Goal: Contribute content: Contribute content

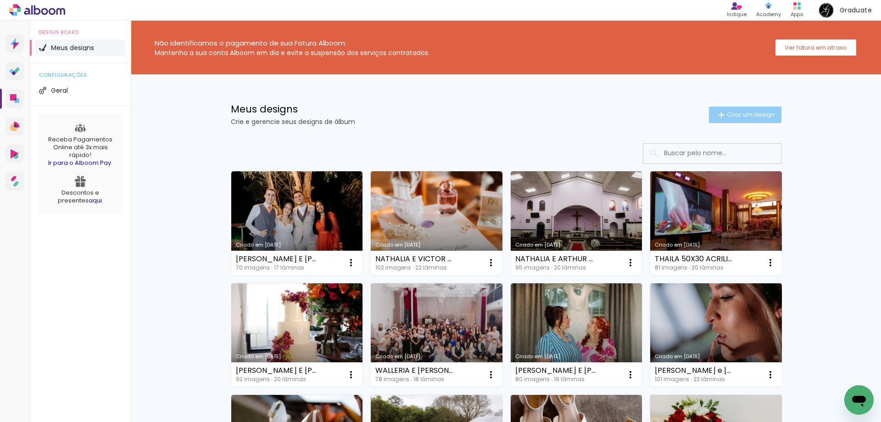
click at [745, 113] on span "Criar um design" at bounding box center [751, 115] width 48 height 6
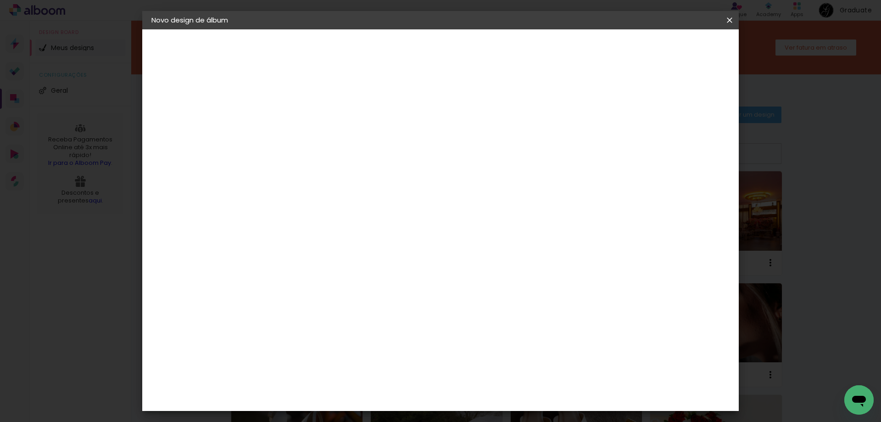
click at [301, 121] on input at bounding box center [301, 123] width 0 height 14
type input "[PERSON_NAME] e [PERSON_NAME]"
type paper-input "[PERSON_NAME] e [PERSON_NAME]"
click at [0, 0] on slot "Avançar" at bounding box center [0, 0] width 0 height 0
click at [0, 0] on slot "Tamanho Livre" at bounding box center [0, 0] width 0 height 0
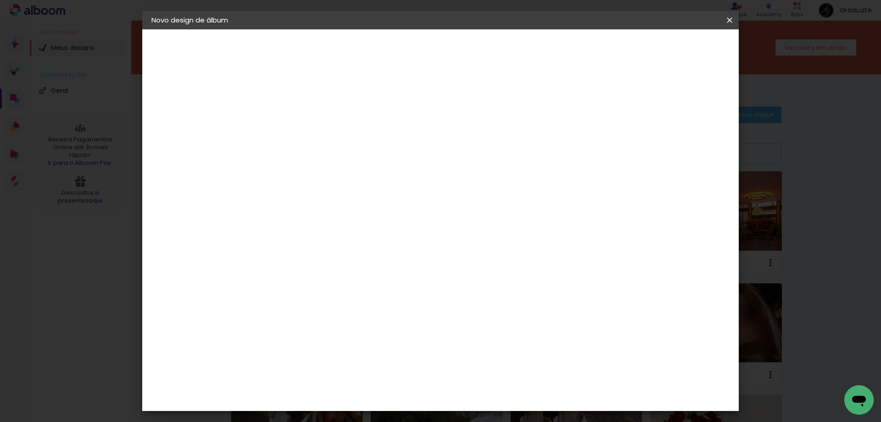
click at [473, 43] on paper-button "Avançar" at bounding box center [450, 49] width 45 height 16
click at [672, 51] on span "Iniciar design" at bounding box center [651, 48] width 42 height 6
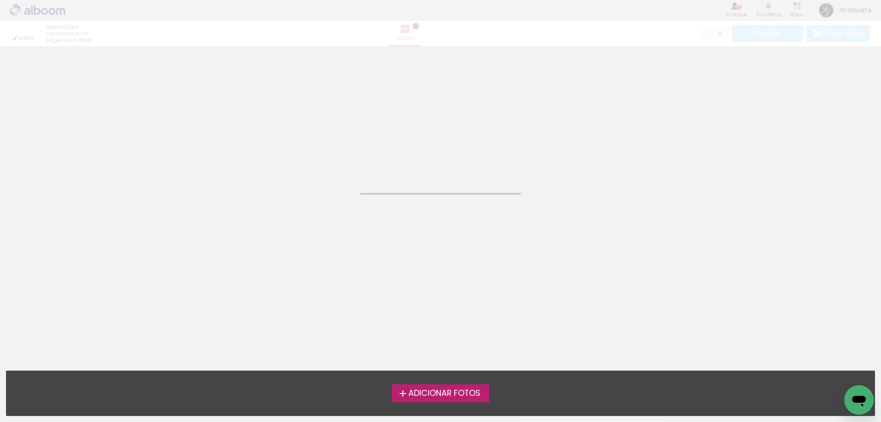
click at [461, 402] on label "Adicionar Fotos" at bounding box center [441, 392] width 98 height 17
click at [0, 0] on input "file" at bounding box center [0, 0] width 0 height 0
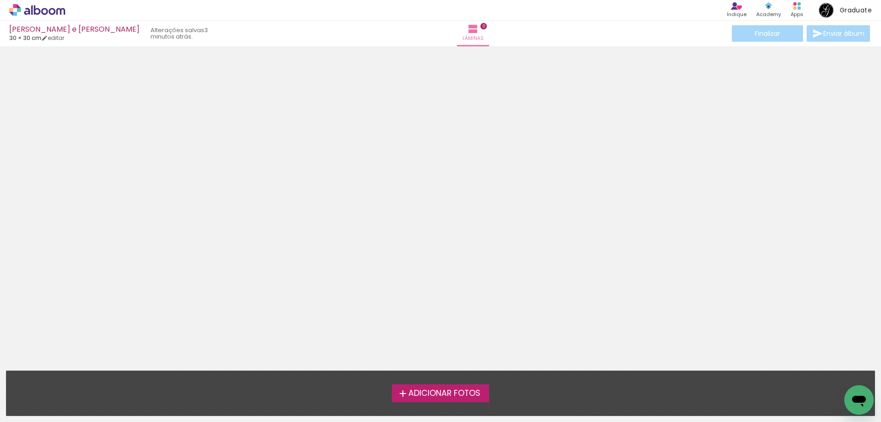
click at [424, 390] on span "Adicionar Fotos" at bounding box center [444, 393] width 72 height 8
click at [0, 0] on input "file" at bounding box center [0, 0] width 0 height 0
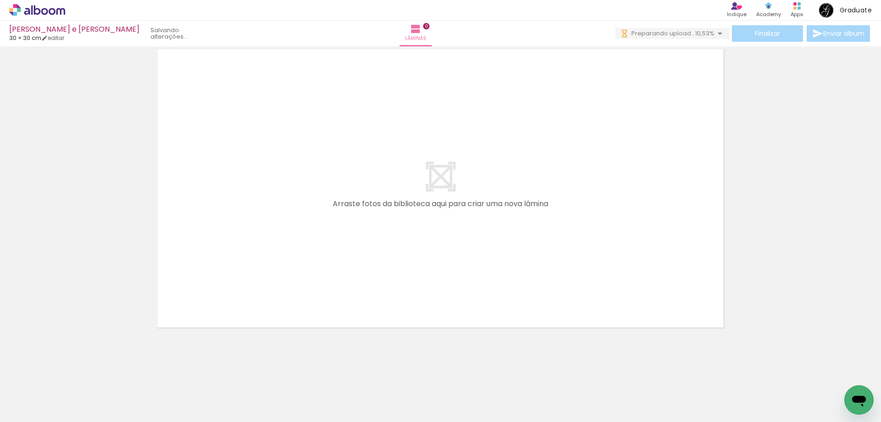
scroll to position [0, 3853]
drag, startPoint x: 593, startPoint y: 373, endPoint x: 380, endPoint y: 242, distance: 249.5
click at [380, 242] on quentale-workspace at bounding box center [440, 211] width 881 height 422
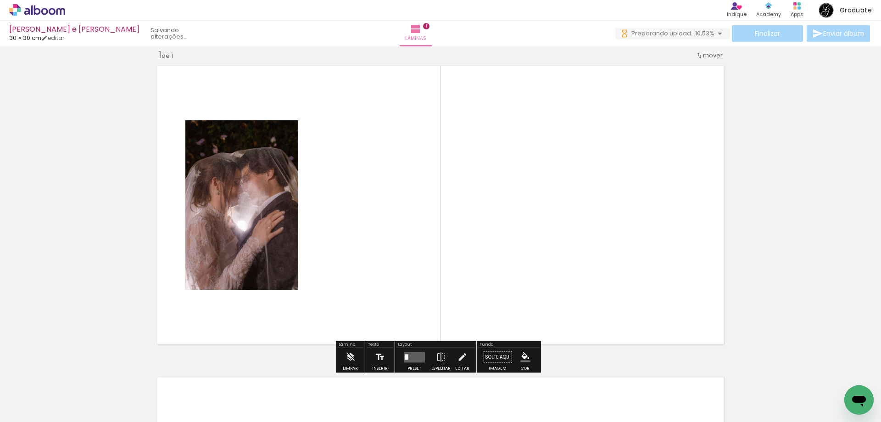
scroll to position [12, 0]
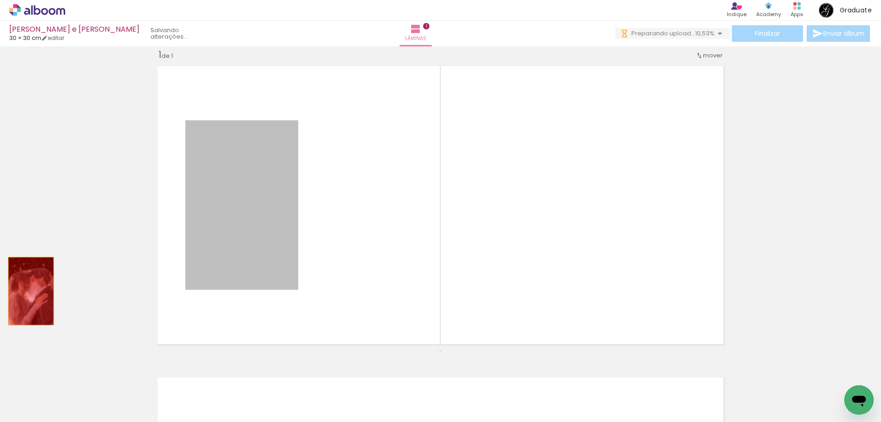
drag, startPoint x: 264, startPoint y: 251, endPoint x: 28, endPoint y: 291, distance: 240.0
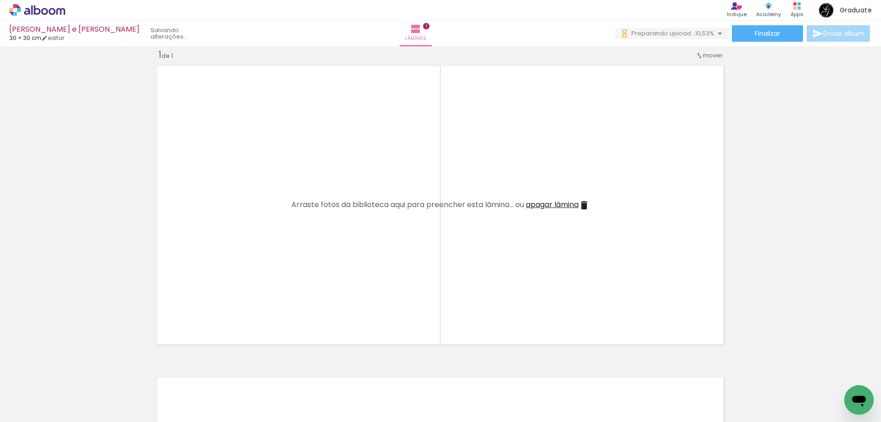
scroll to position [0, 3394]
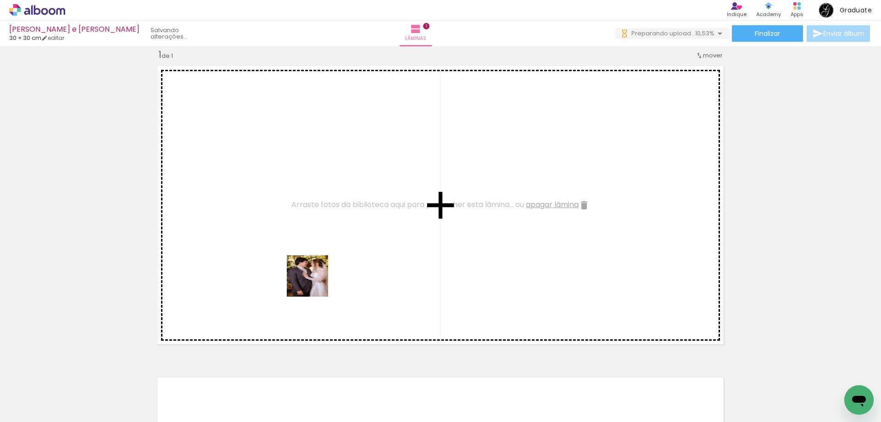
drag, startPoint x: 504, startPoint y: 398, endPoint x: 302, endPoint y: 275, distance: 236.8
click at [302, 275] on quentale-workspace at bounding box center [440, 211] width 881 height 422
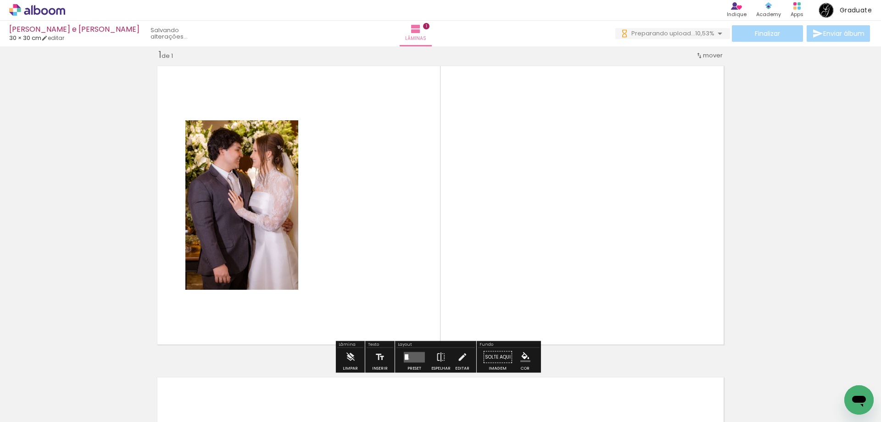
click at [407, 358] on quentale-layouter at bounding box center [414, 356] width 21 height 11
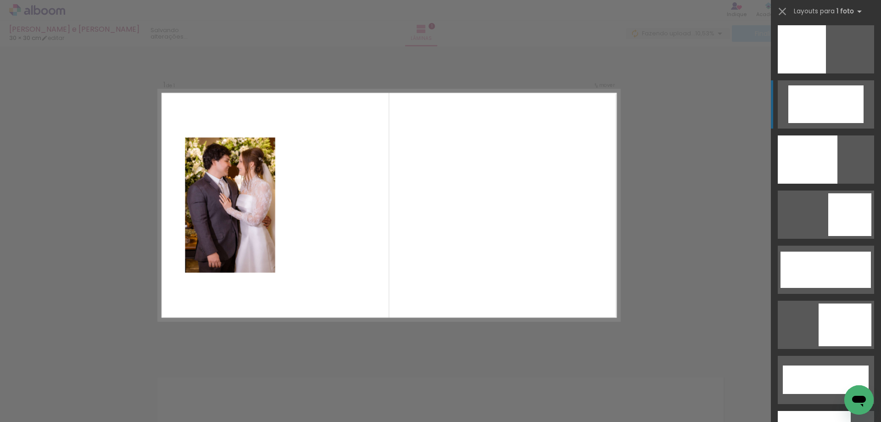
scroll to position [1948, 0]
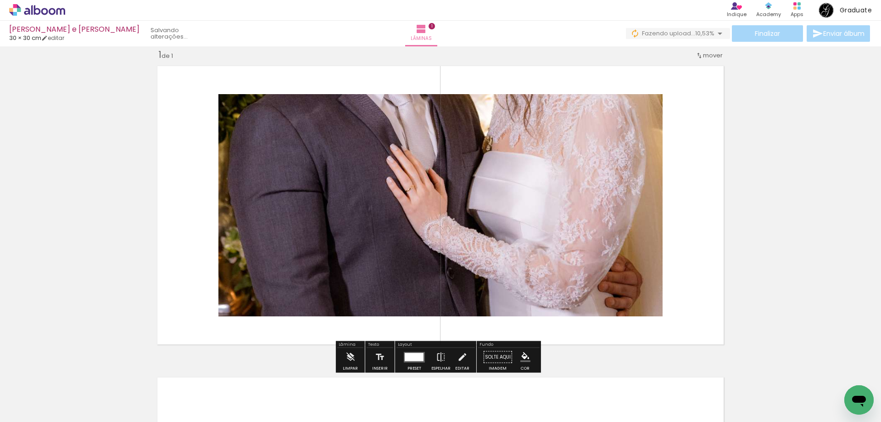
click at [408, 358] on div at bounding box center [414, 356] width 19 height 8
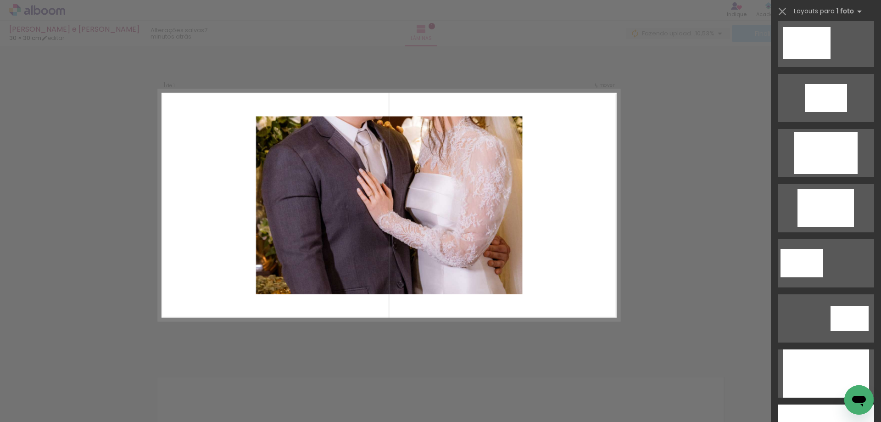
scroll to position [1459, 0]
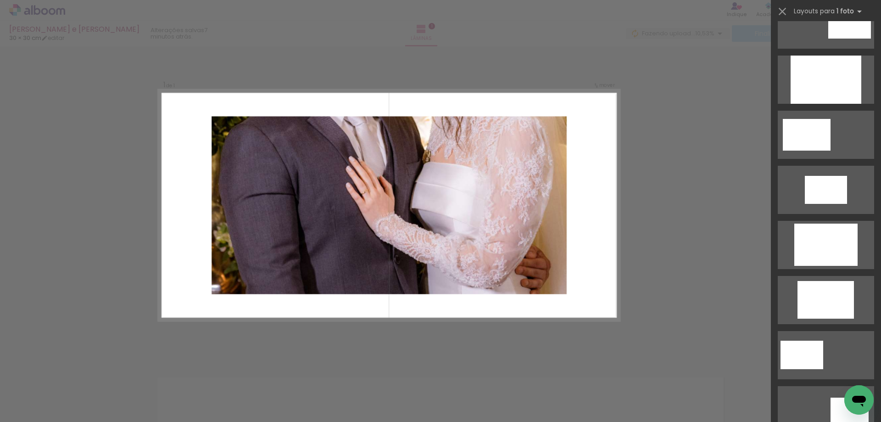
click at [485, 377] on paper-icon-button at bounding box center [480, 372] width 11 height 11
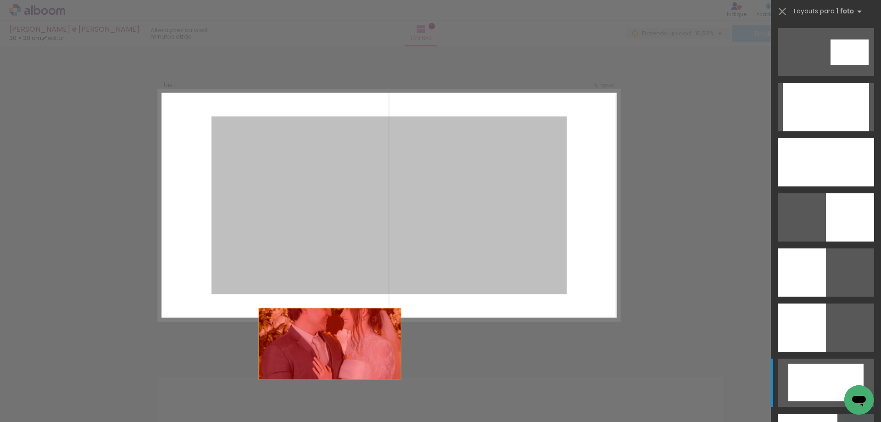
scroll to position [2147, 0]
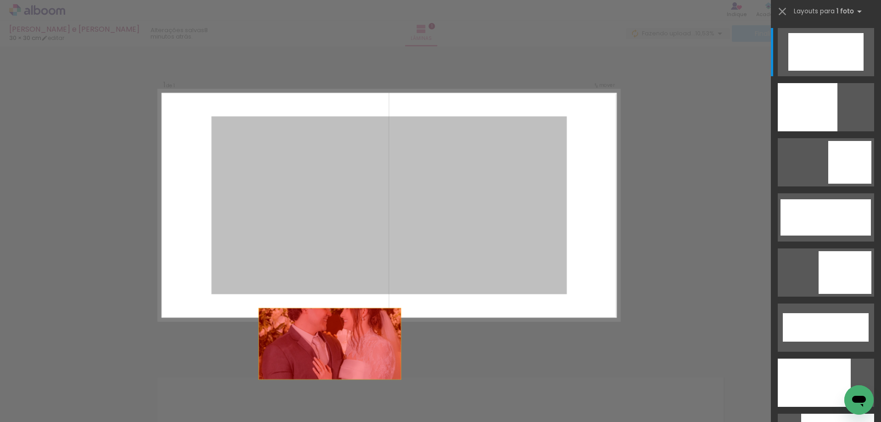
drag, startPoint x: 533, startPoint y: 164, endPoint x: 324, endPoint y: 379, distance: 299.8
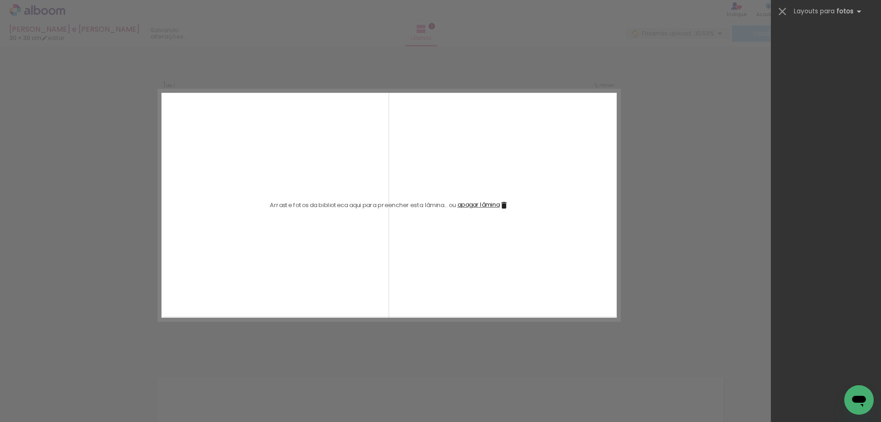
scroll to position [0, 0]
drag, startPoint x: 551, startPoint y: 398, endPoint x: 396, endPoint y: 245, distance: 217.7
click at [401, 245] on quentale-workspace at bounding box center [440, 211] width 881 height 422
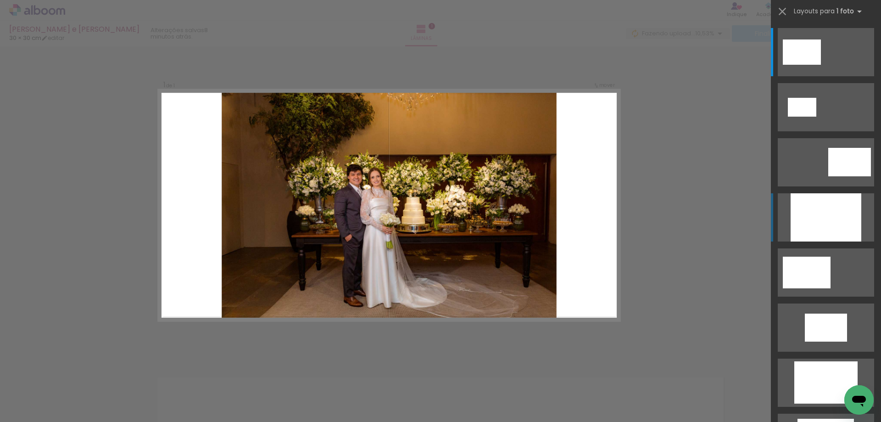
click at [802, 217] on div at bounding box center [826, 217] width 71 height 48
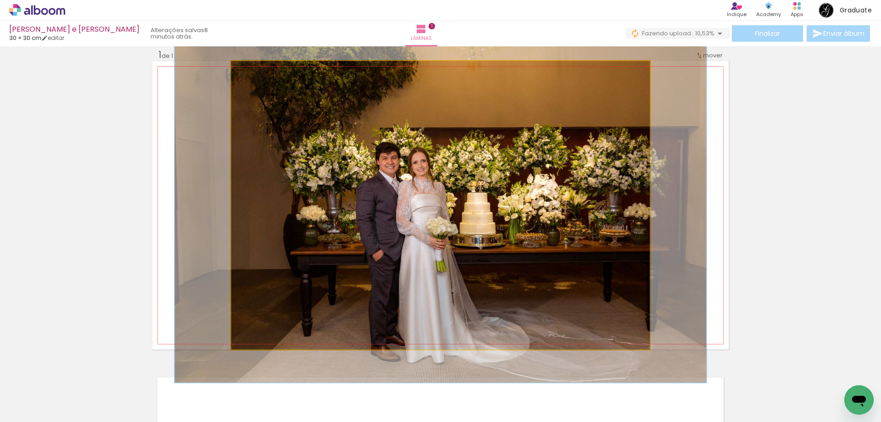
drag, startPoint x: 253, startPoint y: 73, endPoint x: 260, endPoint y: 74, distance: 7.0
type paper-slider "130"
click at [260, 74] on div at bounding box center [260, 71] width 8 height 8
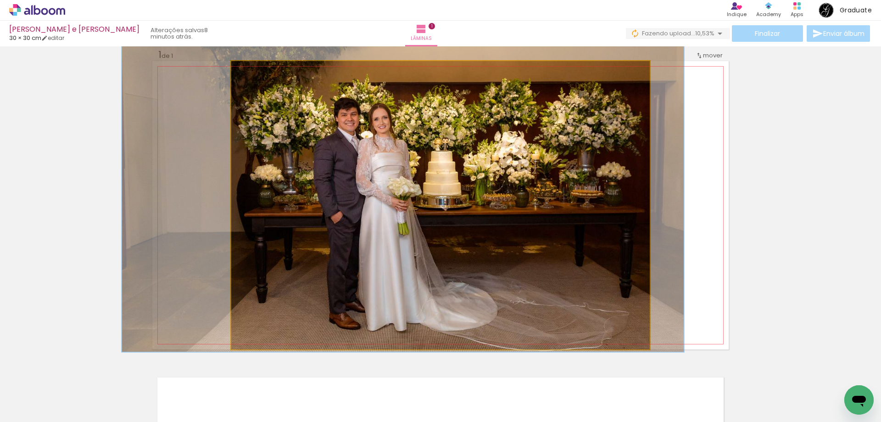
drag, startPoint x: 465, startPoint y: 162, endPoint x: 428, endPoint y: 121, distance: 55.5
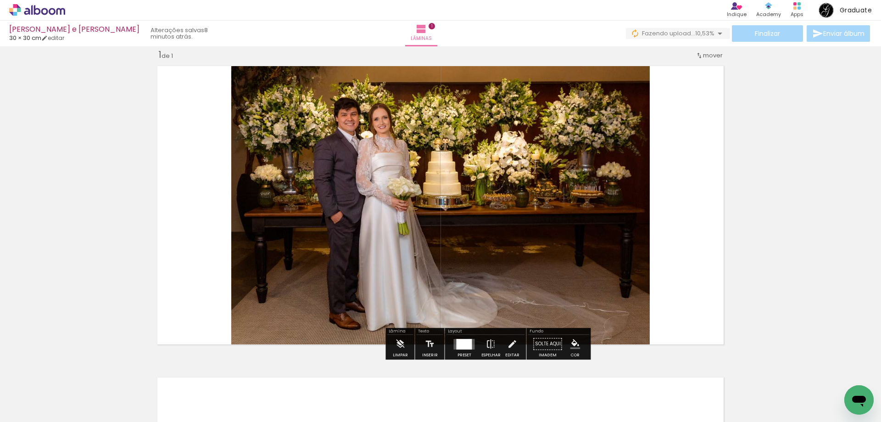
click at [507, 345] on iron-icon at bounding box center [512, 344] width 10 height 18
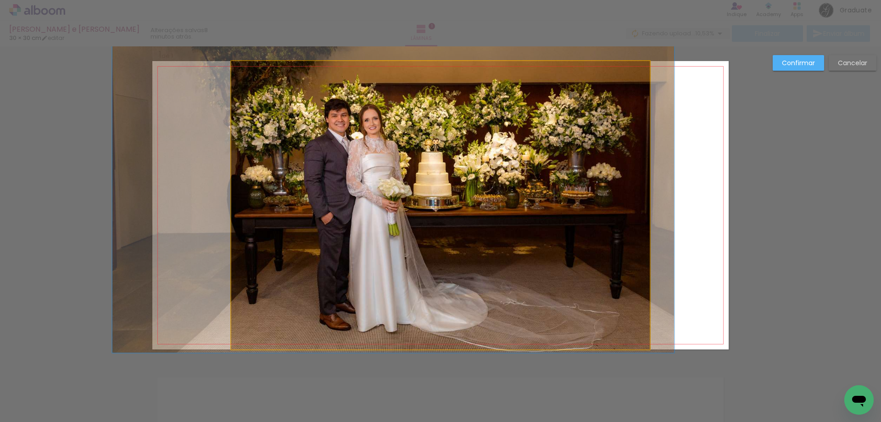
drag, startPoint x: 482, startPoint y: 257, endPoint x: 472, endPoint y: 257, distance: 9.7
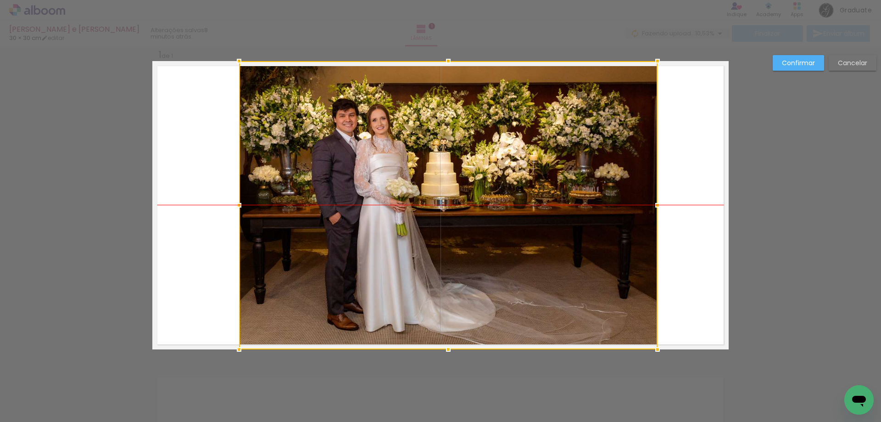
drag, startPoint x: 487, startPoint y: 262, endPoint x: 493, endPoint y: 262, distance: 6.0
click at [493, 262] on div at bounding box center [448, 205] width 418 height 288
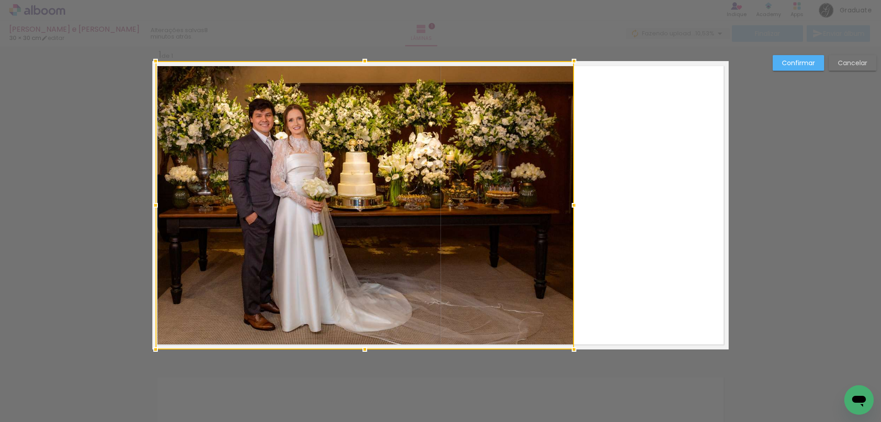
drag, startPoint x: 483, startPoint y: 263, endPoint x: 406, endPoint y: 255, distance: 77.5
click at [406, 255] on div at bounding box center [365, 205] width 418 height 288
click at [0, 0] on slot "Confirmar" at bounding box center [0, 0] width 0 height 0
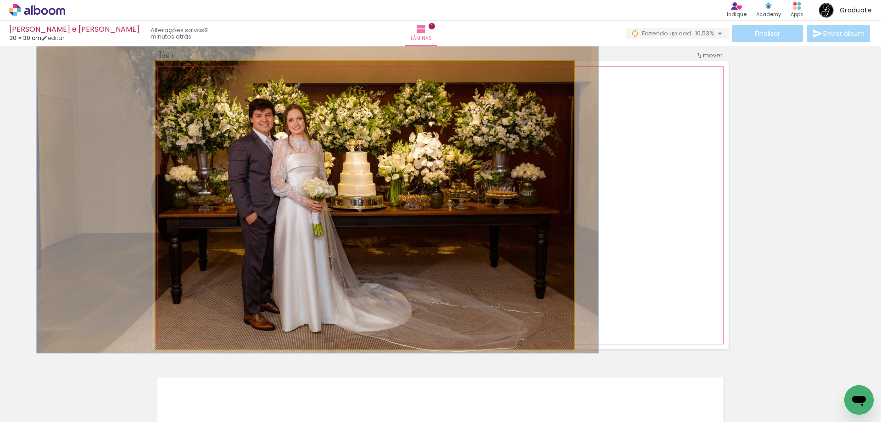
click at [314, 207] on quentale-photo at bounding box center [365, 205] width 418 height 288
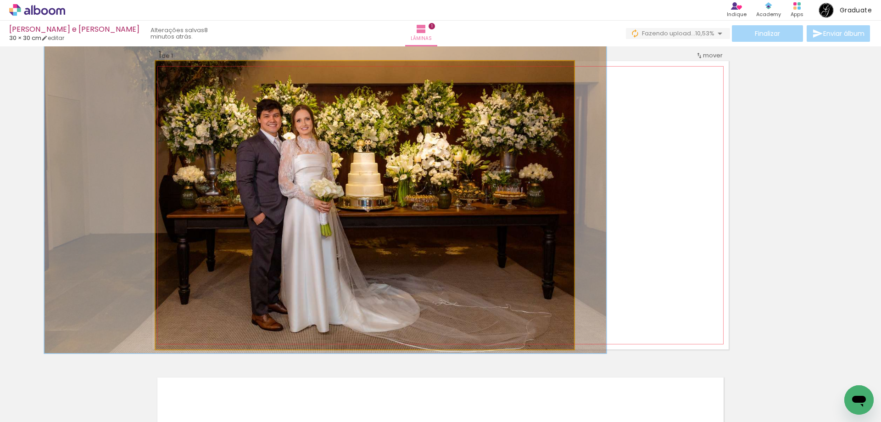
drag, startPoint x: 317, startPoint y: 208, endPoint x: 325, endPoint y: 208, distance: 7.8
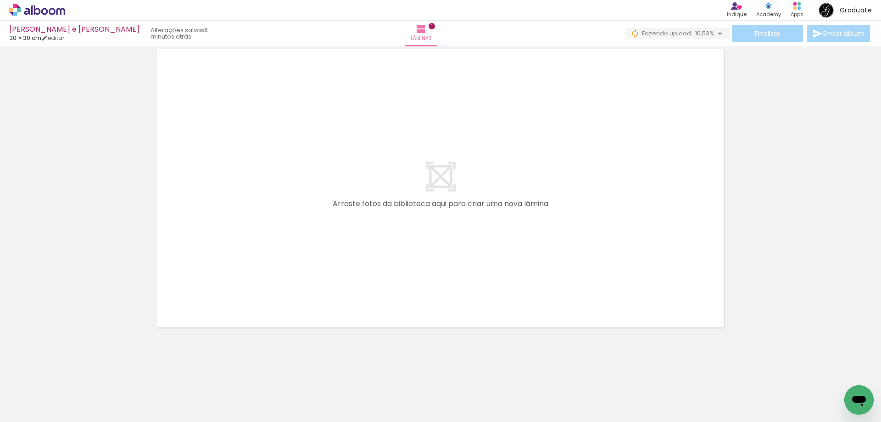
click at [46, 393] on iron-icon at bounding box center [46, 393] width 7 height 7
click at [0, 0] on slot "Todas as fotos" at bounding box center [0, 0] width 0 height 0
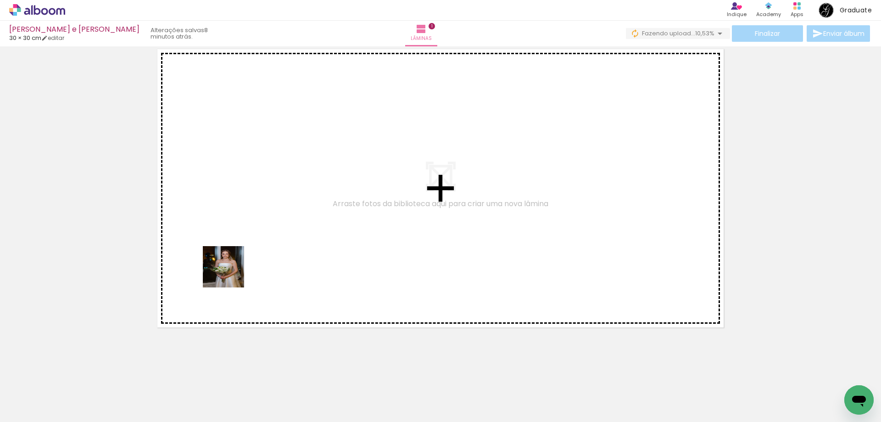
drag, startPoint x: 98, startPoint y: 398, endPoint x: 237, endPoint y: 266, distance: 191.8
click at [245, 251] on quentale-workspace at bounding box center [440, 211] width 881 height 422
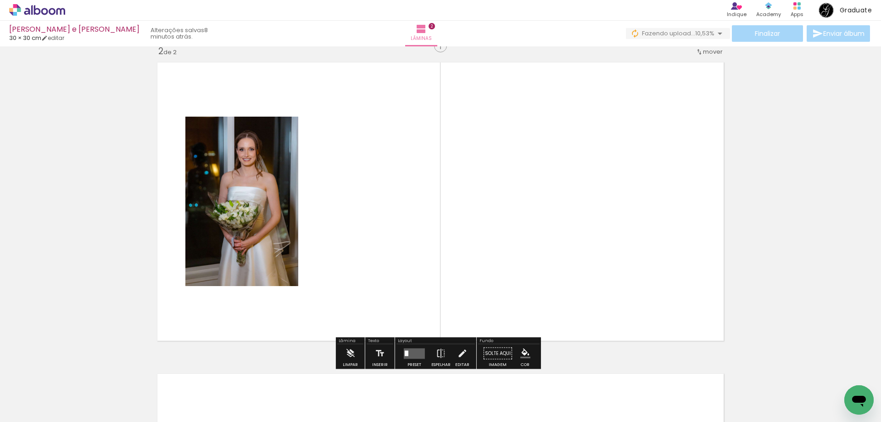
scroll to position [323, 0]
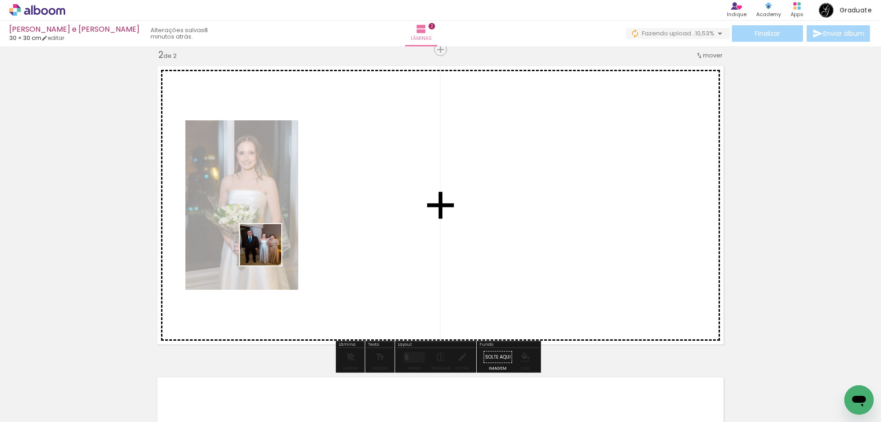
drag, startPoint x: 147, startPoint y: 392, endPoint x: 273, endPoint y: 245, distance: 193.3
click at [273, 245] on quentale-workspace at bounding box center [440, 211] width 881 height 422
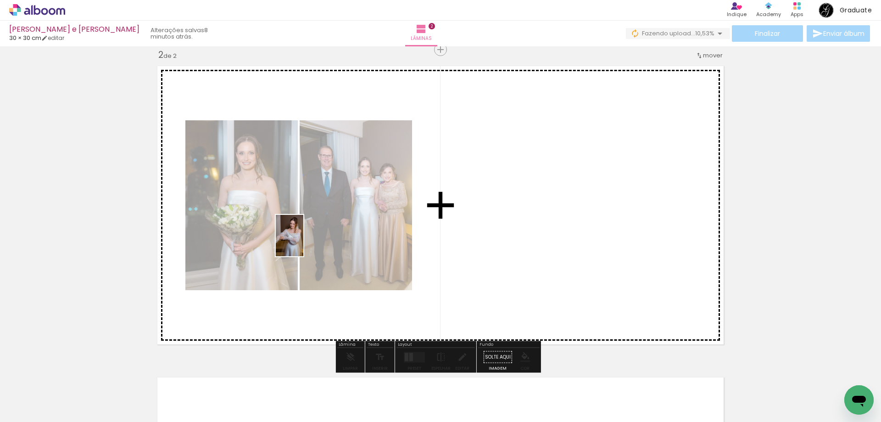
drag, startPoint x: 199, startPoint y: 394, endPoint x: 303, endPoint y: 242, distance: 184.2
click at [303, 242] on quentale-workspace at bounding box center [440, 211] width 881 height 422
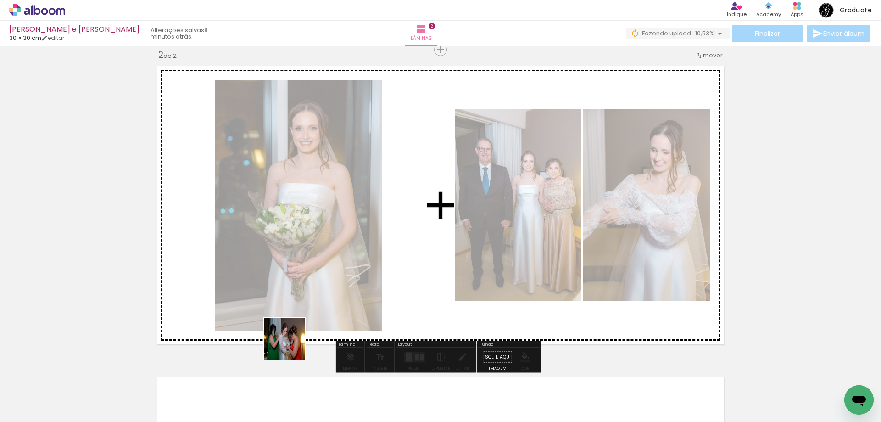
drag, startPoint x: 291, startPoint y: 346, endPoint x: 340, endPoint y: 254, distance: 103.5
click at [347, 259] on quentale-workspace at bounding box center [440, 211] width 881 height 422
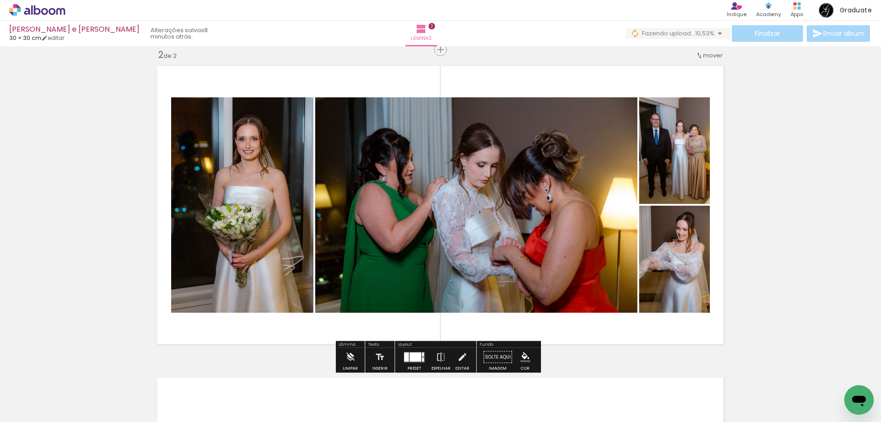
click at [50, 394] on iron-icon at bounding box center [46, 393] width 7 height 7
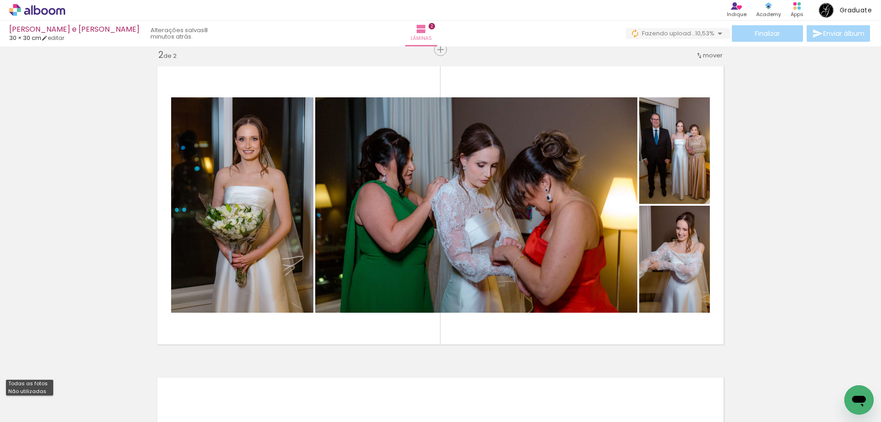
click at [0, 0] on slot "Todas as fotos" at bounding box center [0, 0] width 0 height 0
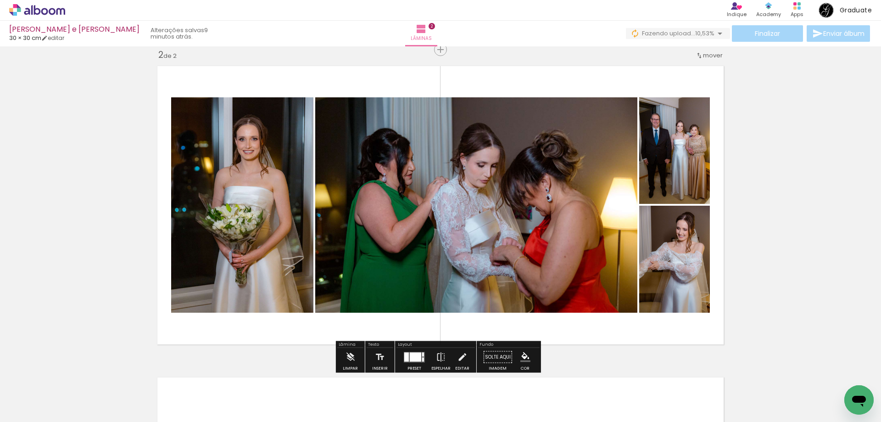
click at [414, 356] on div at bounding box center [415, 356] width 11 height 9
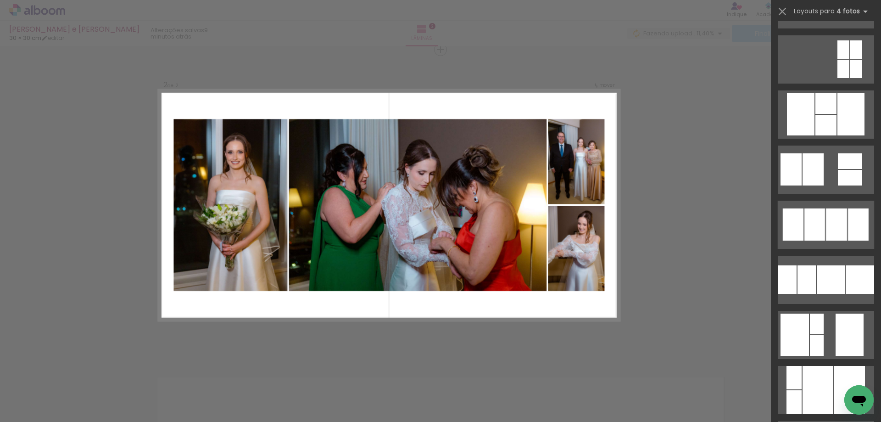
scroll to position [7334, 0]
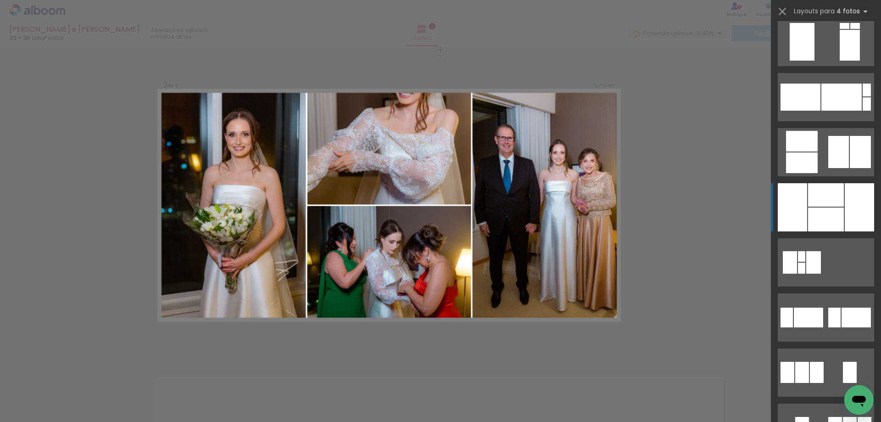
click at [845, 209] on div at bounding box center [859, 207] width 29 height 48
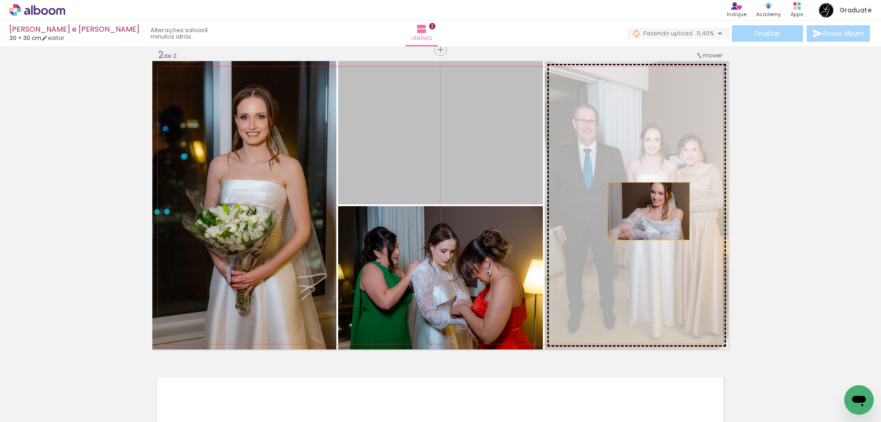
drag, startPoint x: 485, startPoint y: 105, endPoint x: 645, endPoint y: 211, distance: 192.3
click at [0, 0] on slot at bounding box center [0, 0] width 0 height 0
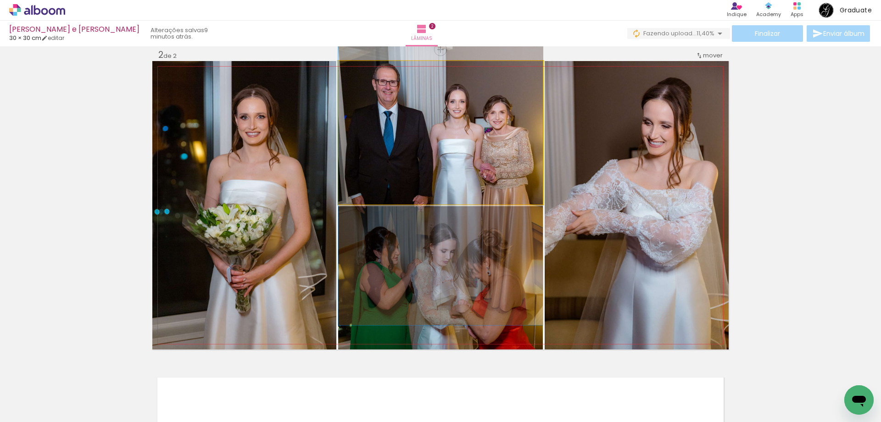
drag, startPoint x: 479, startPoint y: 97, endPoint x: 487, endPoint y: 136, distance: 39.8
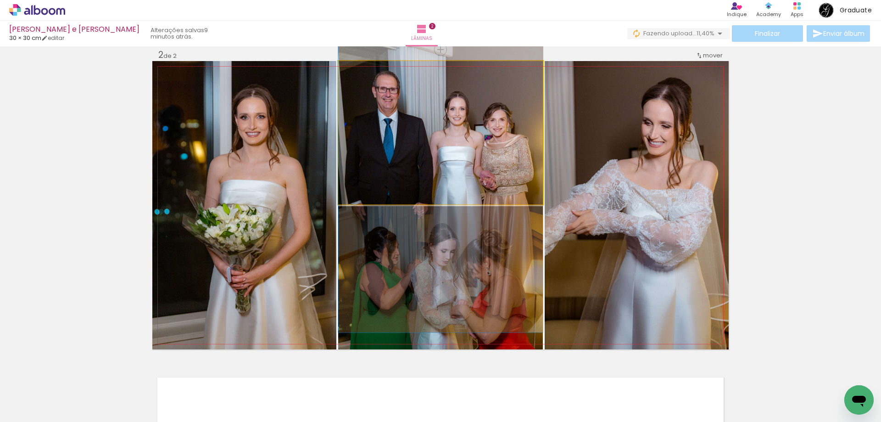
drag, startPoint x: 487, startPoint y: 116, endPoint x: 490, endPoint y: 121, distance: 5.5
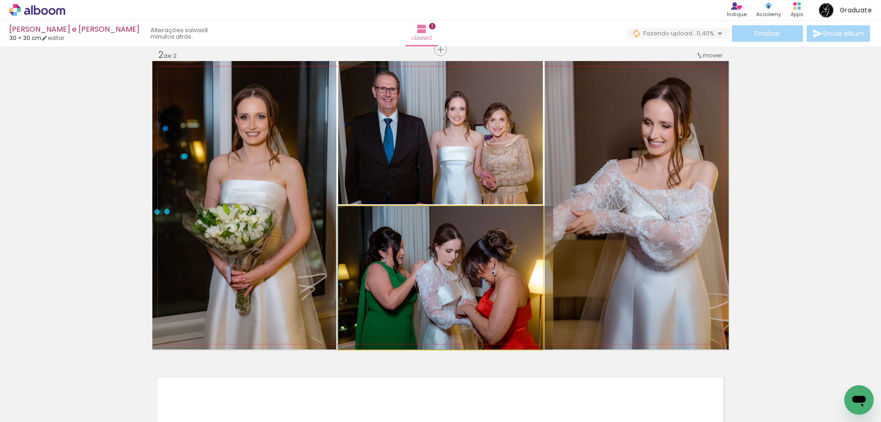
drag, startPoint x: 494, startPoint y: 276, endPoint x: 500, endPoint y: 268, distance: 9.8
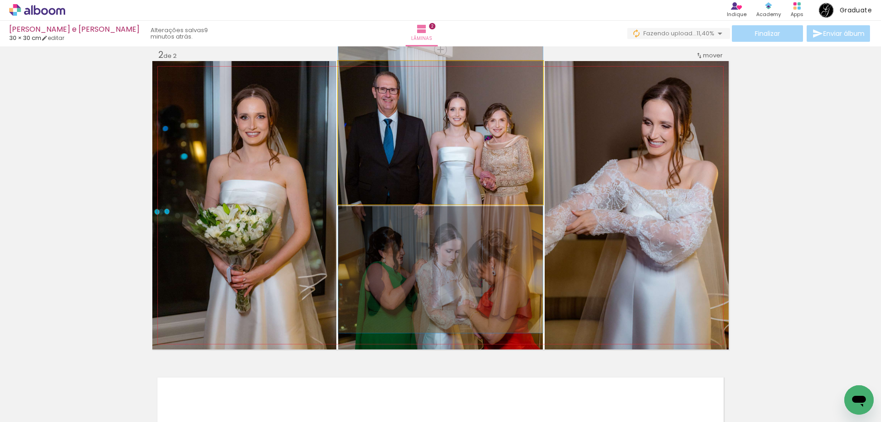
drag, startPoint x: 483, startPoint y: 184, endPoint x: 491, endPoint y: 185, distance: 8.3
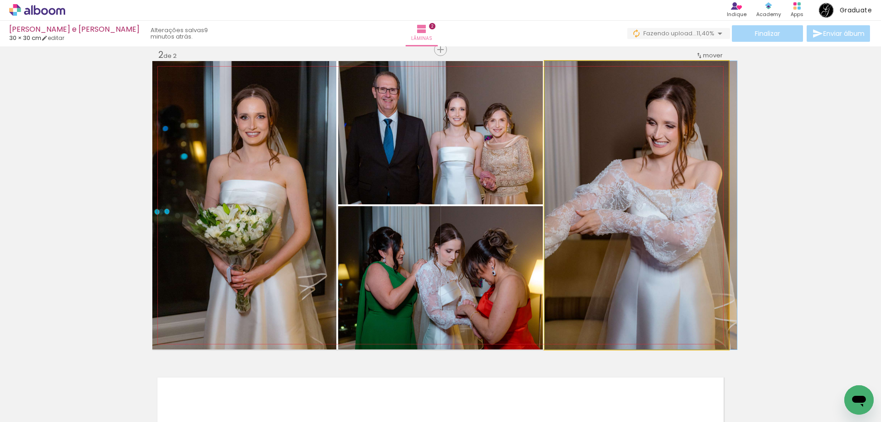
drag, startPoint x: 638, startPoint y: 184, endPoint x: 643, endPoint y: 184, distance: 5.0
click at [674, 193] on quentale-photo at bounding box center [637, 205] width 184 height 288
drag, startPoint x: 605, startPoint y: 227, endPoint x: 644, endPoint y: 222, distance: 39.3
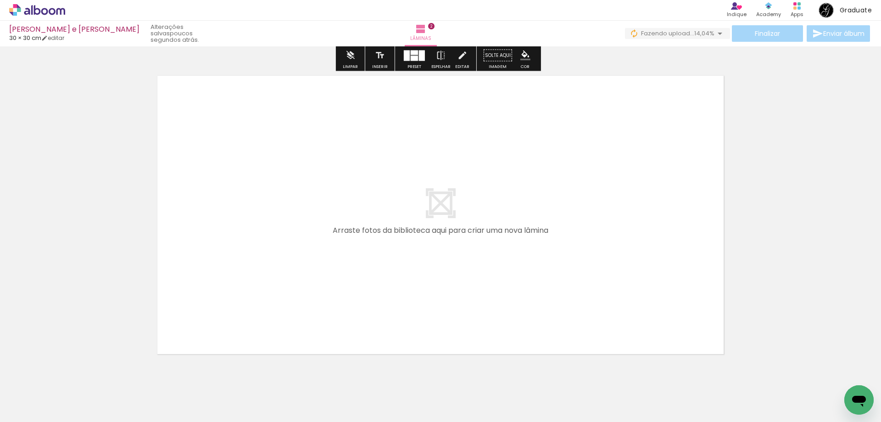
scroll to position [651, 0]
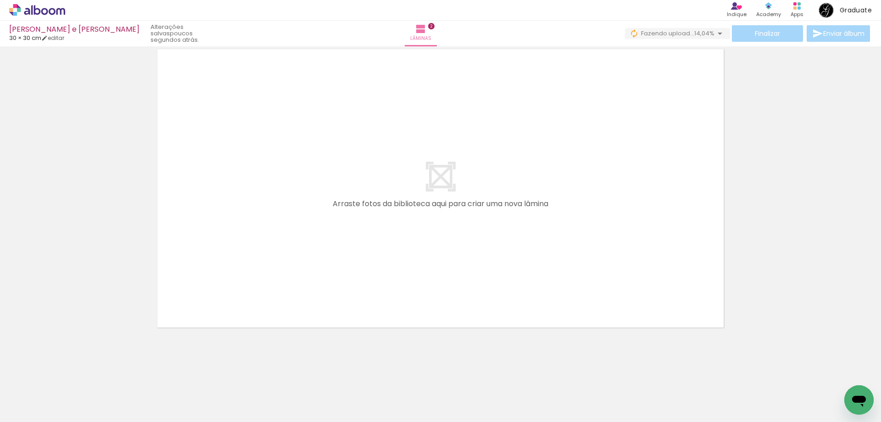
click at [49, 394] on iron-icon at bounding box center [46, 393] width 7 height 7
click at [0, 0] on slot "Todas as fotos" at bounding box center [0, 0] width 0 height 0
click at [47, 393] on iron-icon at bounding box center [46, 393] width 7 height 7
click at [0, 0] on slot "Não utilizadas" at bounding box center [0, 0] width 0 height 0
type input "Não utilizadas"
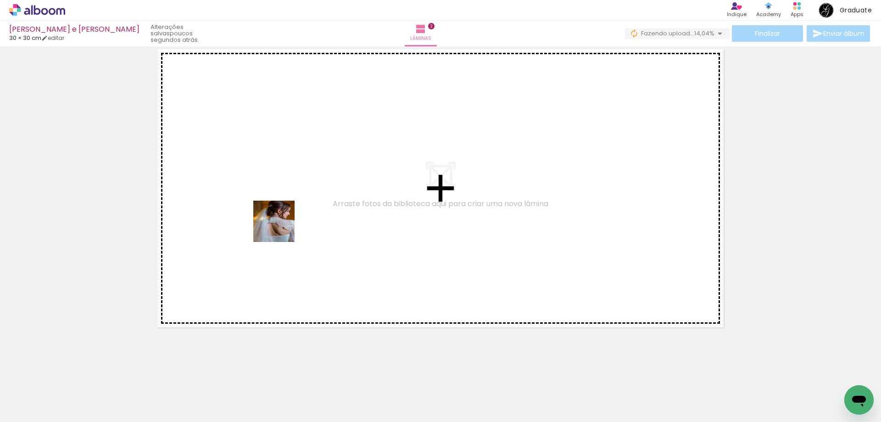
drag, startPoint x: 94, startPoint y: 398, endPoint x: 170, endPoint y: 387, distance: 76.4
click at [287, 221] on quentale-workspace at bounding box center [440, 211] width 881 height 422
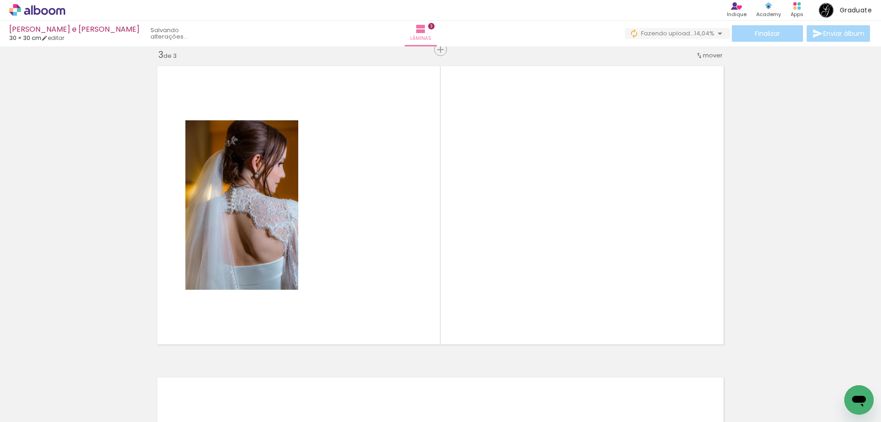
scroll to position [634, 0]
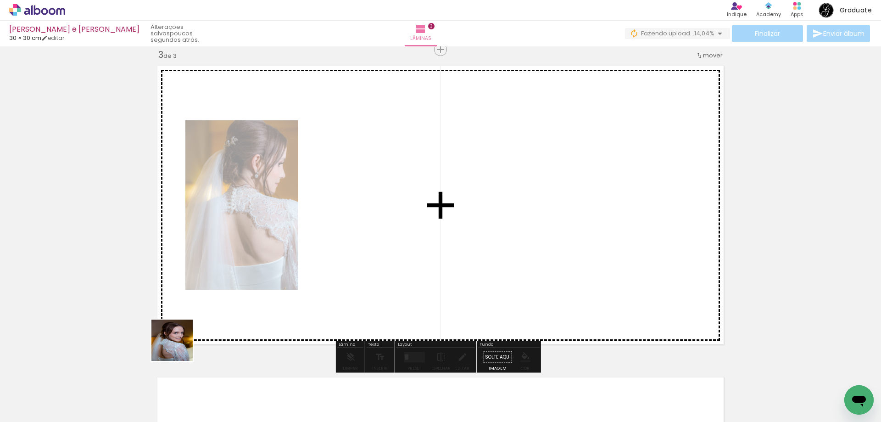
drag, startPoint x: 95, startPoint y: 394, endPoint x: 331, endPoint y: 249, distance: 276.2
click at [331, 249] on quentale-workspace at bounding box center [440, 211] width 881 height 422
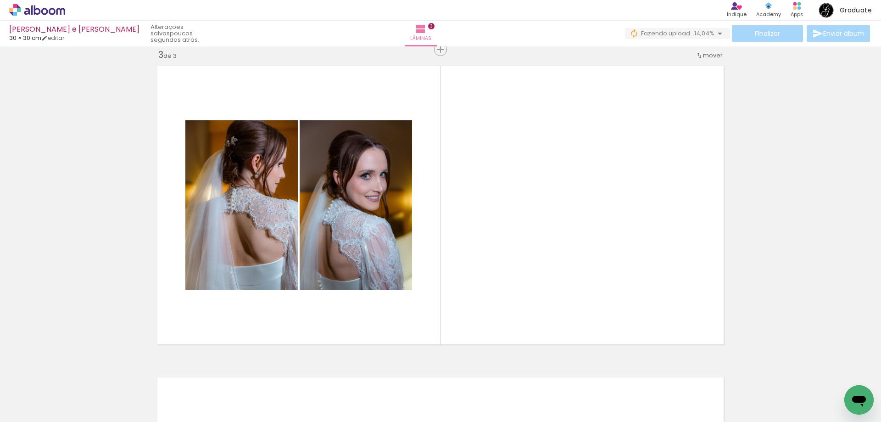
scroll to position [0, 3102]
drag, startPoint x: 697, startPoint y: 396, endPoint x: 555, endPoint y: 283, distance: 181.6
click at [555, 283] on quentale-workspace at bounding box center [440, 211] width 881 height 422
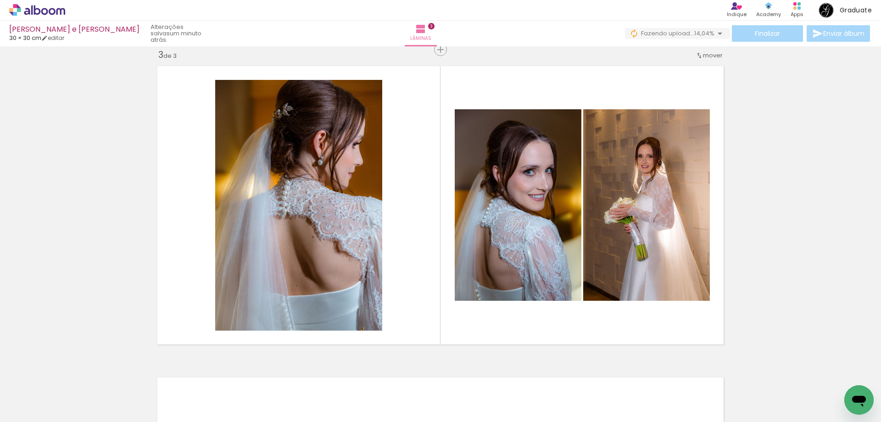
scroll to position [0, 4645]
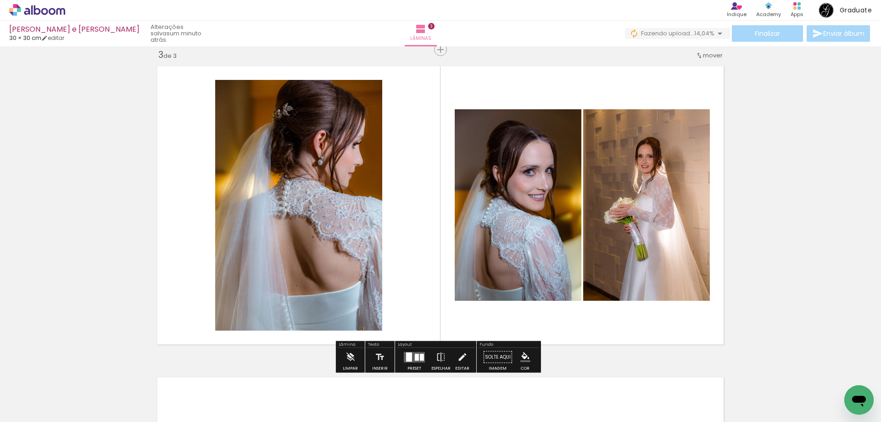
click at [418, 361] on quentale-layouter at bounding box center [414, 356] width 21 height 11
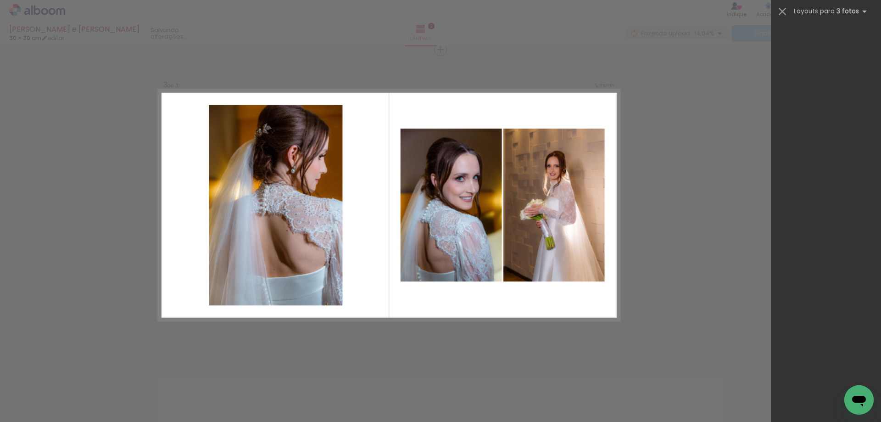
scroll to position [0, 0]
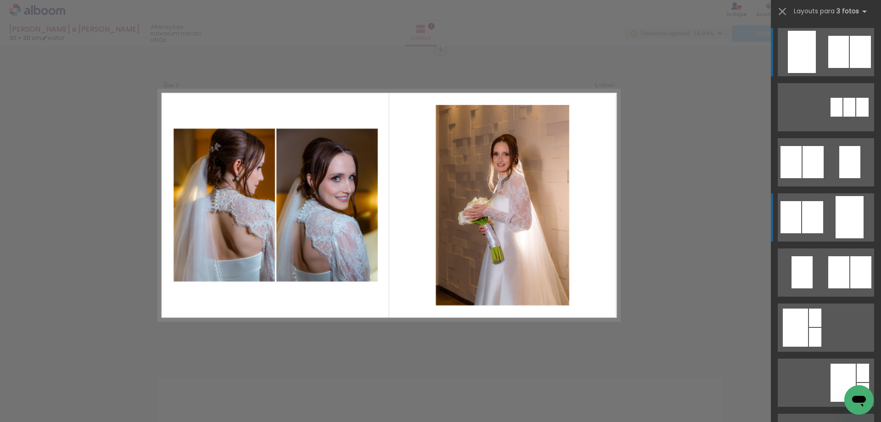
click at [856, 117] on div at bounding box center [862, 107] width 12 height 19
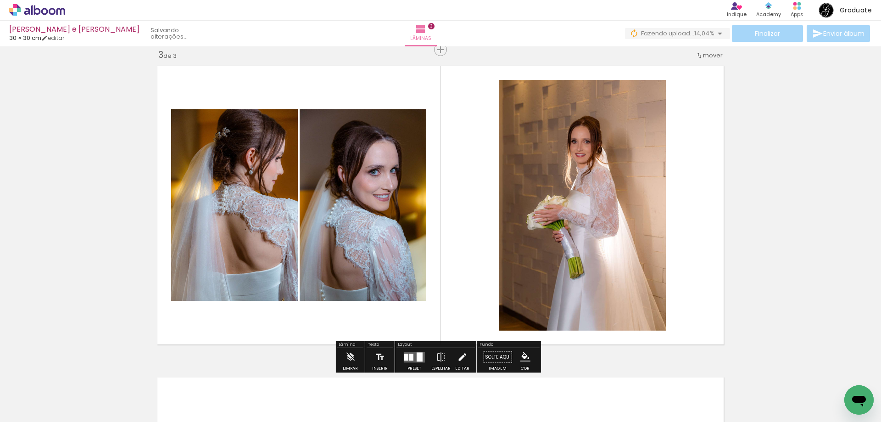
click at [461, 352] on iron-icon at bounding box center [462, 357] width 10 height 18
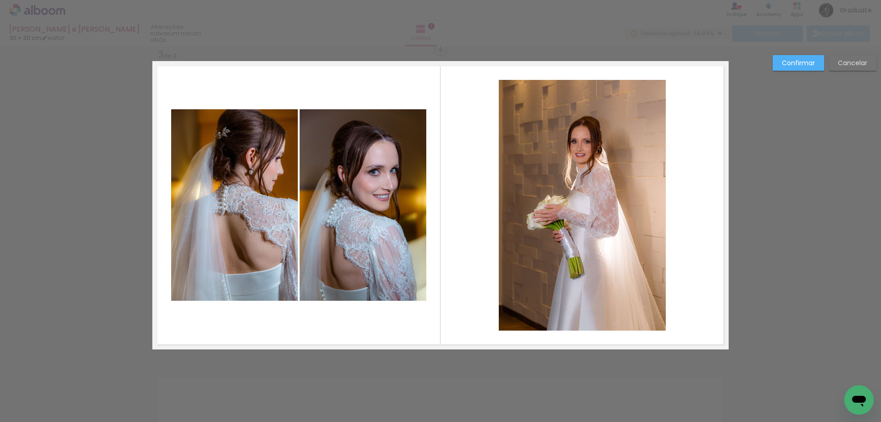
click at [555, 240] on quentale-photo at bounding box center [582, 205] width 167 height 251
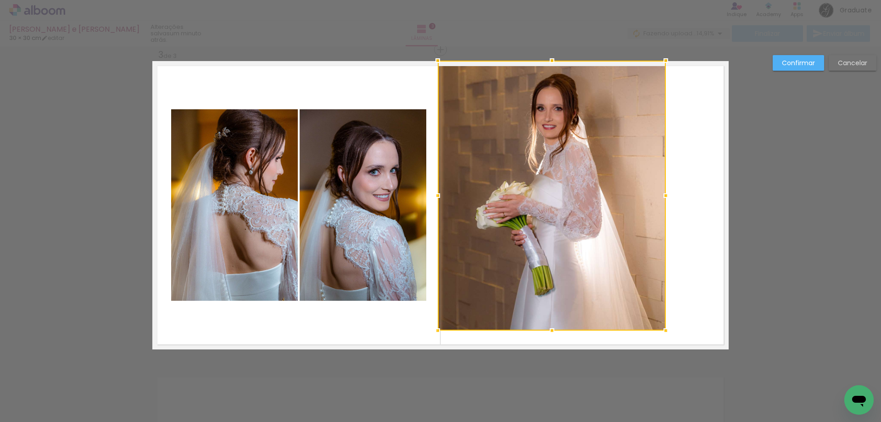
drag, startPoint x: 496, startPoint y: 82, endPoint x: 433, endPoint y: 71, distance: 63.8
click at [438, 71] on div at bounding box center [552, 196] width 228 height 270
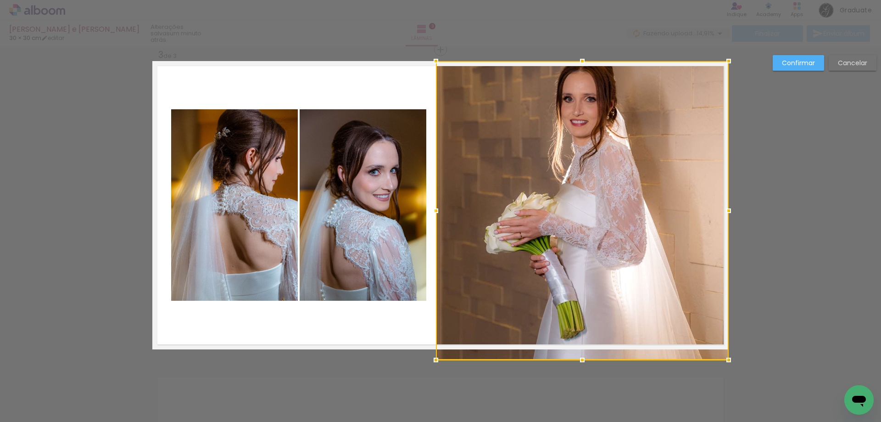
drag, startPoint x: 661, startPoint y: 333, endPoint x: 725, endPoint y: 352, distance: 66.1
click at [725, 352] on div at bounding box center [729, 360] width 18 height 18
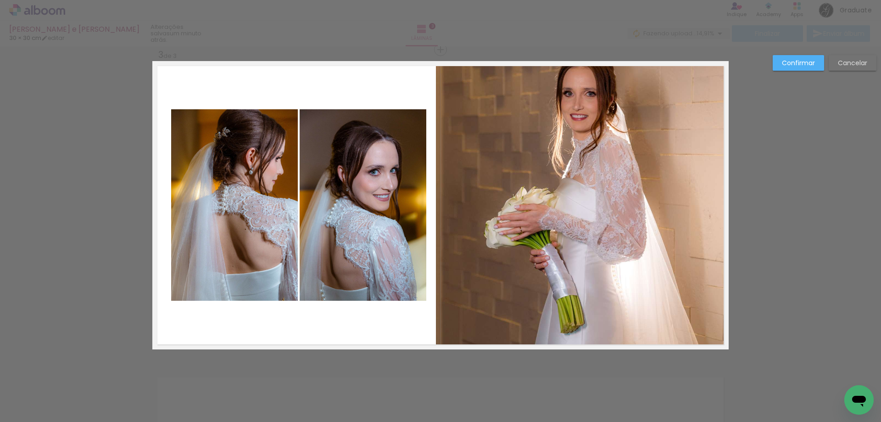
click at [0, 0] on slot "Confirmar" at bounding box center [0, 0] width 0 height 0
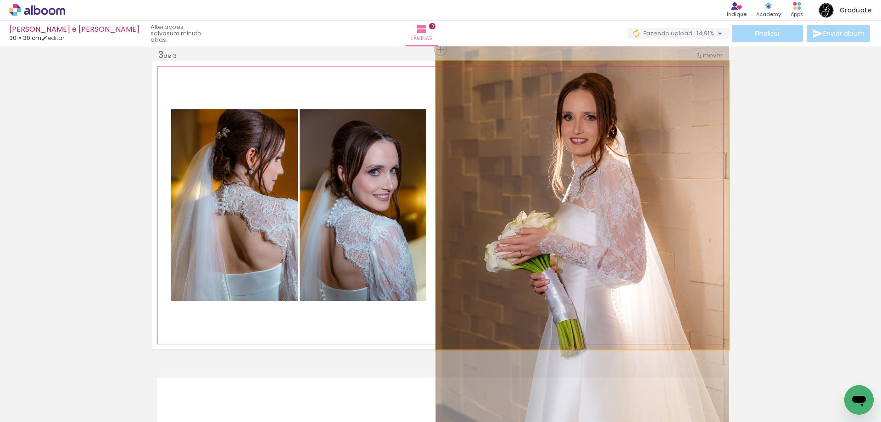
drag, startPoint x: 602, startPoint y: 167, endPoint x: 598, endPoint y: 191, distance: 24.2
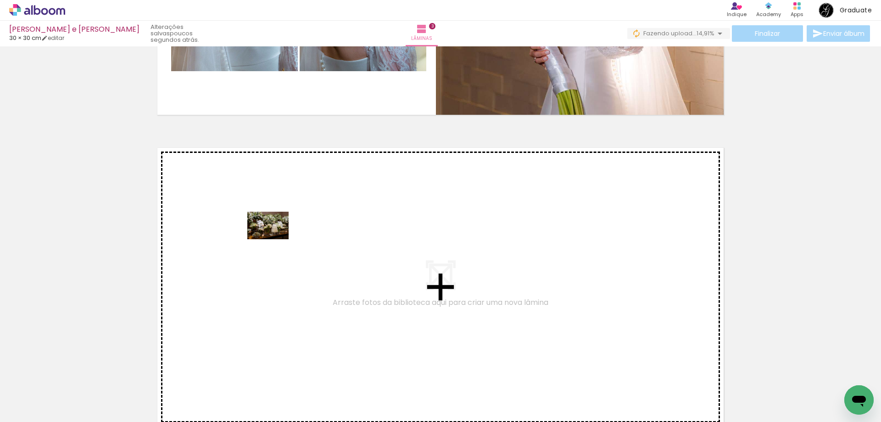
drag, startPoint x: 98, startPoint y: 393, endPoint x: 89, endPoint y: 405, distance: 14.5
click at [275, 238] on quentale-workspace at bounding box center [440, 211] width 881 height 422
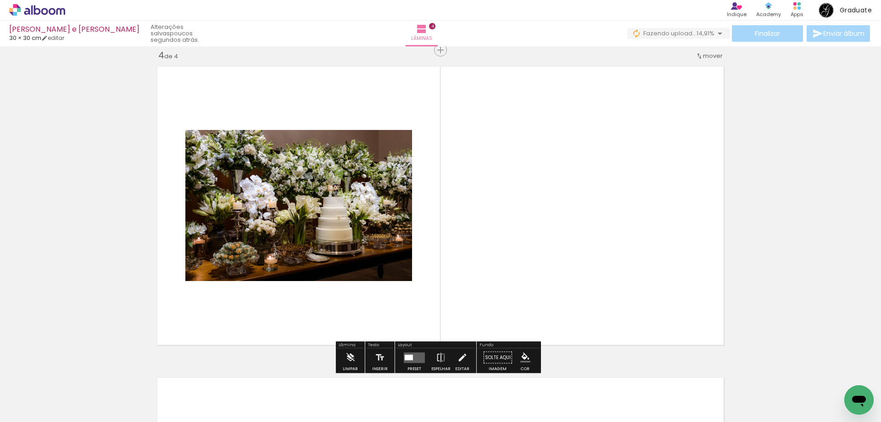
scroll to position [945, 0]
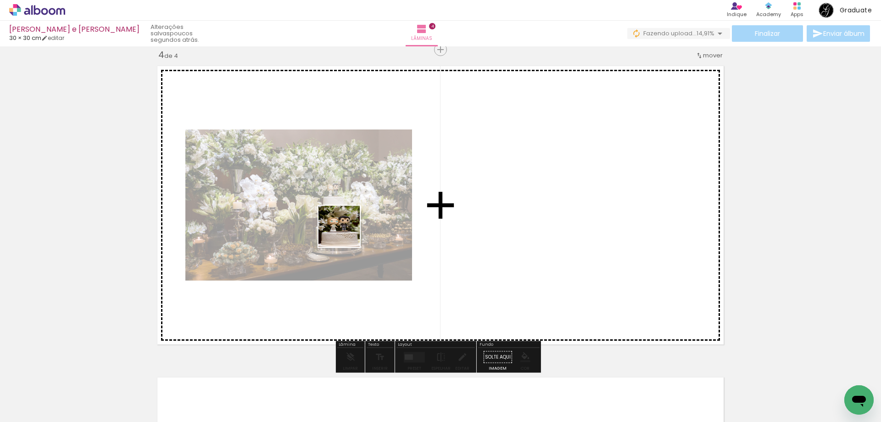
drag, startPoint x: 99, startPoint y: 388, endPoint x: 189, endPoint y: 372, distance: 91.4
click at [351, 229] on quentale-workspace at bounding box center [440, 211] width 881 height 422
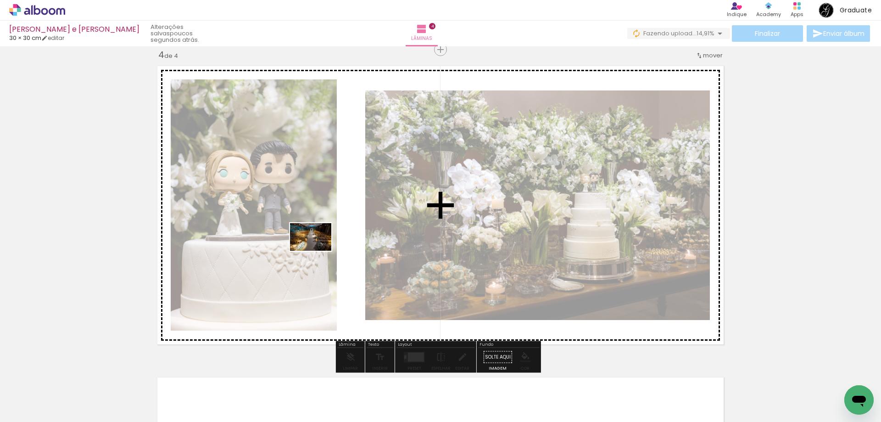
drag, startPoint x: 100, startPoint y: 396, endPoint x: 318, endPoint y: 251, distance: 262.0
click at [318, 251] on quentale-workspace at bounding box center [440, 211] width 881 height 422
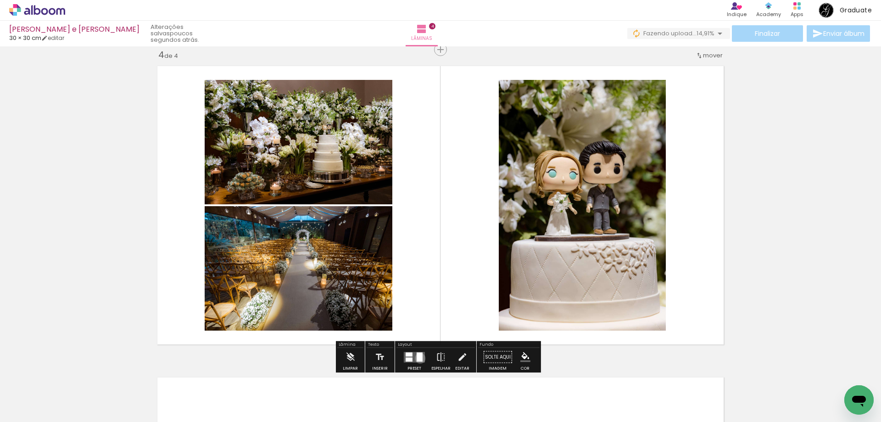
click at [418, 358] on div at bounding box center [420, 356] width 6 height 9
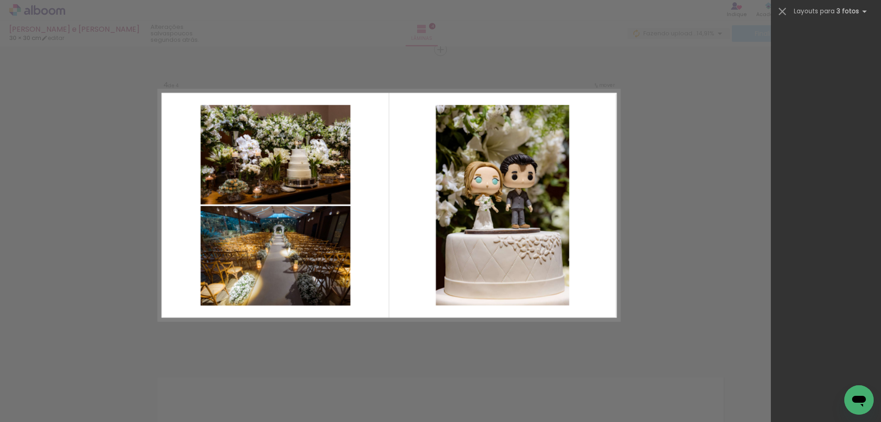
scroll to position [11603, 0]
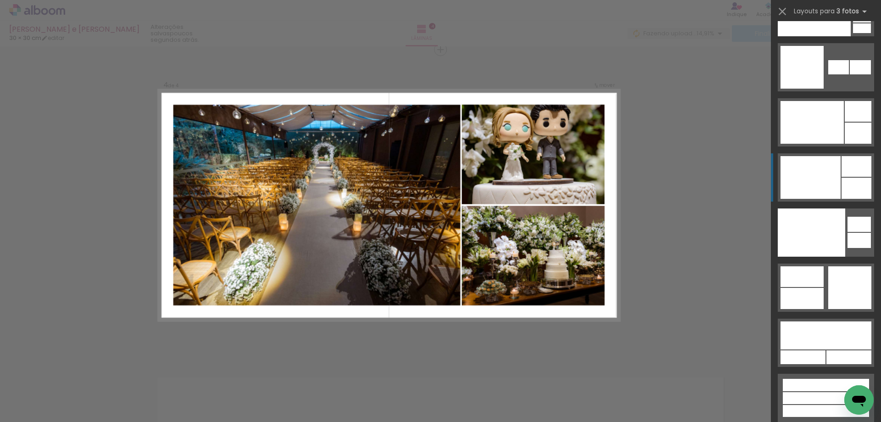
click at [810, 405] on div at bounding box center [826, 411] width 86 height 12
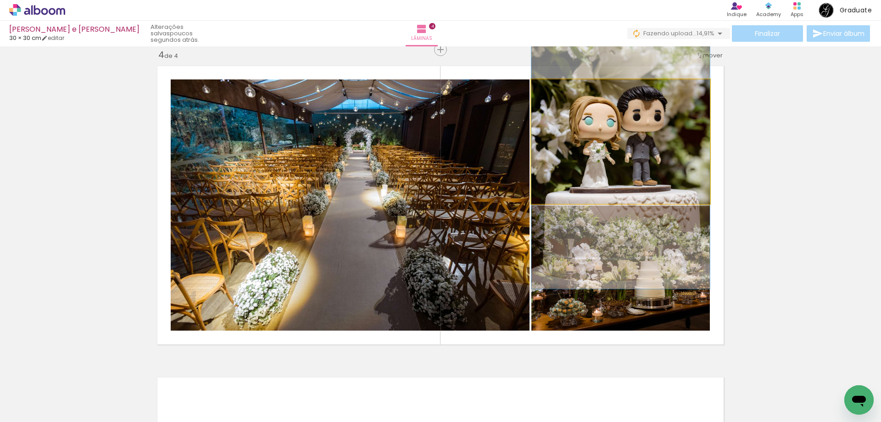
drag, startPoint x: 628, startPoint y: 135, endPoint x: 636, endPoint y: 148, distance: 15.7
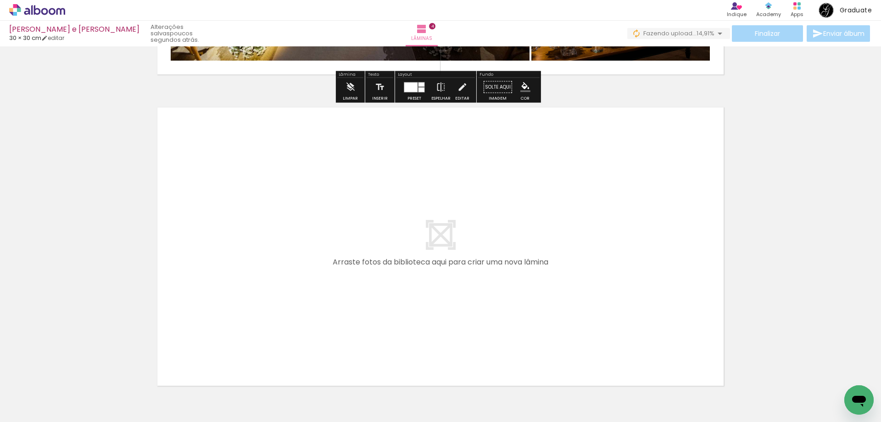
scroll to position [1266, 0]
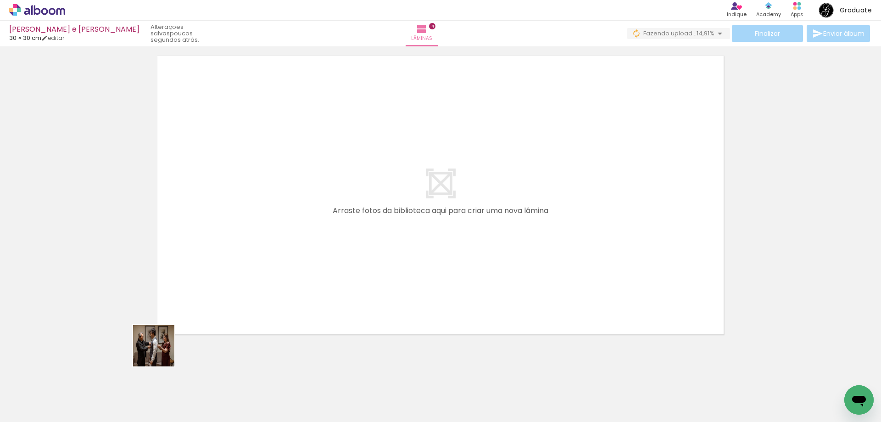
drag, startPoint x: 161, startPoint y: 352, endPoint x: 263, endPoint y: 274, distance: 128.9
click at [264, 273] on quentale-workspace at bounding box center [440, 211] width 881 height 422
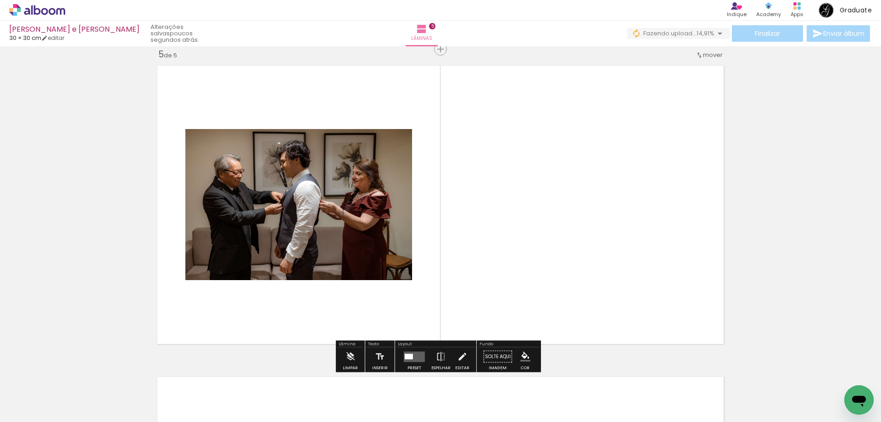
scroll to position [1256, 0]
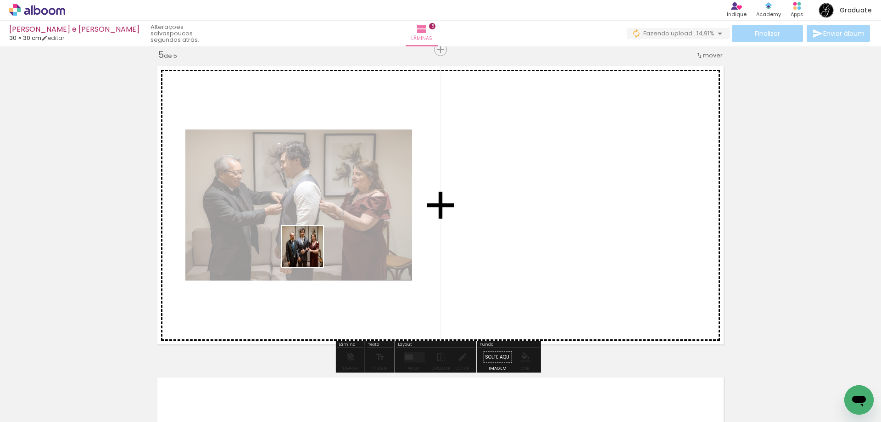
drag, startPoint x: 102, startPoint y: 392, endPoint x: 147, endPoint y: 390, distance: 45.0
click at [320, 243] on quentale-workspace at bounding box center [440, 211] width 881 height 422
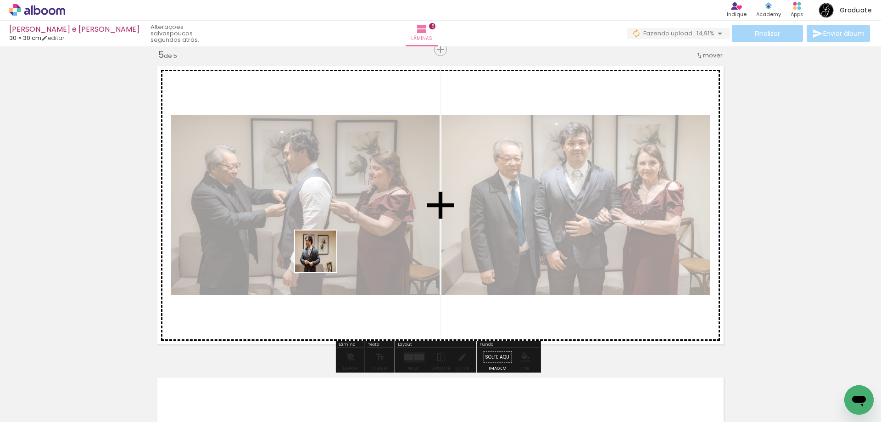
drag, startPoint x: 262, startPoint y: 301, endPoint x: 341, endPoint y: 242, distance: 98.7
click at [345, 241] on quentale-workspace at bounding box center [440, 211] width 881 height 422
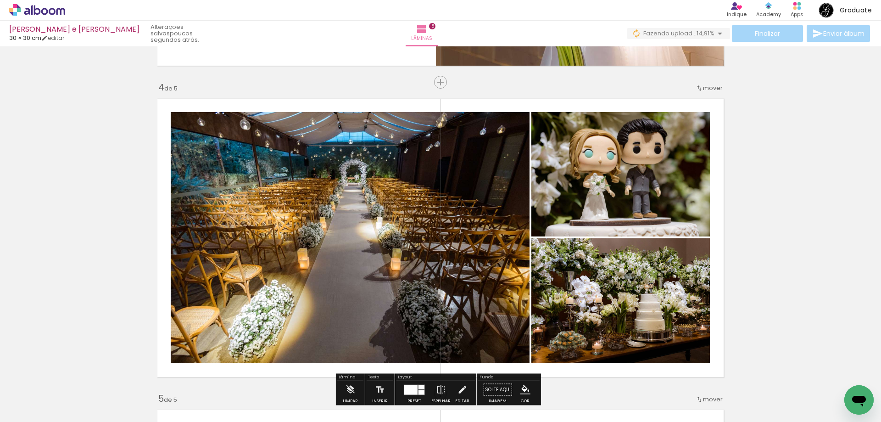
scroll to position [843, 0]
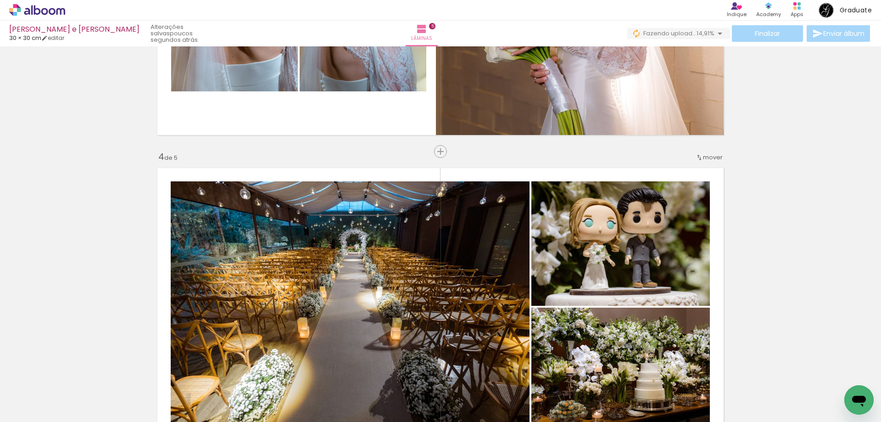
click at [708, 157] on span "mover" at bounding box center [713, 157] width 20 height 9
click at [717, 211] on paper-item "depois da 5" at bounding box center [686, 216] width 70 height 15
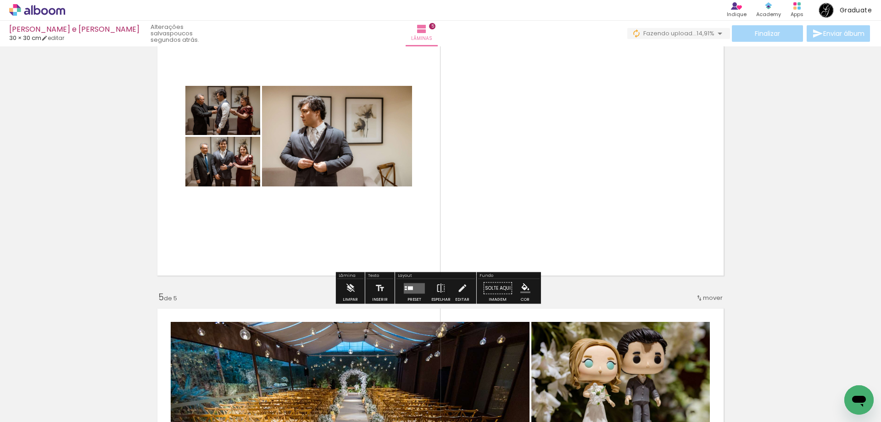
scroll to position [981, 0]
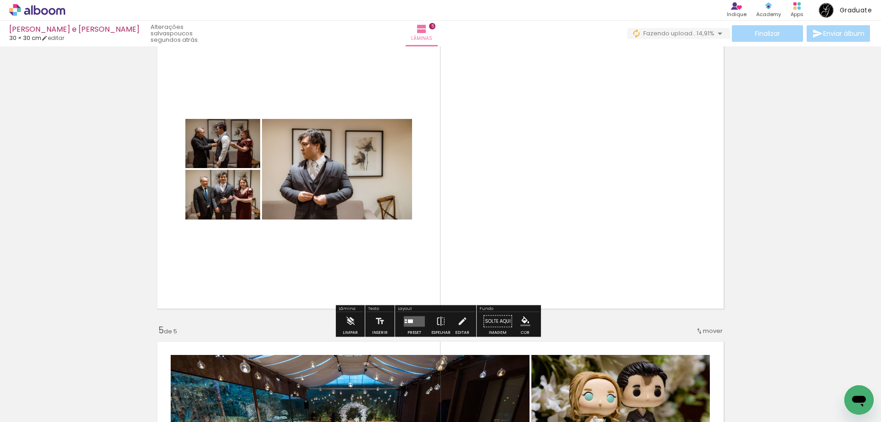
click at [411, 321] on div at bounding box center [410, 321] width 5 height 4
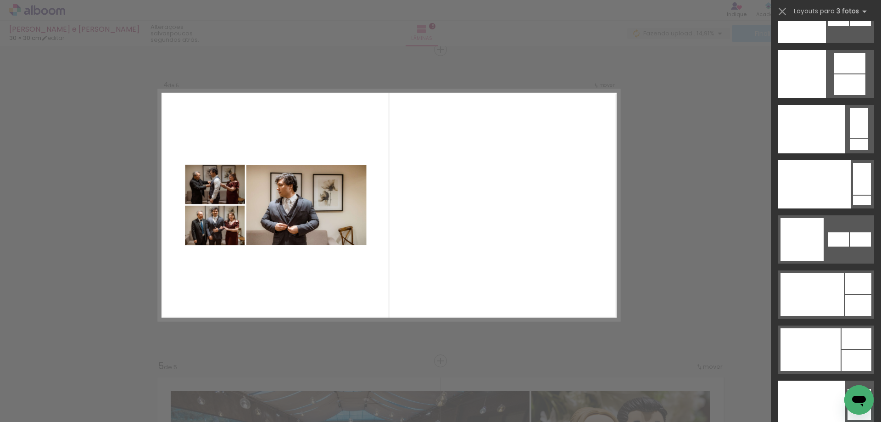
scroll to position [11603, 0]
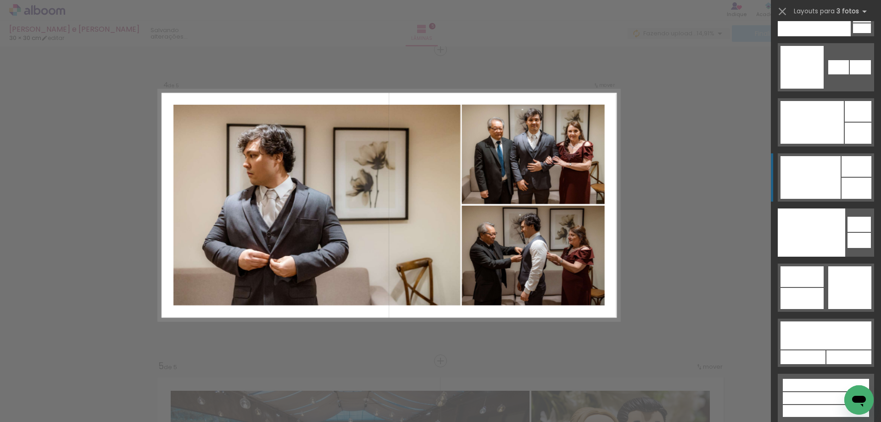
click at [841, 379] on div at bounding box center [826, 385] width 86 height 12
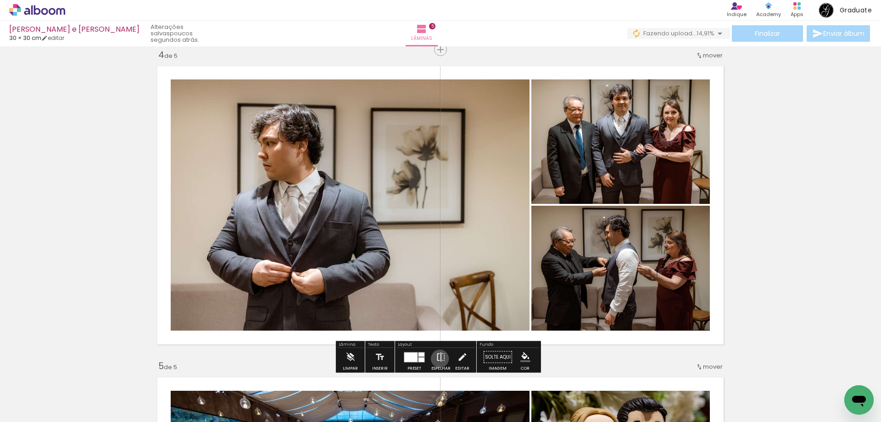
click at [438, 358] on iron-icon at bounding box center [441, 357] width 10 height 18
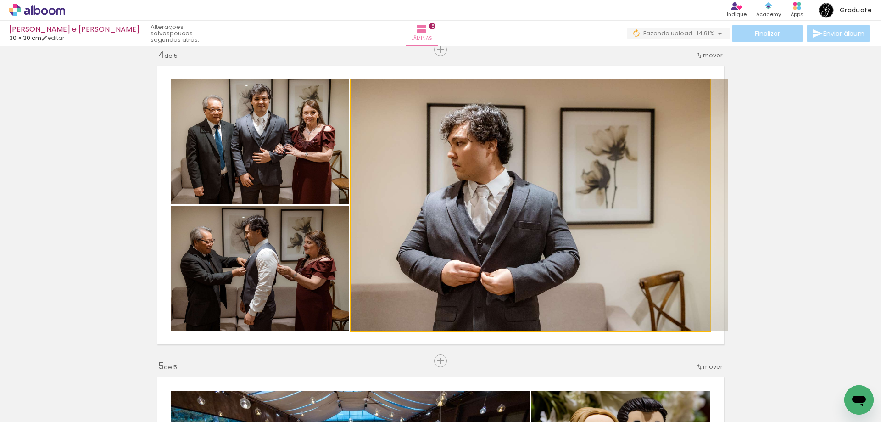
drag, startPoint x: 470, startPoint y: 229, endPoint x: 510, endPoint y: 223, distance: 40.3
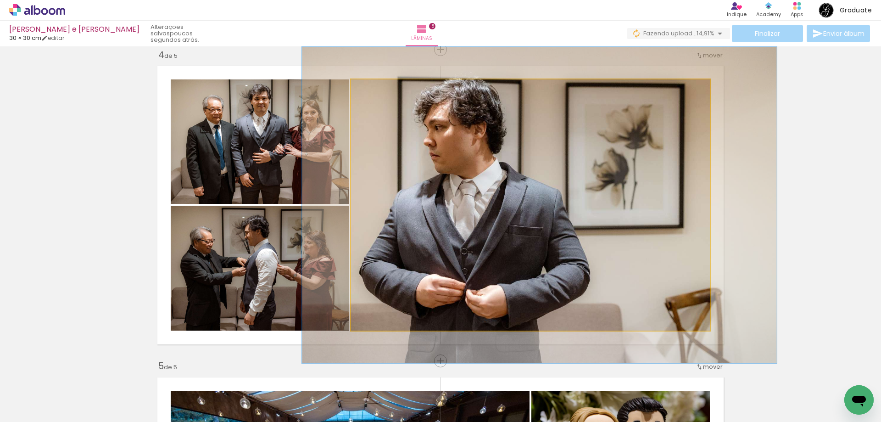
drag, startPoint x: 376, startPoint y: 91, endPoint x: 384, endPoint y: 93, distance: 8.4
click at [384, 93] on div at bounding box center [381, 89] width 15 height 15
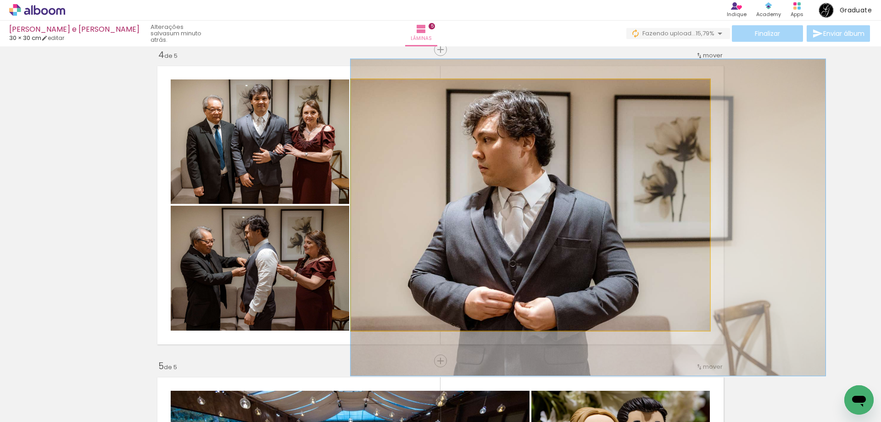
drag, startPoint x: 477, startPoint y: 150, endPoint x: 574, endPoint y: 162, distance: 97.6
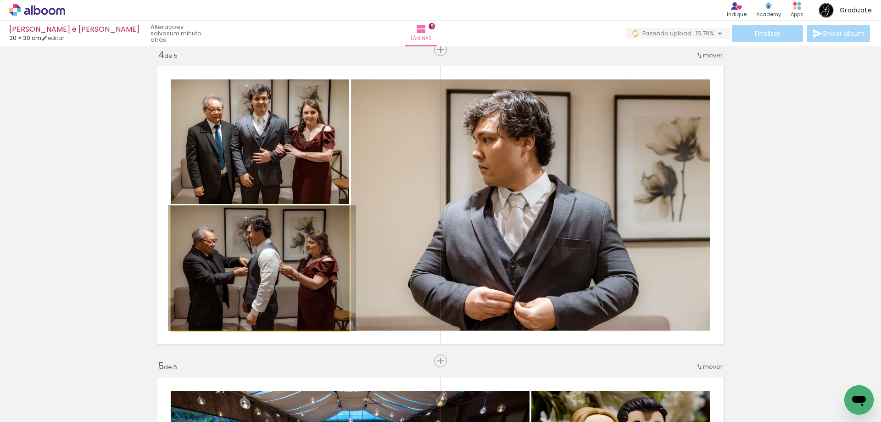
drag, startPoint x: 296, startPoint y: 269, endPoint x: 294, endPoint y: 162, distance: 106.5
click at [0, 0] on slot at bounding box center [0, 0] width 0 height 0
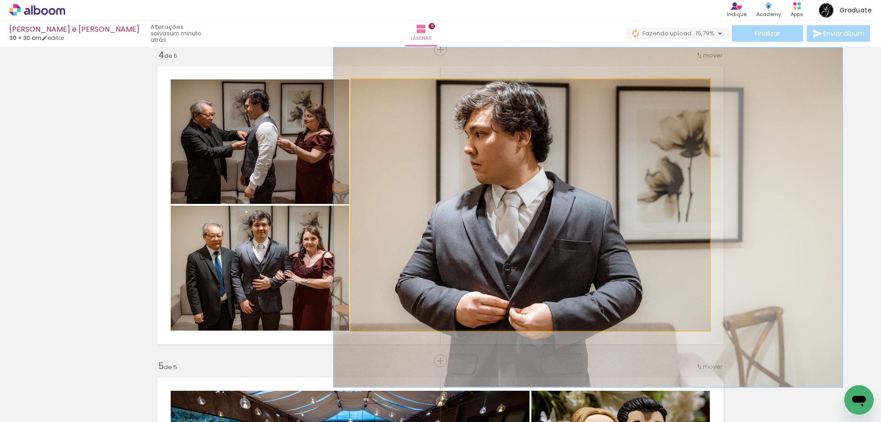
type paper-slider "135"
click at [387, 89] on div at bounding box center [385, 89] width 15 height 15
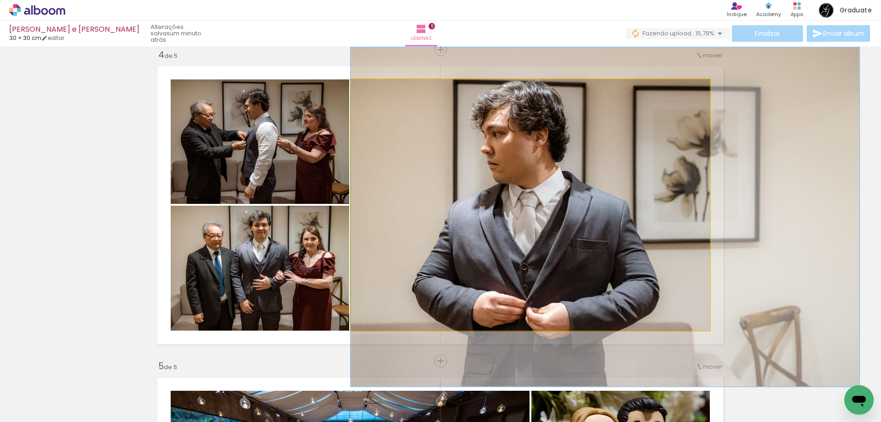
drag, startPoint x: 522, startPoint y: 156, endPoint x: 577, endPoint y: 155, distance: 55.1
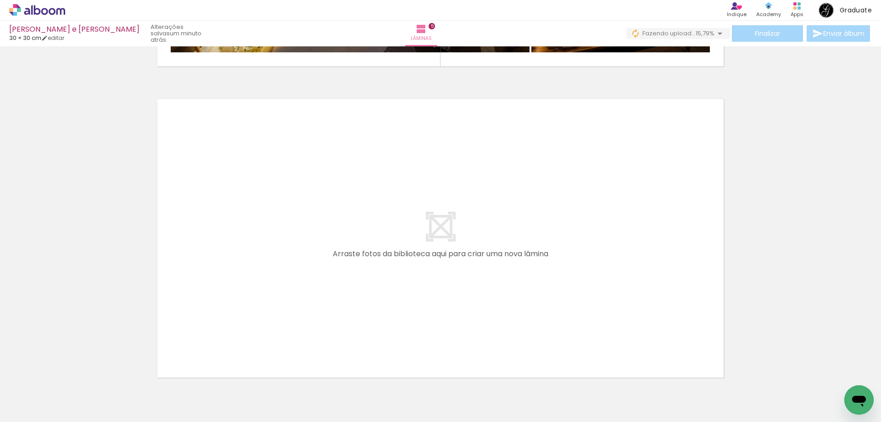
scroll to position [1584, 0]
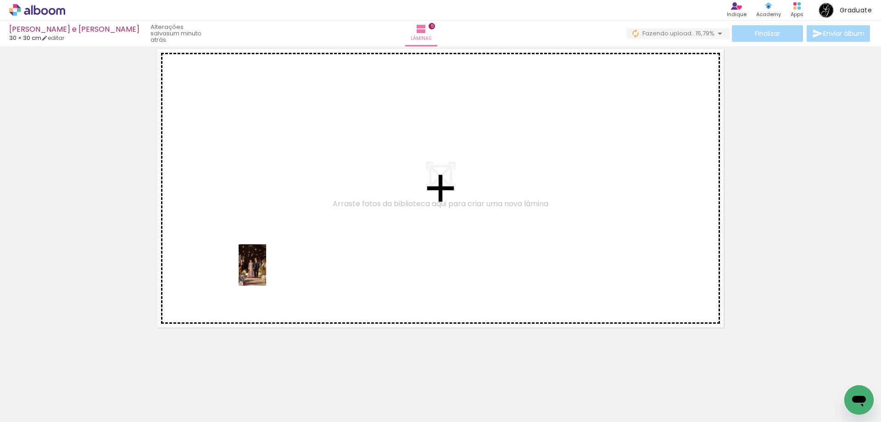
drag, startPoint x: 100, startPoint y: 396, endPoint x: 272, endPoint y: 266, distance: 214.9
click at [272, 266] on quentale-workspace at bounding box center [440, 211] width 881 height 422
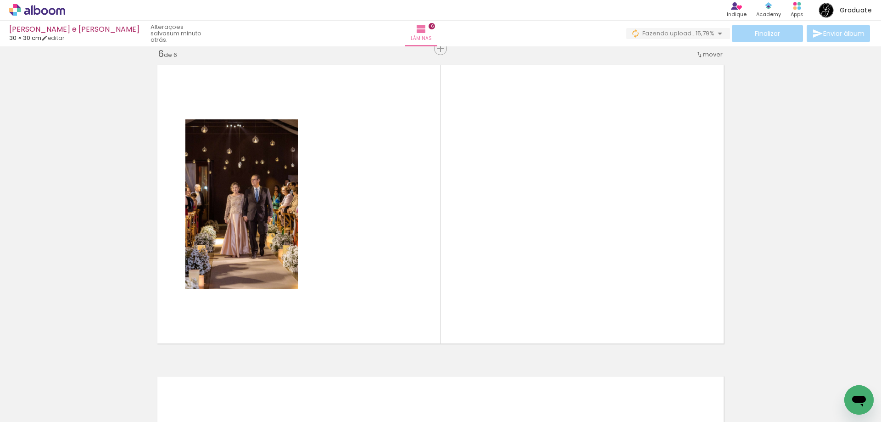
scroll to position [1567, 0]
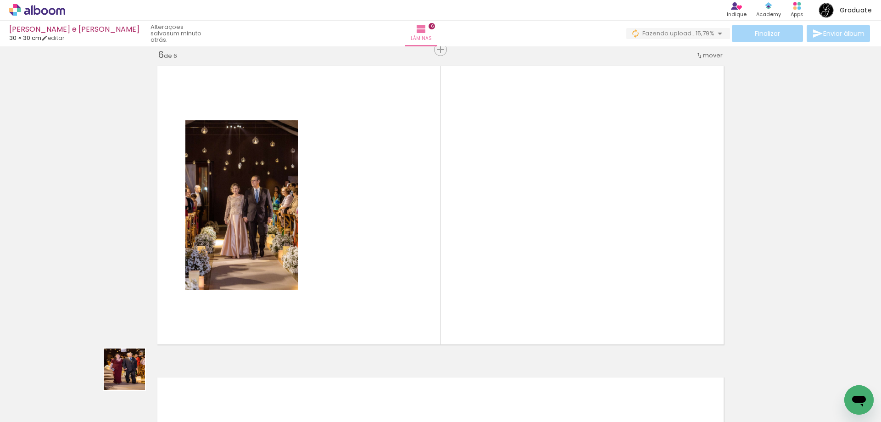
drag, startPoint x: 131, startPoint y: 376, endPoint x: 309, endPoint y: 225, distance: 233.4
click at [309, 225] on quentale-workspace at bounding box center [440, 211] width 881 height 422
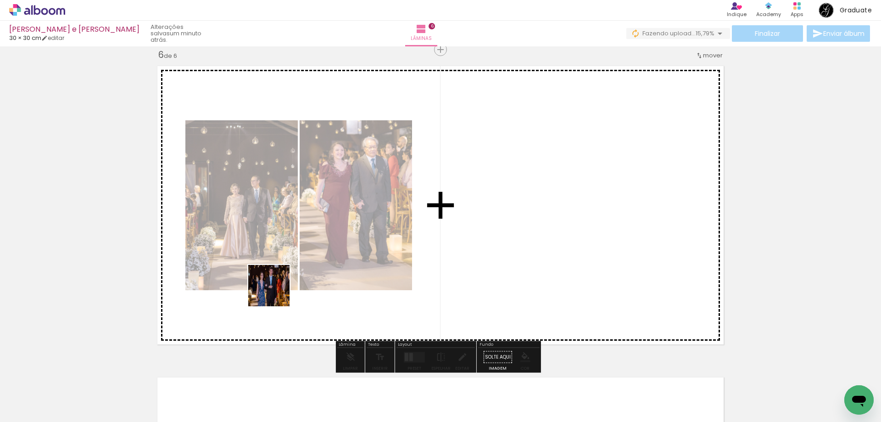
drag, startPoint x: 129, startPoint y: 382, endPoint x: 133, endPoint y: 405, distance: 22.8
click at [392, 232] on quentale-workspace at bounding box center [440, 211] width 881 height 422
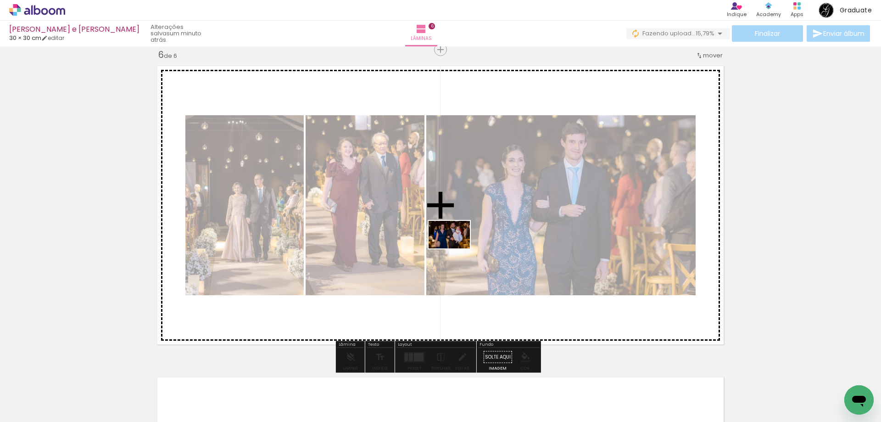
drag, startPoint x: 100, startPoint y: 399, endPoint x: 166, endPoint y: 388, distance: 66.6
click at [469, 245] on quentale-workspace at bounding box center [440, 211] width 881 height 422
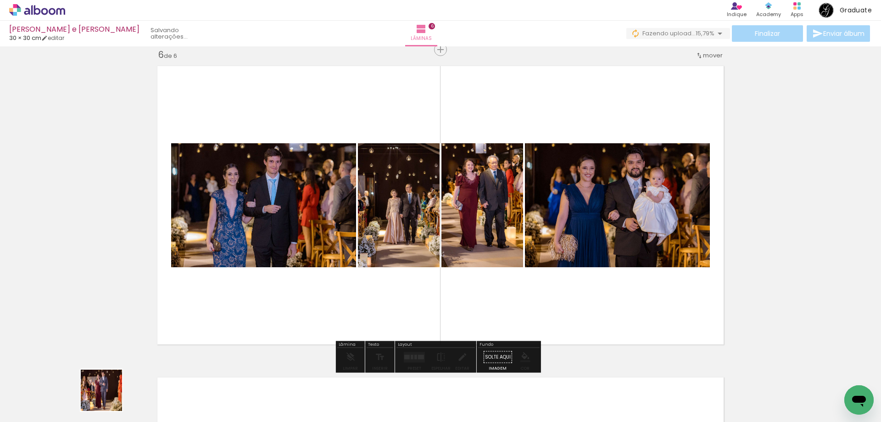
drag, startPoint x: 108, startPoint y: 397, endPoint x: 446, endPoint y: 240, distance: 372.6
click at [446, 240] on quentale-workspace at bounding box center [440, 211] width 881 height 422
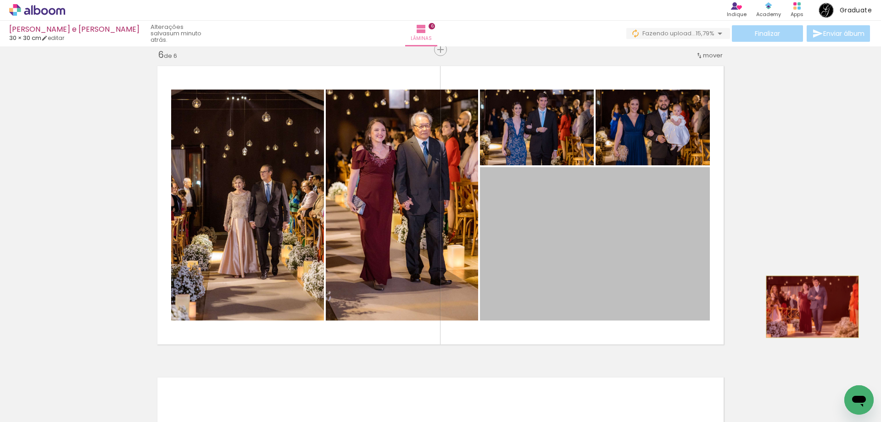
drag, startPoint x: 614, startPoint y: 252, endPoint x: 808, endPoint y: 309, distance: 202.1
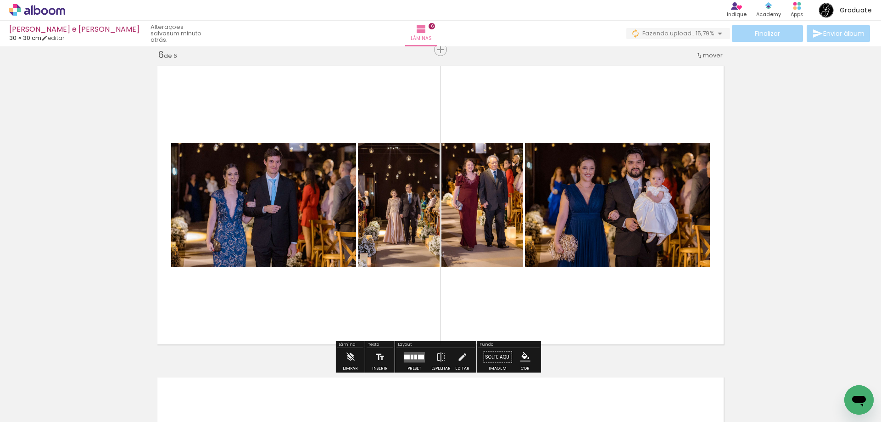
click at [419, 356] on div at bounding box center [421, 356] width 6 height 5
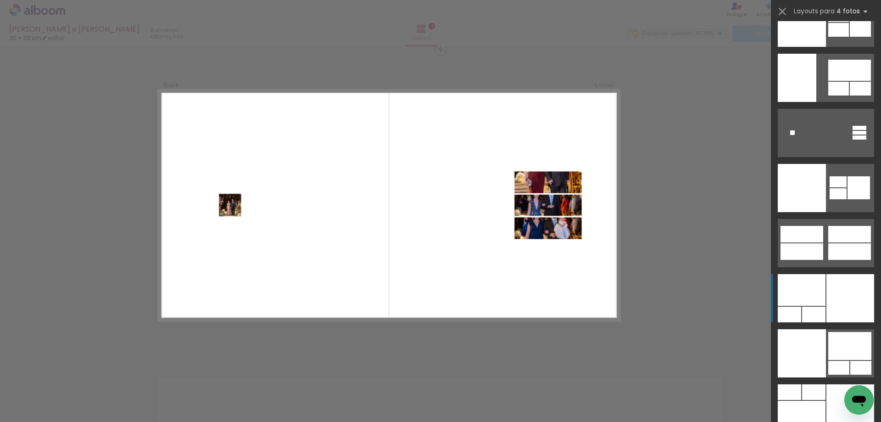
scroll to position [19083, 0]
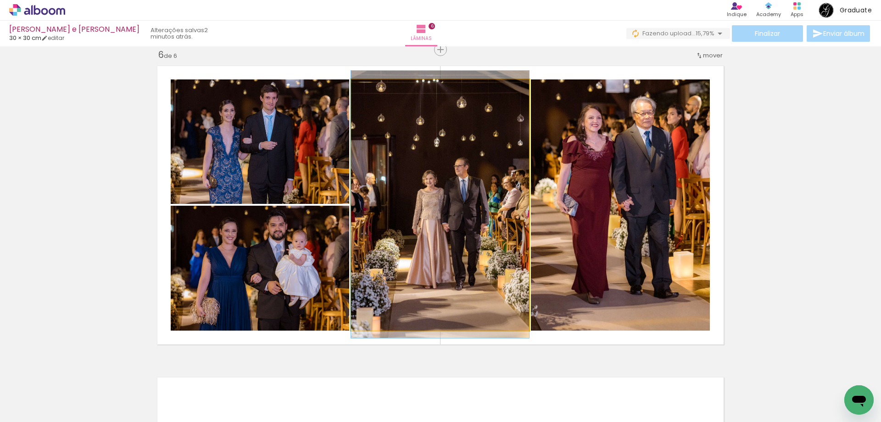
drag, startPoint x: 469, startPoint y: 208, endPoint x: 463, endPoint y: 208, distance: 5.5
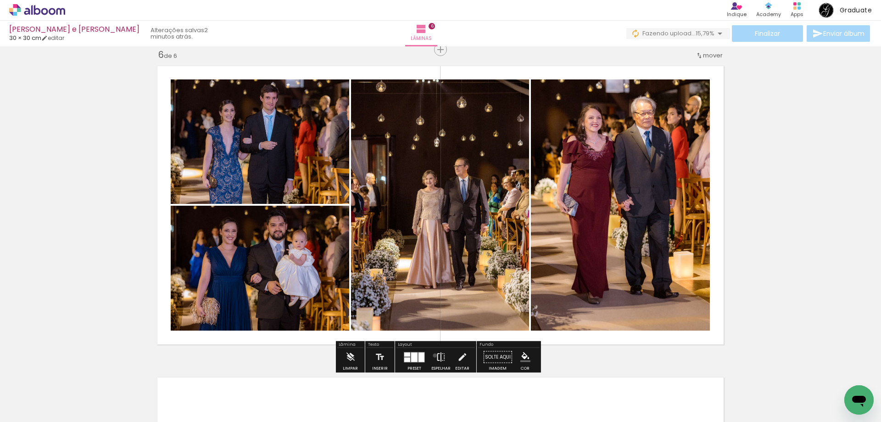
click at [433, 355] on paper-button "Espelhar" at bounding box center [441, 359] width 24 height 23
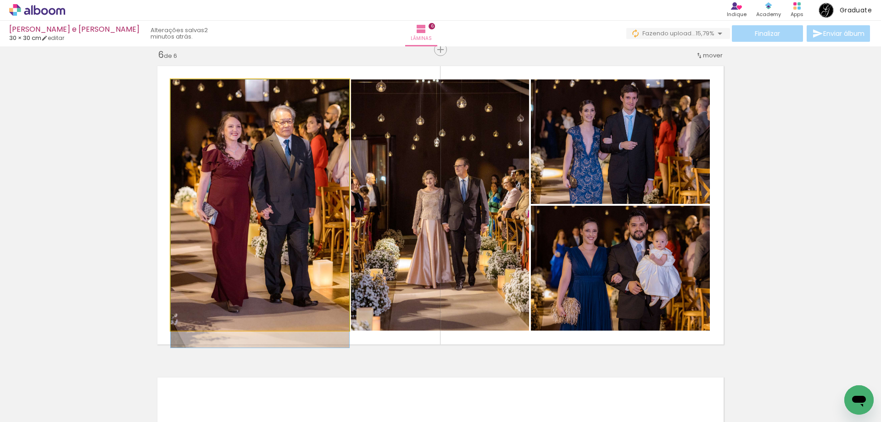
drag, startPoint x: 298, startPoint y: 163, endPoint x: 297, endPoint y: 183, distance: 19.3
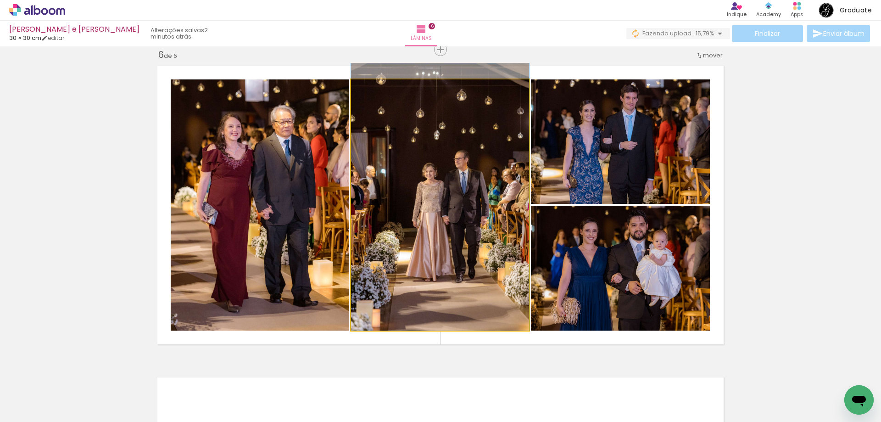
drag, startPoint x: 464, startPoint y: 205, endPoint x: 462, endPoint y: 194, distance: 11.2
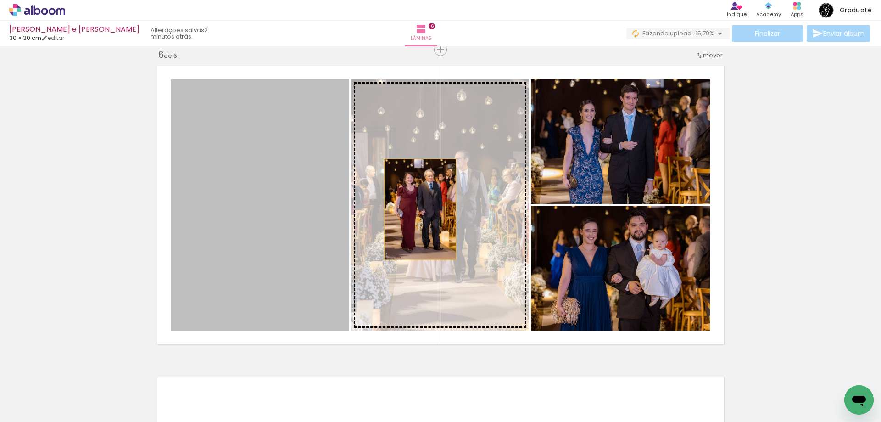
drag, startPoint x: 254, startPoint y: 206, endPoint x: 419, endPoint y: 209, distance: 165.7
click at [0, 0] on slot at bounding box center [0, 0] width 0 height 0
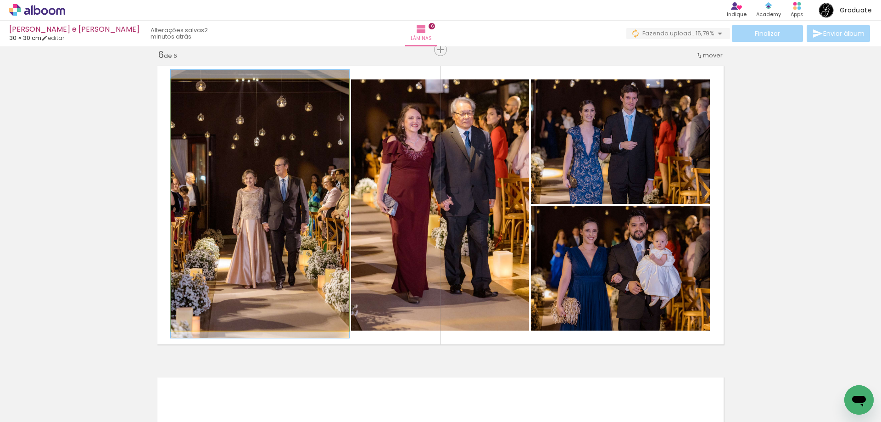
drag, startPoint x: 277, startPoint y: 198, endPoint x: 254, endPoint y: 195, distance: 23.2
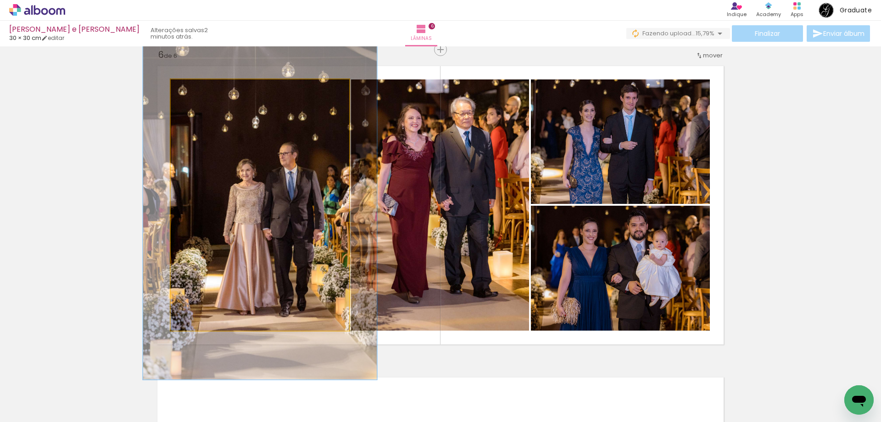
drag, startPoint x: 195, startPoint y: 92, endPoint x: 201, endPoint y: 93, distance: 6.6
type paper-slider "135"
click at [201, 93] on div at bounding box center [202, 89] width 15 height 15
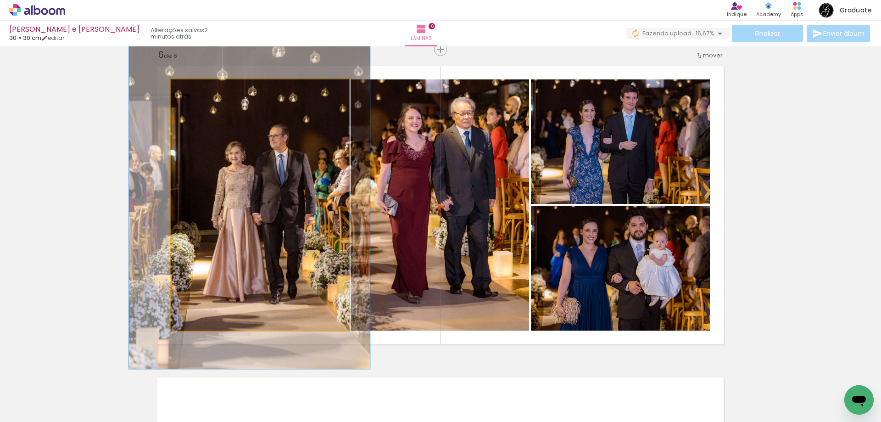
drag, startPoint x: 286, startPoint y: 178, endPoint x: 275, endPoint y: 162, distance: 18.7
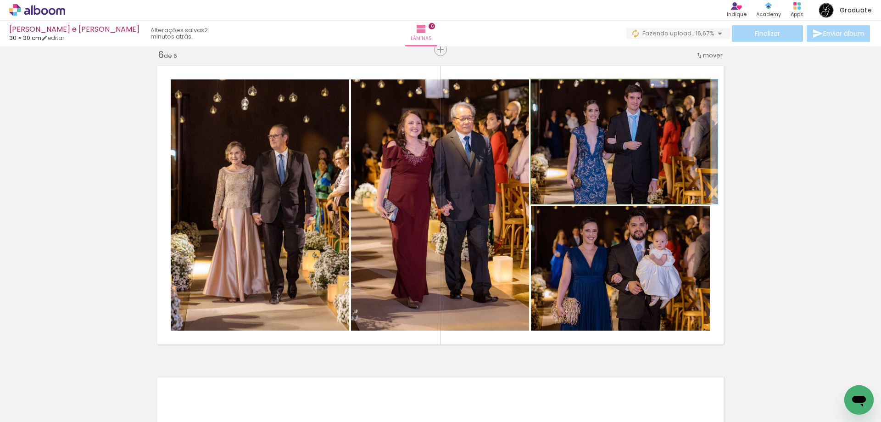
drag, startPoint x: 619, startPoint y: 157, endPoint x: 627, endPoint y: 158, distance: 8.3
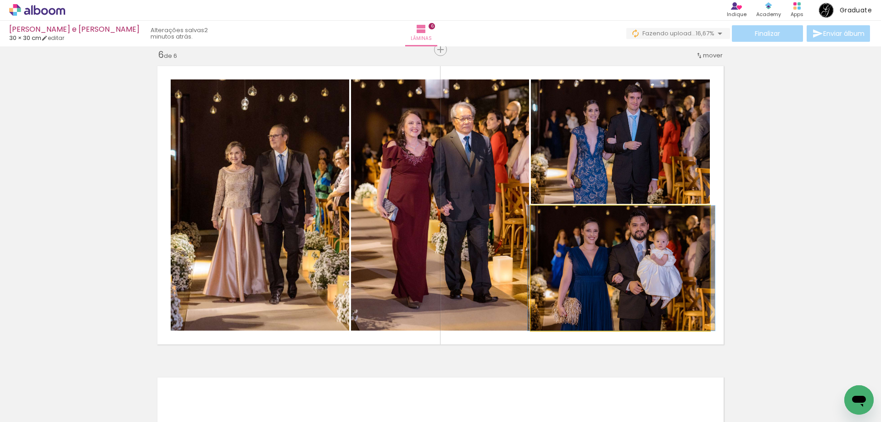
drag, startPoint x: 630, startPoint y: 245, endPoint x: 629, endPoint y: 256, distance: 10.1
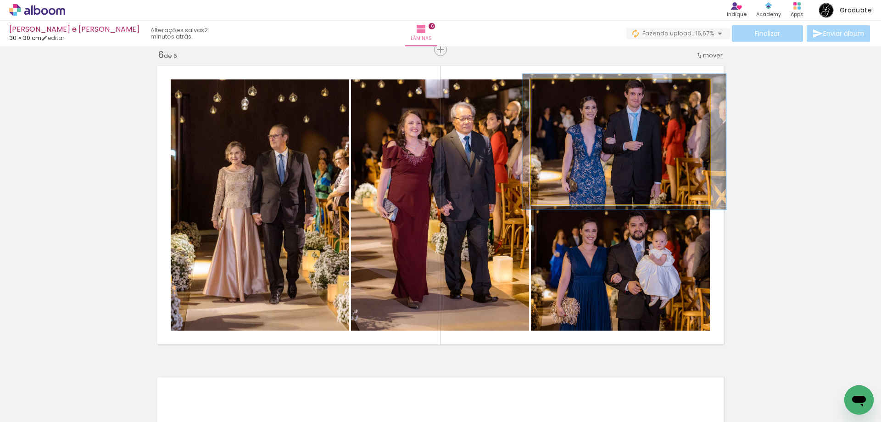
type paper-slider "109"
click at [552, 91] on div at bounding box center [555, 89] width 8 height 8
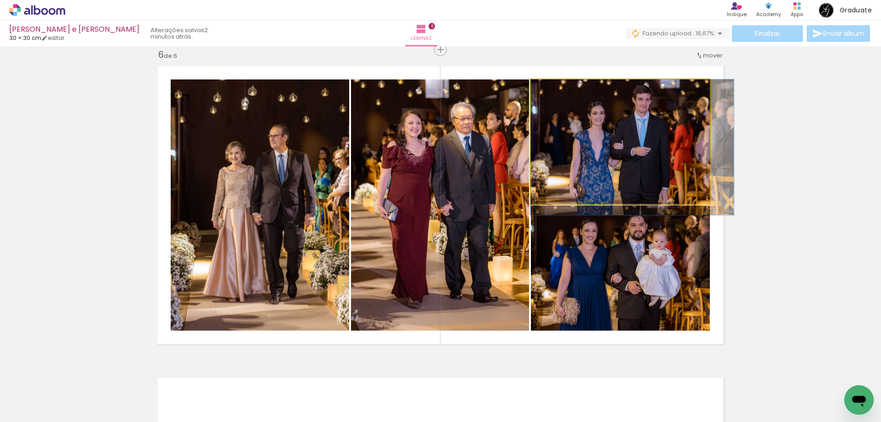
drag, startPoint x: 597, startPoint y: 126, endPoint x: 604, endPoint y: 137, distance: 12.6
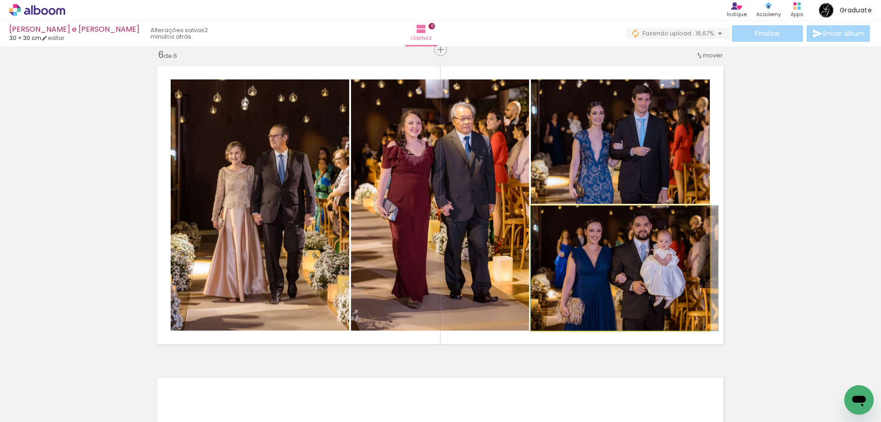
drag, startPoint x: 635, startPoint y: 256, endPoint x: 644, endPoint y: 256, distance: 9.6
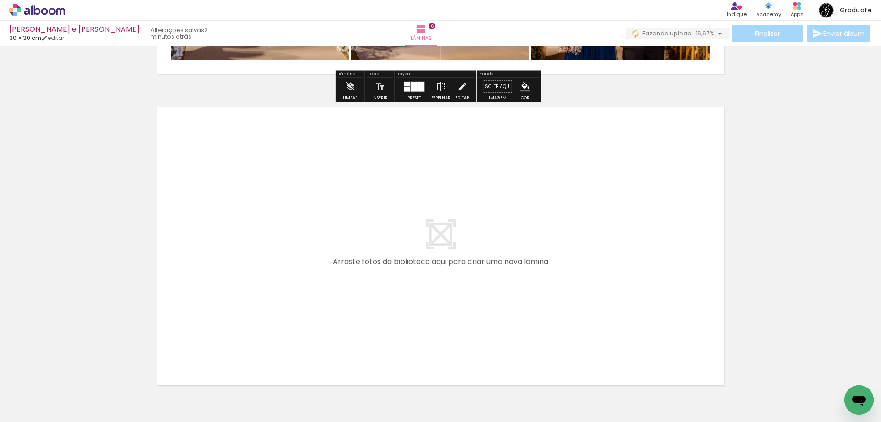
scroll to position [1843, 0]
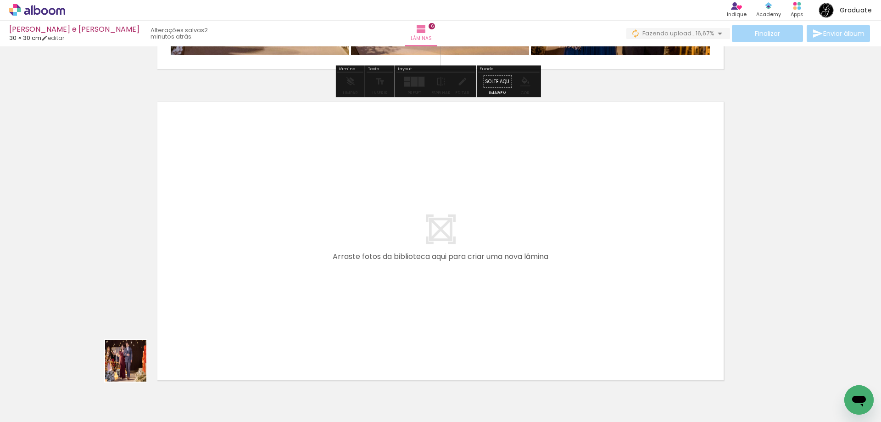
drag, startPoint x: 133, startPoint y: 368, endPoint x: 136, endPoint y: 421, distance: 53.4
click at [297, 256] on quentale-workspace at bounding box center [440, 211] width 881 height 422
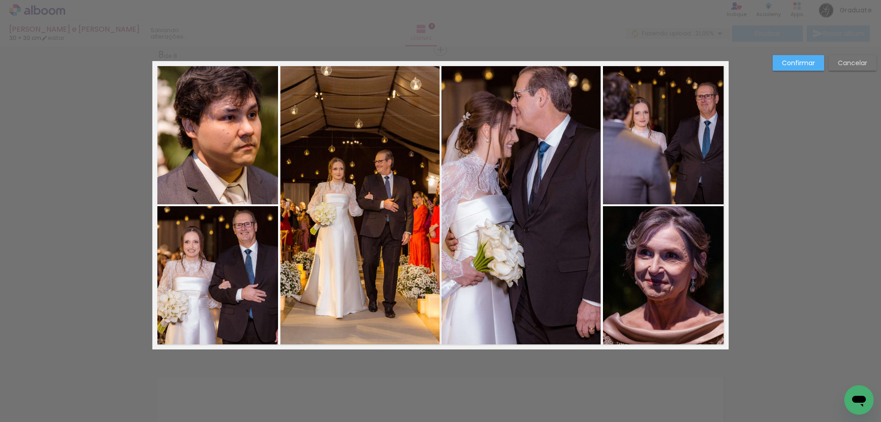
scroll to position [21219, 0]
click at [376, 96] on quentale-photo at bounding box center [359, 205] width 159 height 287
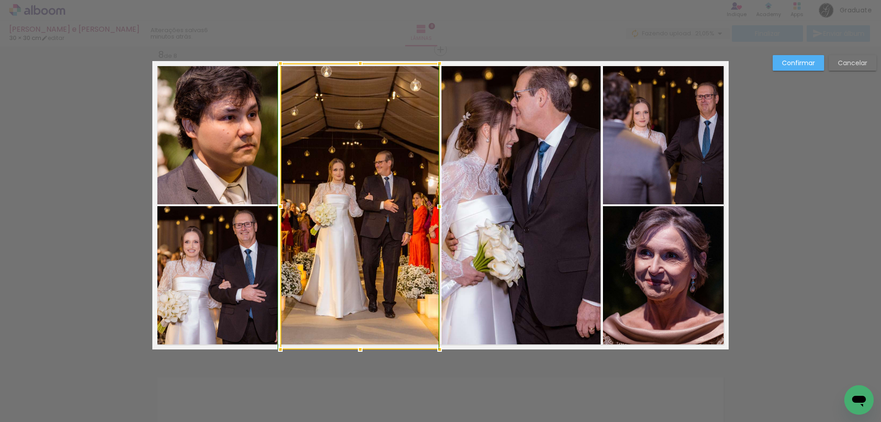
drag, startPoint x: 358, startPoint y: 64, endPoint x: 362, endPoint y: 67, distance: 5.5
click at [362, 67] on div at bounding box center [360, 63] width 18 height 18
click at [779, 64] on paper-button "Confirmar" at bounding box center [798, 63] width 51 height 16
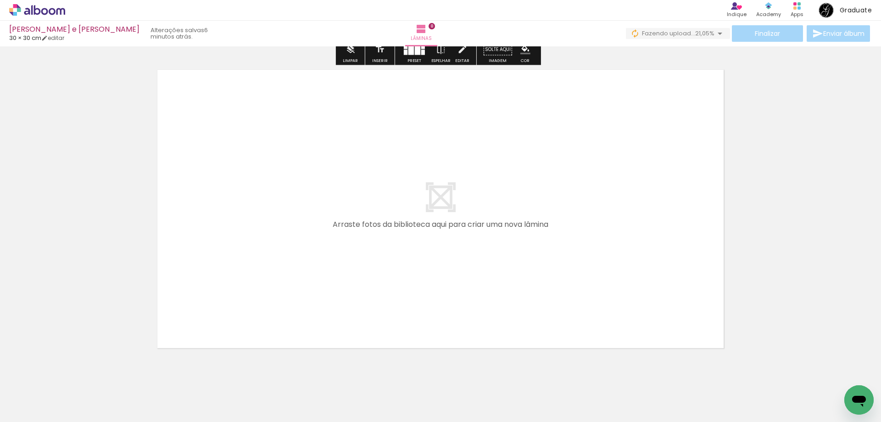
scroll to position [2511, 0]
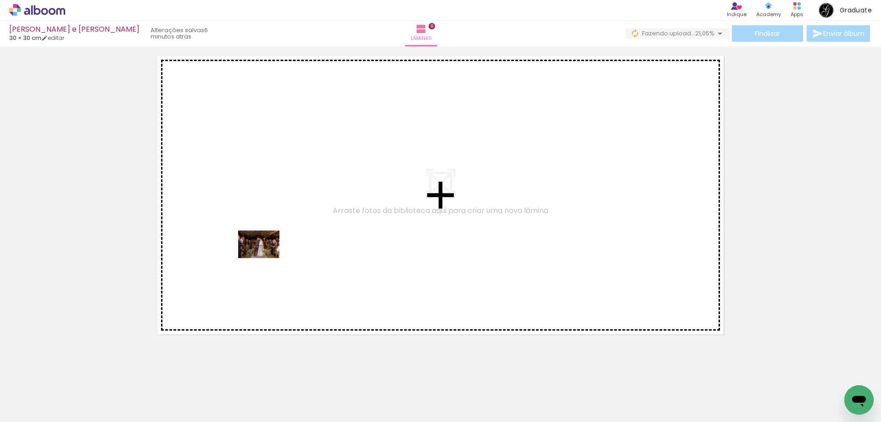
drag, startPoint x: 108, startPoint y: 392, endPoint x: 277, endPoint y: 247, distance: 222.2
click at [277, 247] on quentale-workspace at bounding box center [440, 211] width 881 height 422
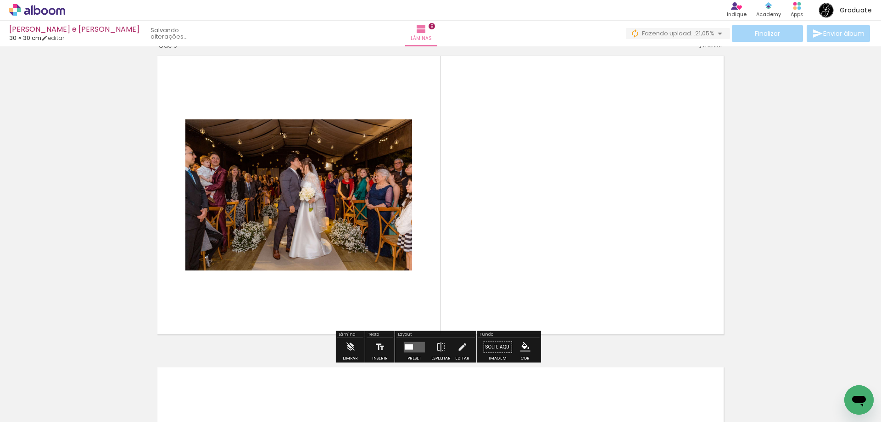
scroll to position [2501, 0]
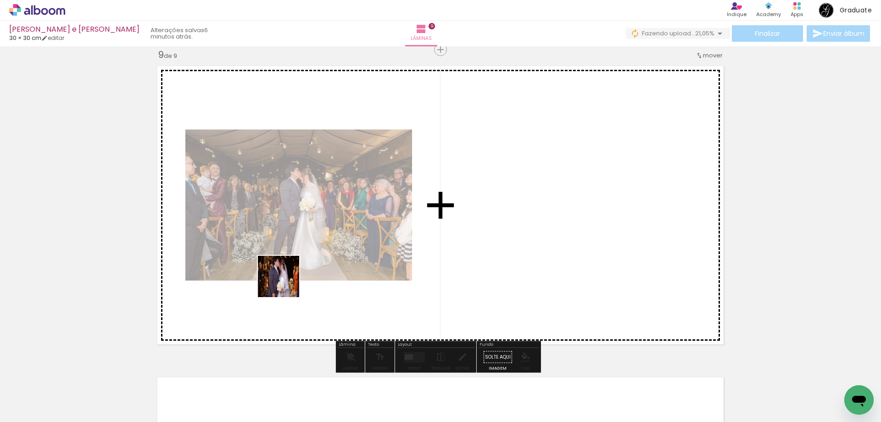
drag, startPoint x: 188, startPoint y: 346, endPoint x: 346, endPoint y: 240, distance: 190.7
click at [347, 239] on quentale-workspace at bounding box center [440, 211] width 881 height 422
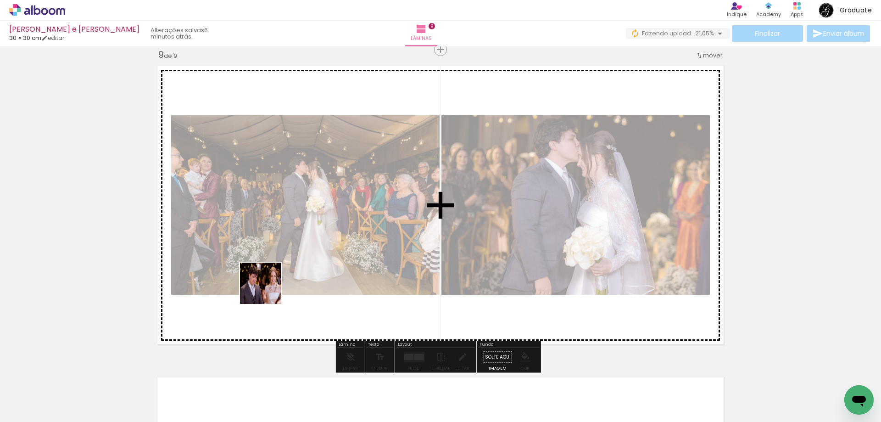
drag, startPoint x: 97, startPoint y: 385, endPoint x: 340, endPoint y: 245, distance: 280.2
click at [340, 245] on quentale-workspace at bounding box center [440, 211] width 881 height 422
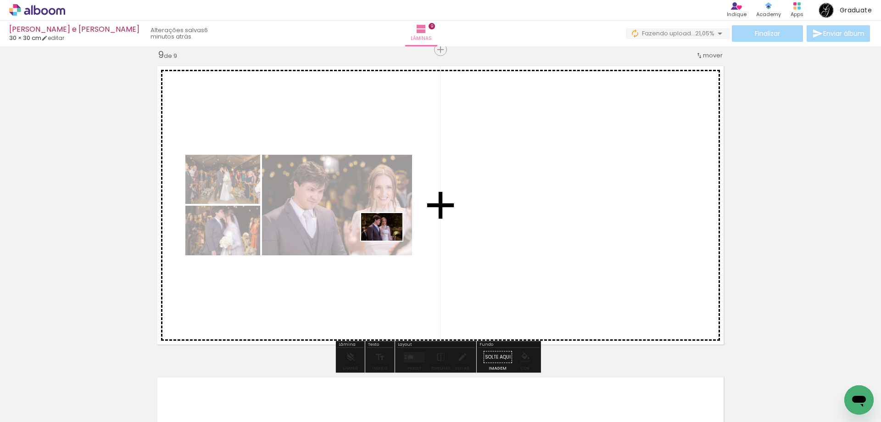
drag, startPoint x: 154, startPoint y: 388, endPoint x: 390, endPoint y: 240, distance: 278.6
click at [390, 240] on quentale-workspace at bounding box center [440, 211] width 881 height 422
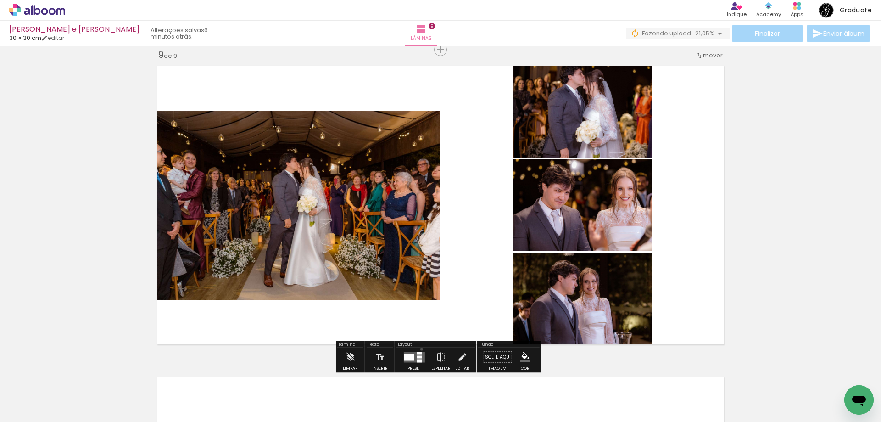
click at [419, 349] on div at bounding box center [414, 357] width 25 height 18
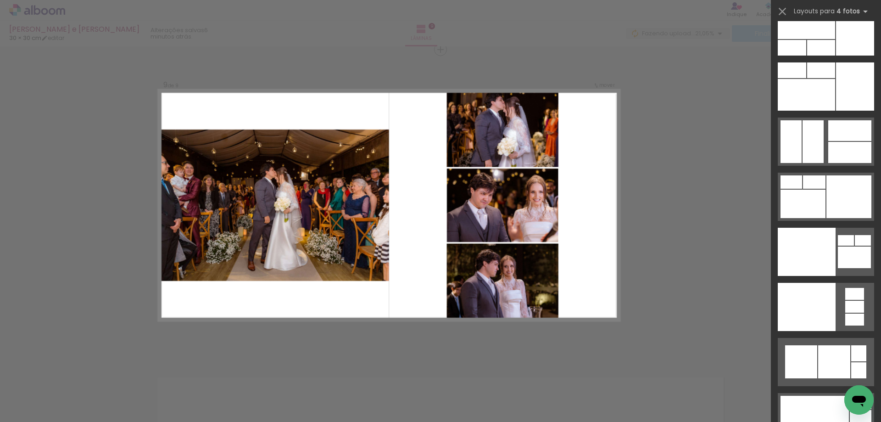
scroll to position [20138, 0]
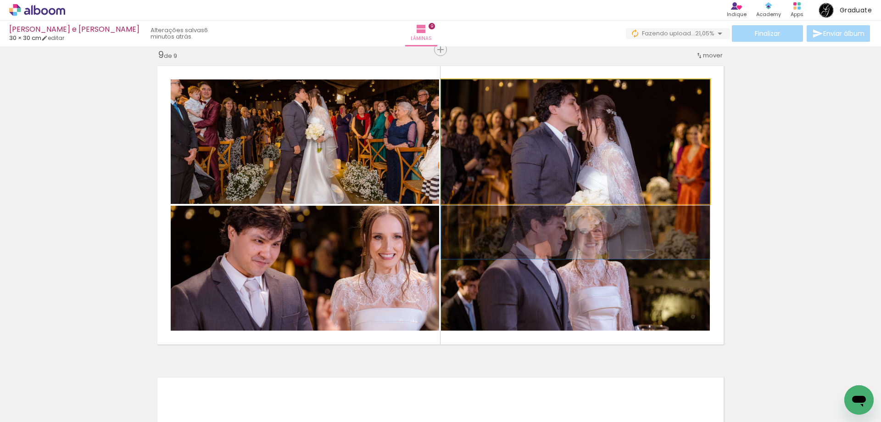
drag, startPoint x: 579, startPoint y: 130, endPoint x: 579, endPoint y: 163, distance: 32.6
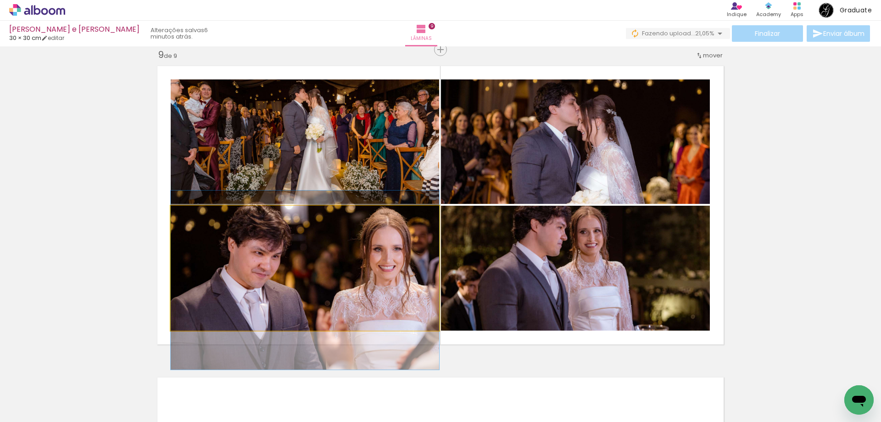
drag, startPoint x: 350, startPoint y: 247, endPoint x: 346, endPoint y: 259, distance: 12.4
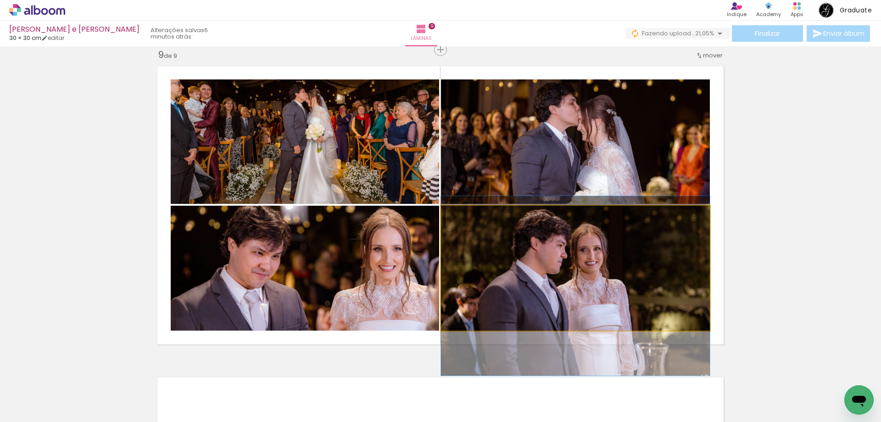
drag, startPoint x: 537, startPoint y: 226, endPoint x: 537, endPoint y: 244, distance: 17.9
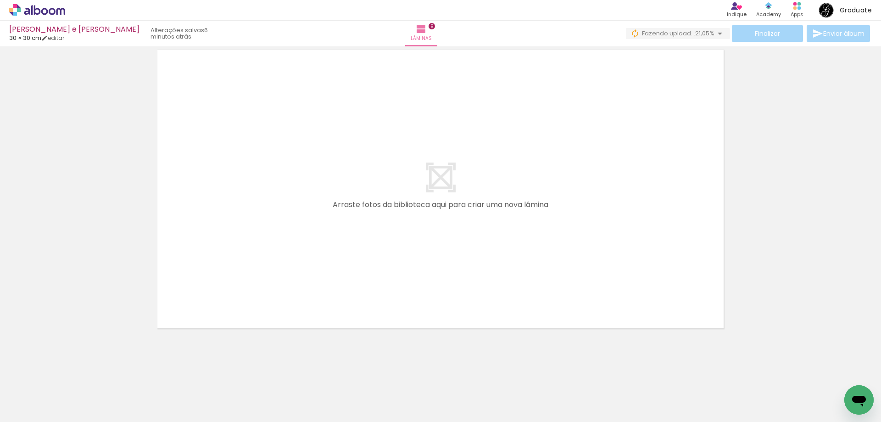
scroll to position [2829, 0]
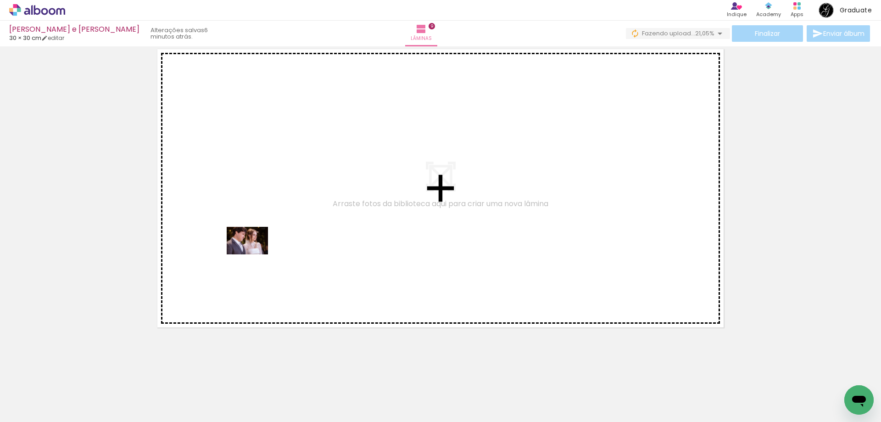
drag, startPoint x: 156, startPoint y: 398, endPoint x: 255, endPoint y: 253, distance: 175.8
click at [255, 253] on quentale-workspace at bounding box center [440, 211] width 881 height 422
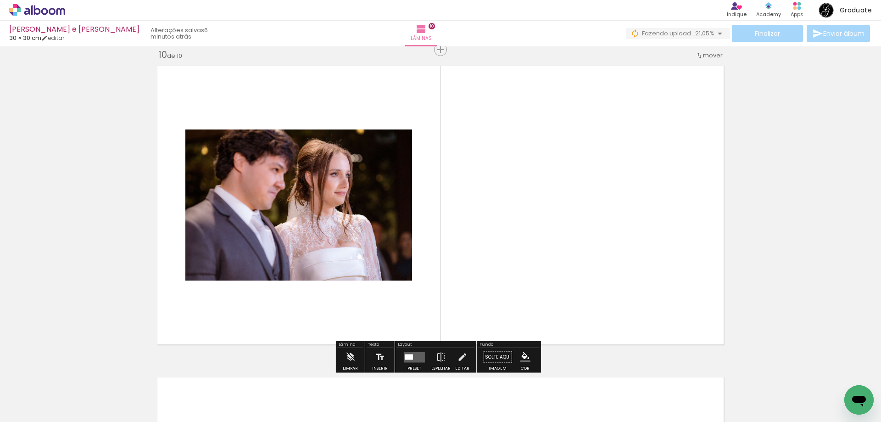
scroll to position [2812, 0]
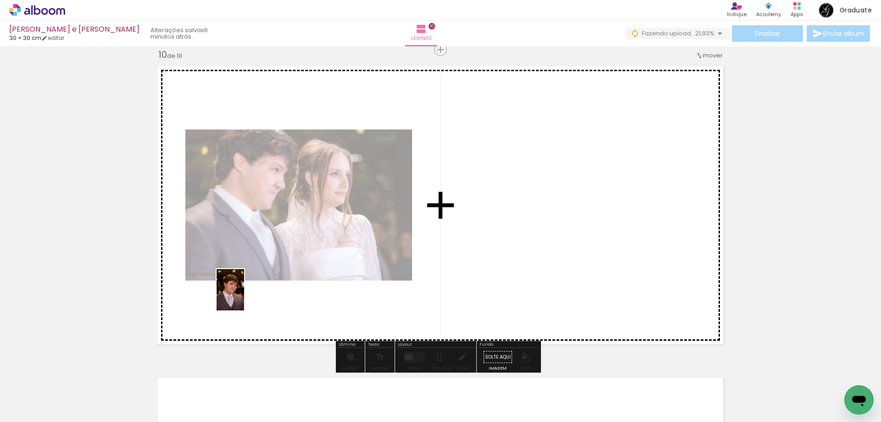
drag, startPoint x: 97, startPoint y: 399, endPoint x: 136, endPoint y: 380, distance: 43.3
click at [255, 279] on quentale-workspace at bounding box center [440, 211] width 881 height 422
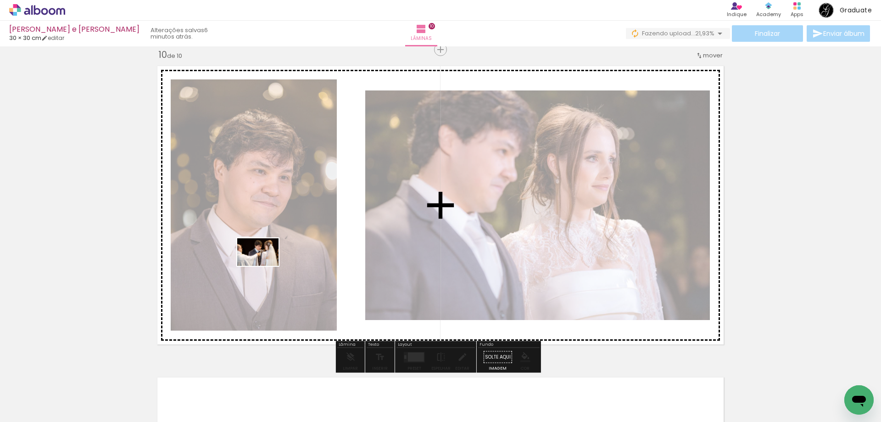
drag, startPoint x: 100, startPoint y: 402, endPoint x: 111, endPoint y: 412, distance: 14.9
click at [277, 255] on quentale-workspace at bounding box center [440, 211] width 881 height 422
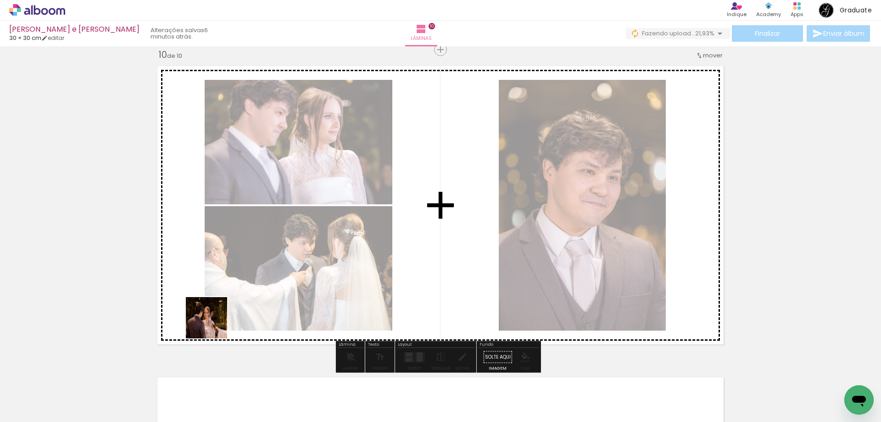
drag, startPoint x: 213, startPoint y: 324, endPoint x: 156, endPoint y: 415, distance: 107.7
click at [353, 239] on quentale-workspace at bounding box center [440, 211] width 881 height 422
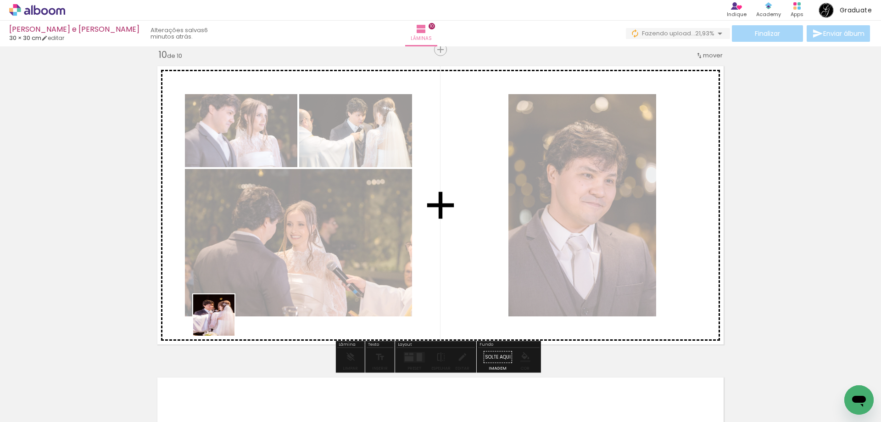
drag, startPoint x: 130, startPoint y: 374, endPoint x: 265, endPoint y: 304, distance: 152.1
click at [328, 257] on quentale-workspace at bounding box center [440, 211] width 881 height 422
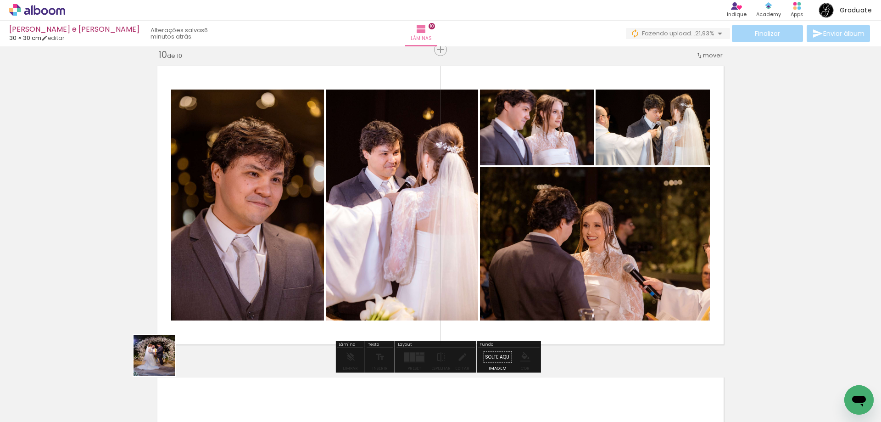
drag, startPoint x: 161, startPoint y: 362, endPoint x: 359, endPoint y: 234, distance: 235.3
click at [359, 234] on quentale-workspace at bounding box center [440, 211] width 881 height 422
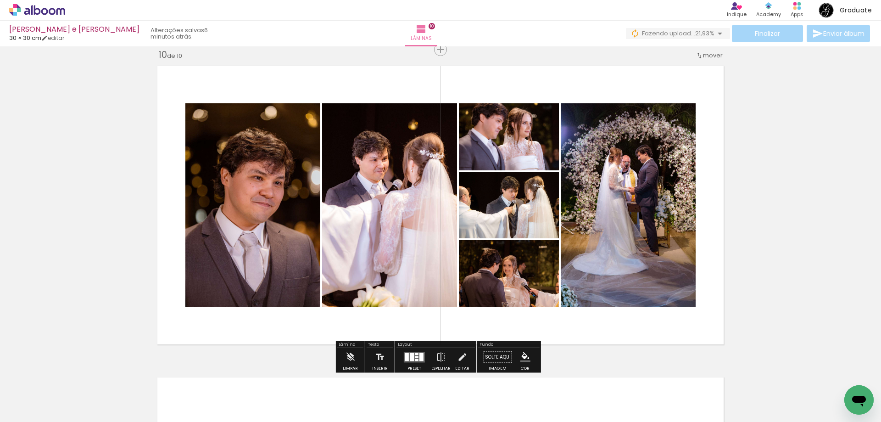
click at [414, 357] on quentale-layouter at bounding box center [414, 356] width 21 height 11
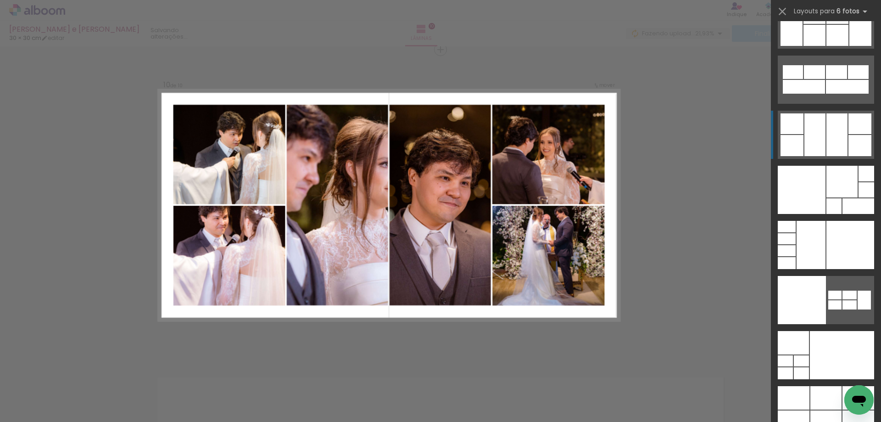
scroll to position [28370, 0]
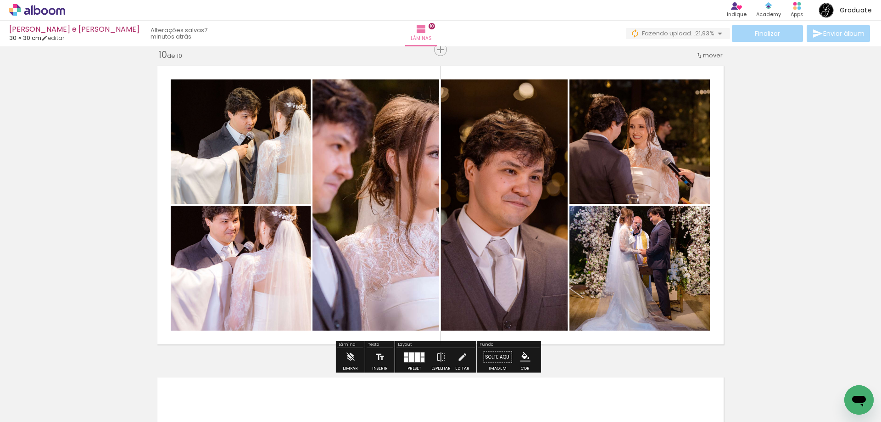
click at [415, 358] on div at bounding box center [417, 357] width 5 height 10
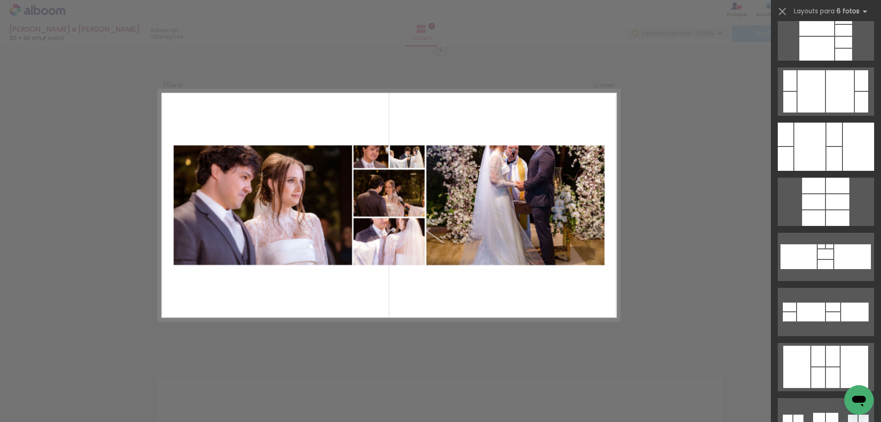
scroll to position [25485, 0]
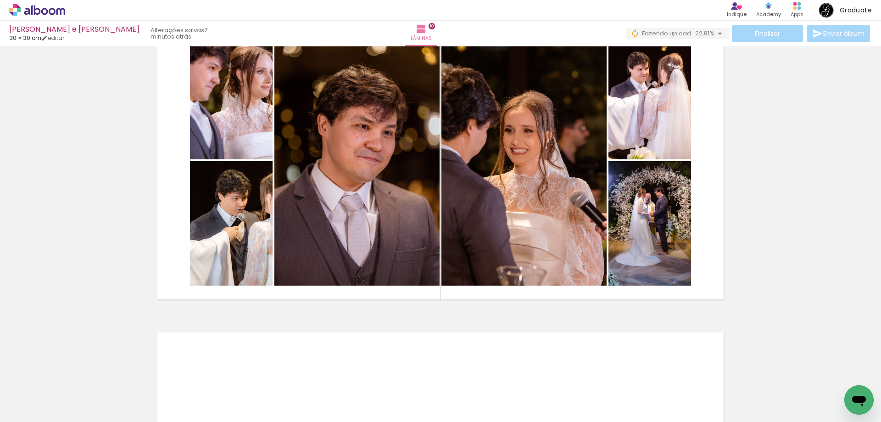
scroll to position [2858, 0]
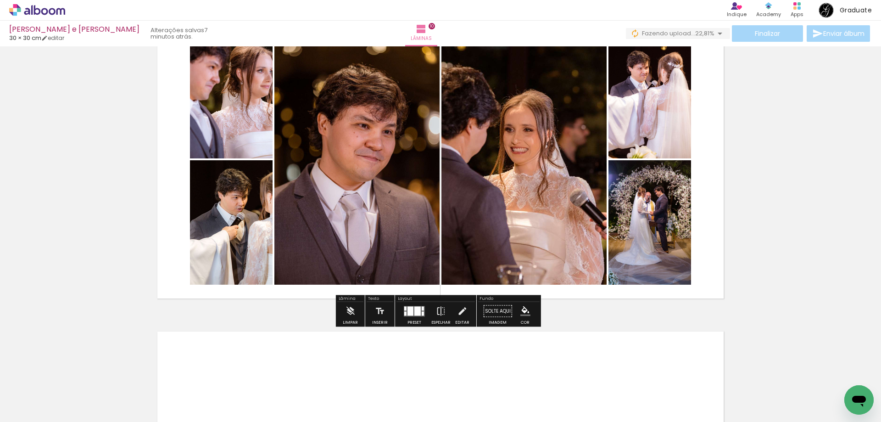
drag, startPoint x: 413, startPoint y: 310, endPoint x: 256, endPoint y: 162, distance: 215.9
click at [415, 309] on div at bounding box center [417, 310] width 6 height 9
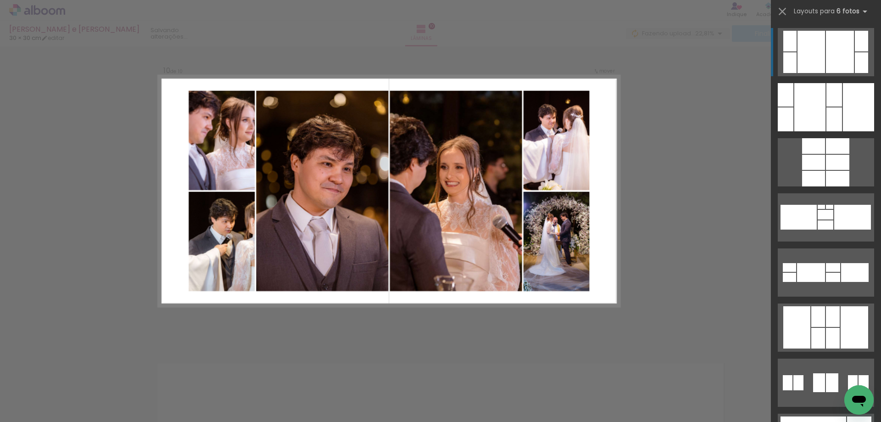
scroll to position [2812, 0]
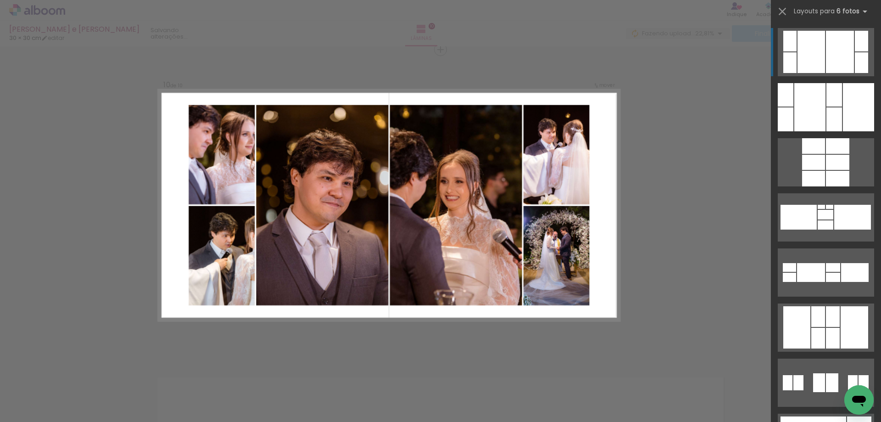
click at [226, 111] on quentale-photo at bounding box center [222, 155] width 66 height 100
click at [783, 11] on iron-icon at bounding box center [782, 11] width 13 height 13
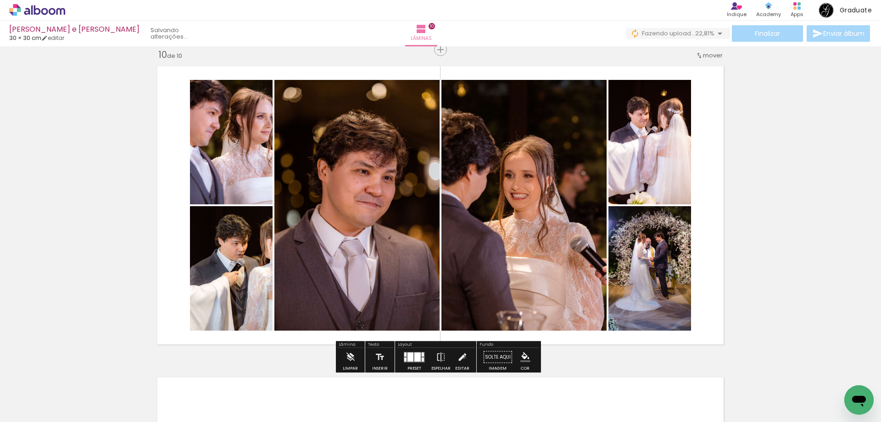
drag, startPoint x: 462, startPoint y: 357, endPoint x: 330, endPoint y: 248, distance: 170.8
click at [462, 356] on iron-icon at bounding box center [462, 357] width 10 height 18
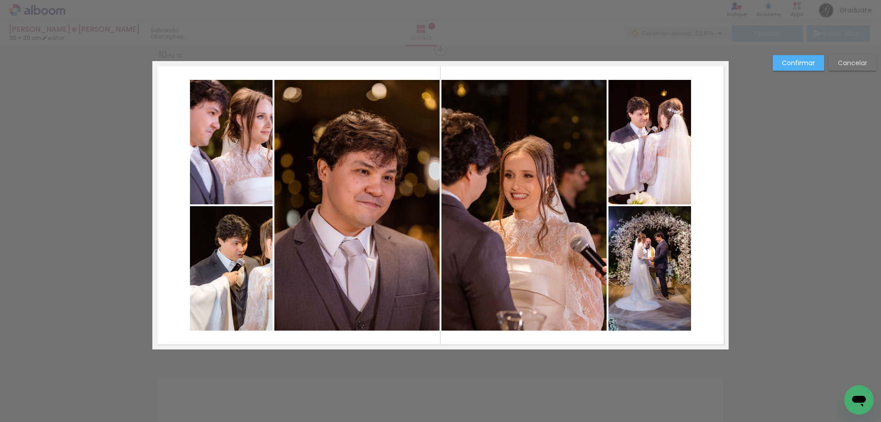
click at [229, 155] on quentale-photo at bounding box center [231, 142] width 83 height 124
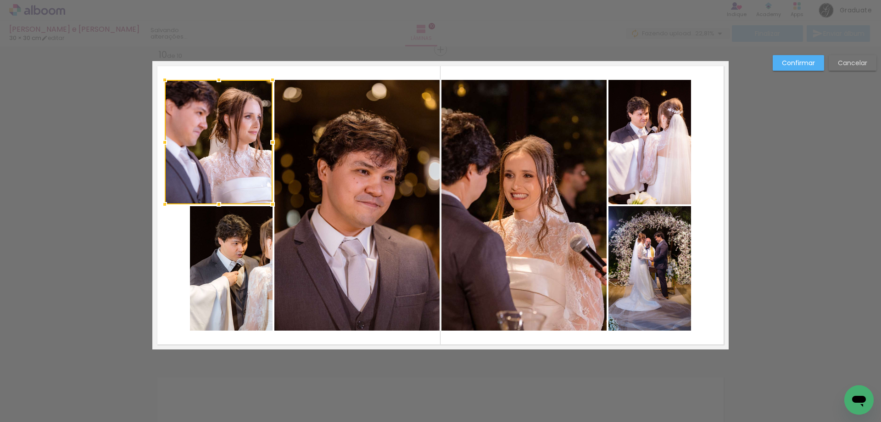
drag, startPoint x: 188, startPoint y: 139, endPoint x: 162, endPoint y: 141, distance: 25.3
click at [162, 141] on div at bounding box center [165, 142] width 18 height 18
click at [0, 0] on slot "Cancelar" at bounding box center [0, 0] width 0 height 0
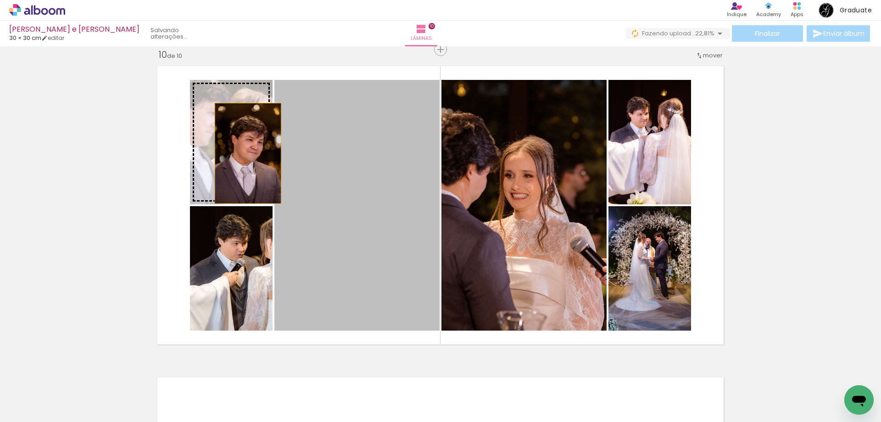
drag, startPoint x: 371, startPoint y: 214, endPoint x: 245, endPoint y: 153, distance: 140.4
click at [0, 0] on slot at bounding box center [0, 0] width 0 height 0
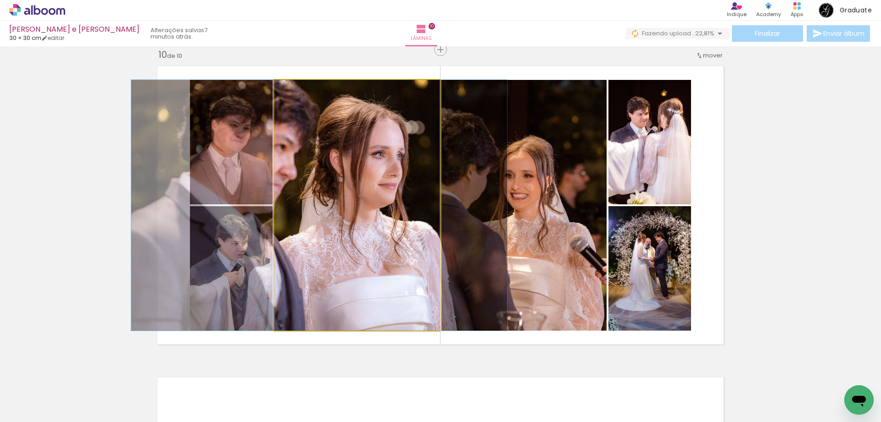
drag, startPoint x: 396, startPoint y: 199, endPoint x: 362, endPoint y: 198, distance: 34.0
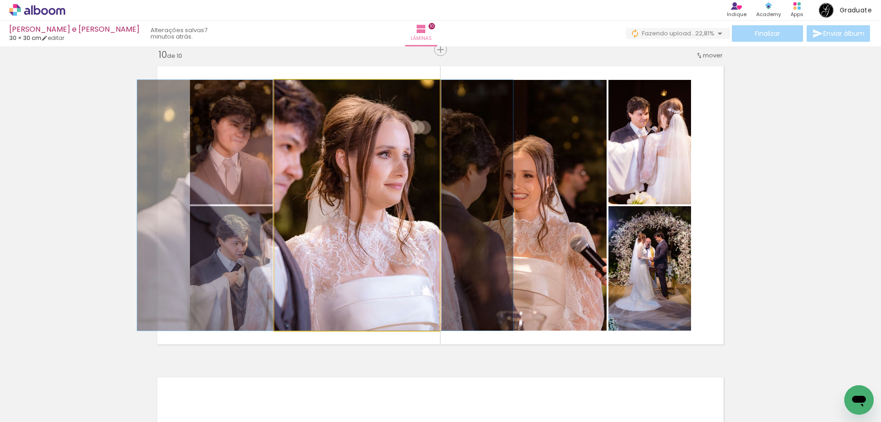
drag, startPoint x: 367, startPoint y: 211, endPoint x: 372, endPoint y: 211, distance: 5.5
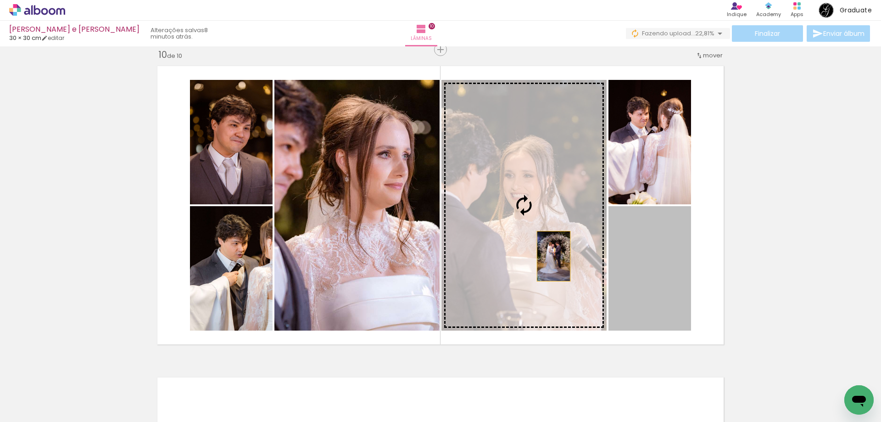
drag, startPoint x: 669, startPoint y: 281, endPoint x: 550, endPoint y: 256, distance: 121.4
click at [0, 0] on slot at bounding box center [0, 0] width 0 height 0
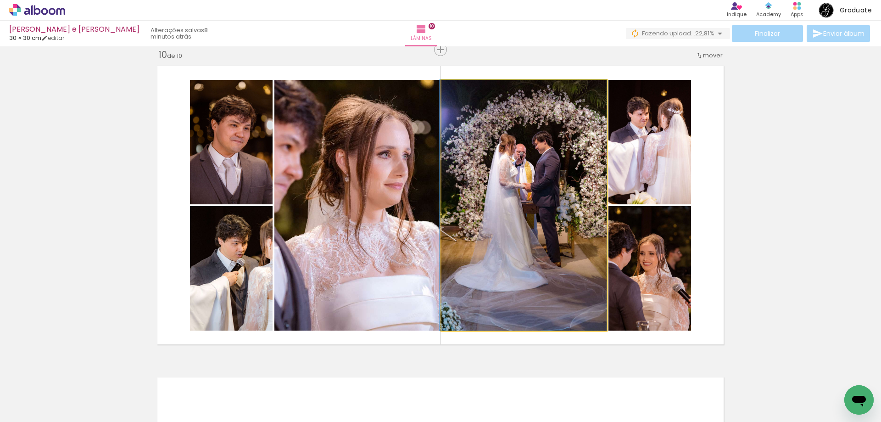
drag, startPoint x: 537, startPoint y: 221, endPoint x: 530, endPoint y: 229, distance: 11.1
drag, startPoint x: 541, startPoint y: 220, endPoint x: 521, endPoint y: 223, distance: 20.1
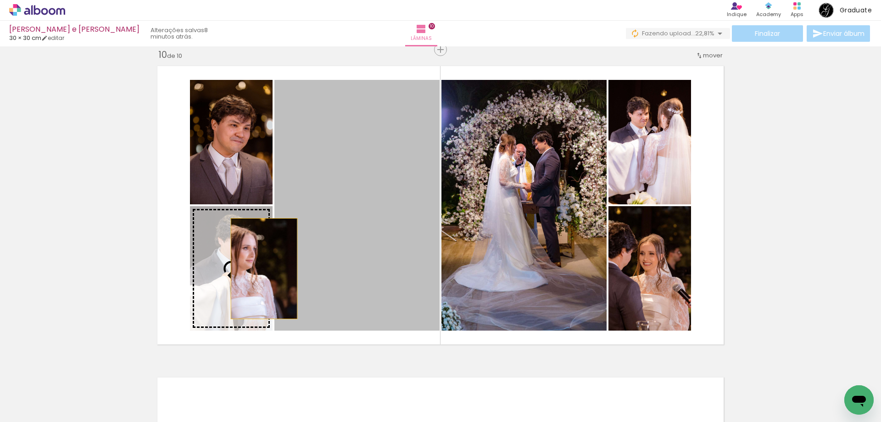
drag, startPoint x: 424, startPoint y: 195, endPoint x: 245, endPoint y: 269, distance: 194.2
click at [0, 0] on slot at bounding box center [0, 0] width 0 height 0
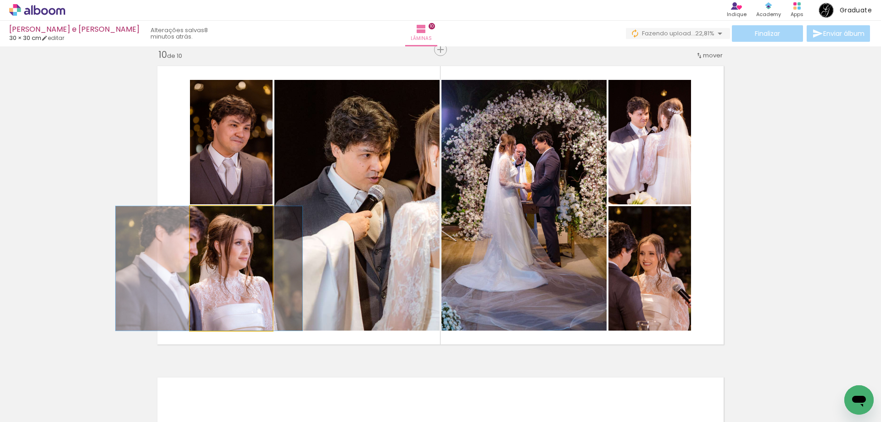
drag, startPoint x: 231, startPoint y: 253, endPoint x: 209, endPoint y: 251, distance: 22.1
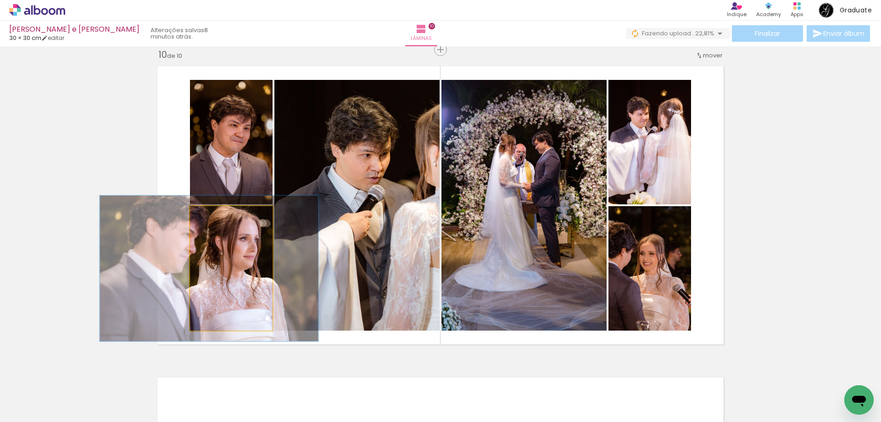
drag, startPoint x: 208, startPoint y: 217, endPoint x: 217, endPoint y: 229, distance: 14.9
type paper-slider "119"
click at [213, 216] on div at bounding box center [217, 216] width 8 height 8
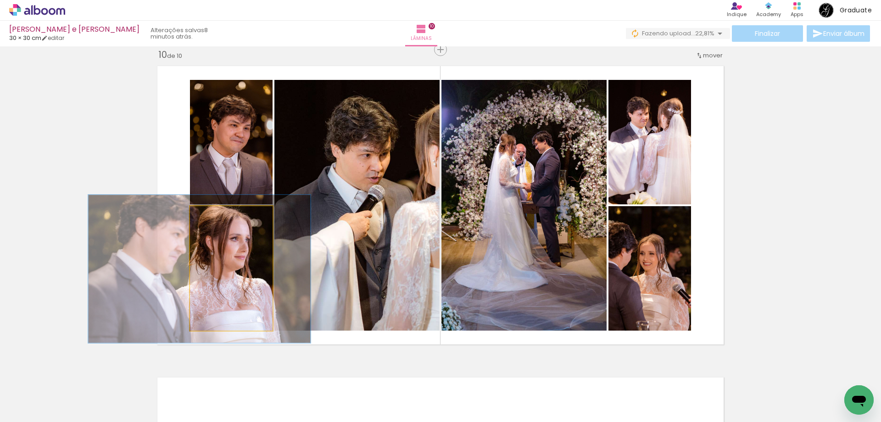
drag, startPoint x: 234, startPoint y: 251, endPoint x: 234, endPoint y: 259, distance: 7.8
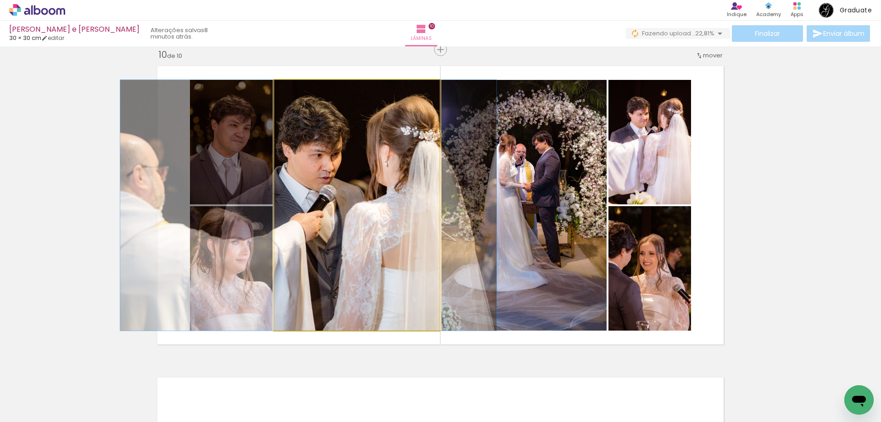
drag, startPoint x: 396, startPoint y: 212, endPoint x: 348, endPoint y: 212, distance: 48.6
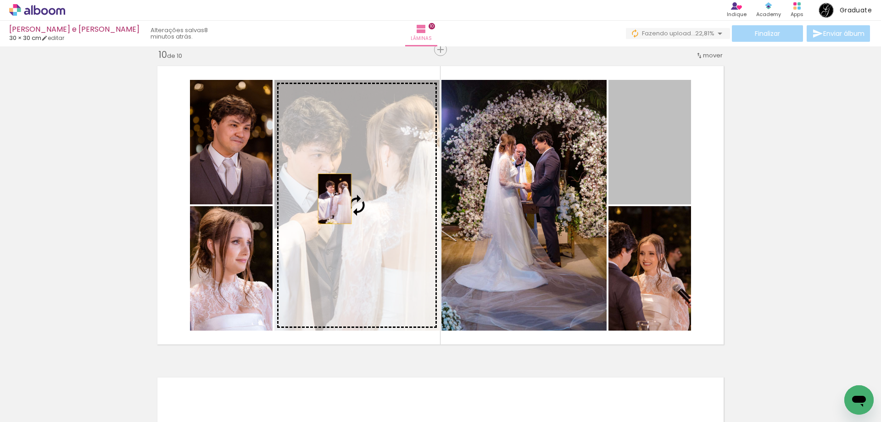
drag, startPoint x: 655, startPoint y: 134, endPoint x: 331, endPoint y: 199, distance: 329.9
click at [0, 0] on slot at bounding box center [0, 0] width 0 height 0
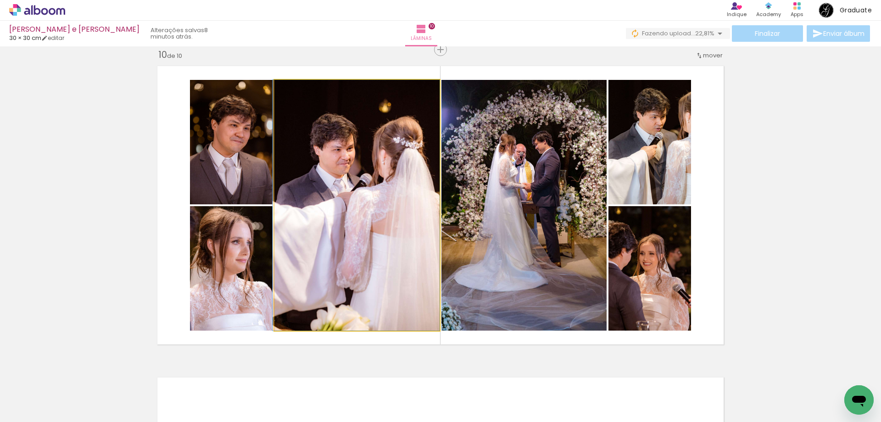
drag, startPoint x: 347, startPoint y: 191, endPoint x: 335, endPoint y: 195, distance: 12.2
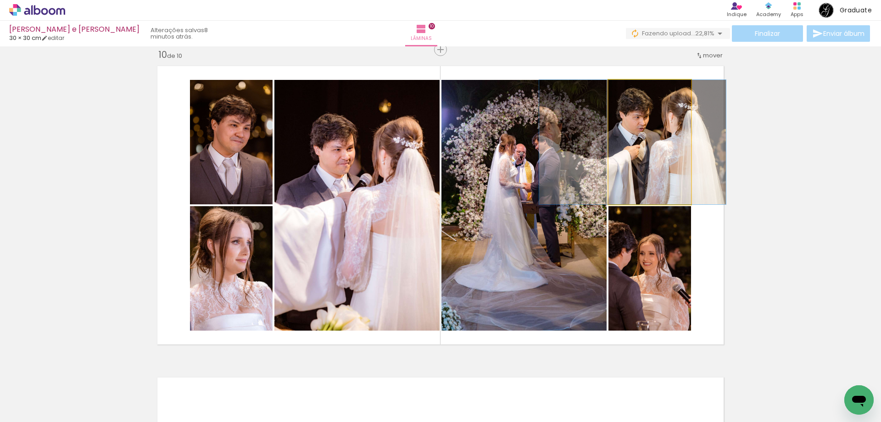
drag, startPoint x: 655, startPoint y: 141, endPoint x: 641, endPoint y: 143, distance: 13.9
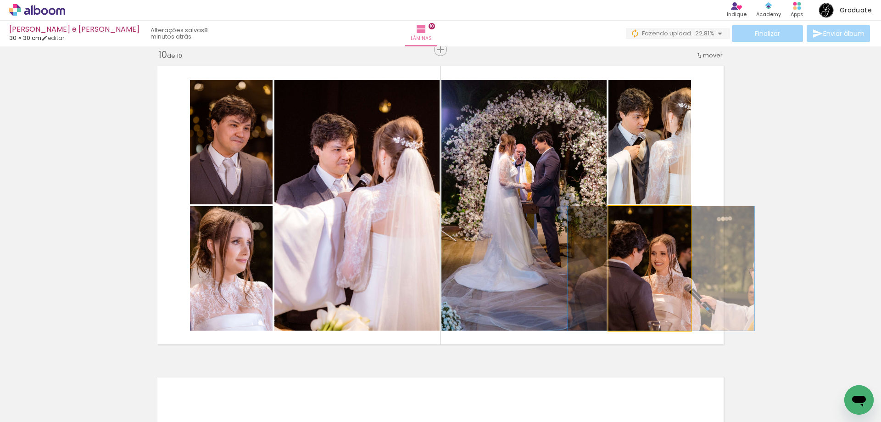
drag, startPoint x: 653, startPoint y: 252, endPoint x: 665, endPoint y: 249, distance: 11.9
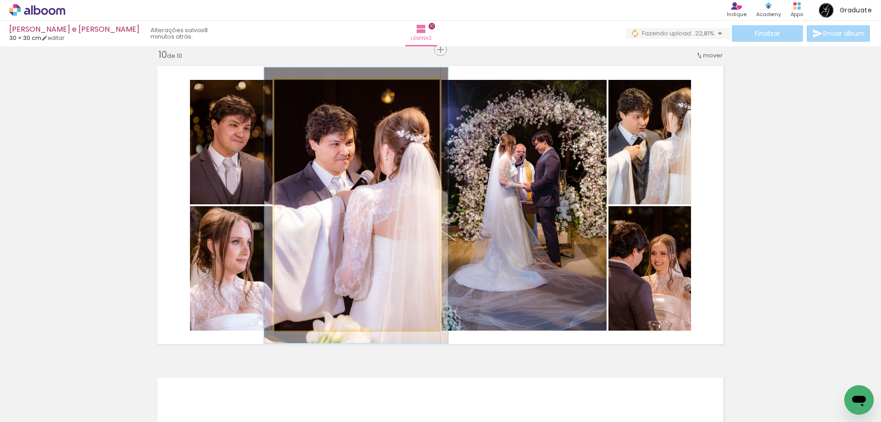
type paper-slider "112"
click at [296, 93] on div at bounding box center [299, 89] width 15 height 15
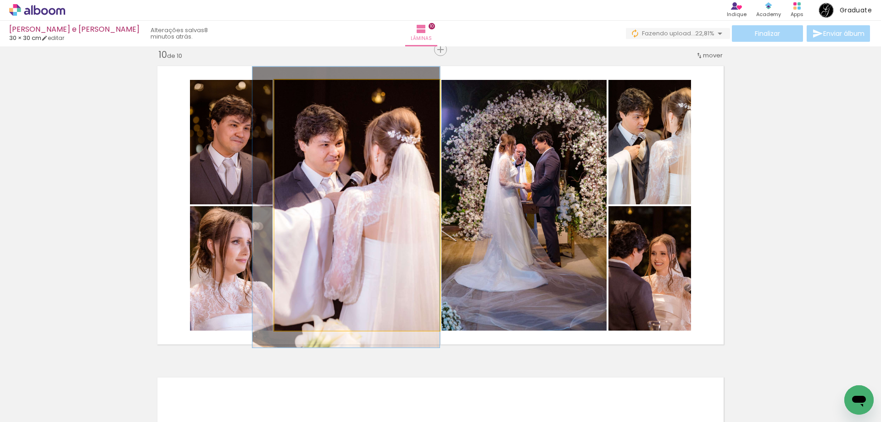
drag, startPoint x: 393, startPoint y: 158, endPoint x: 382, endPoint y: 161, distance: 11.8
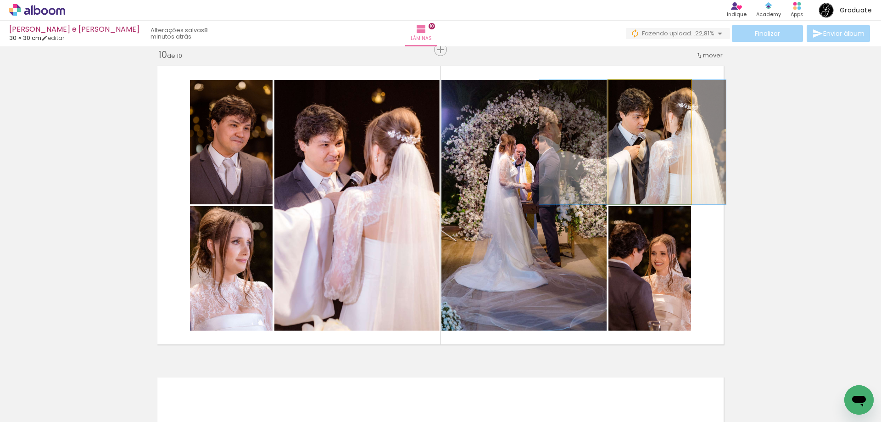
click at [643, 168] on quentale-photo at bounding box center [649, 142] width 83 height 124
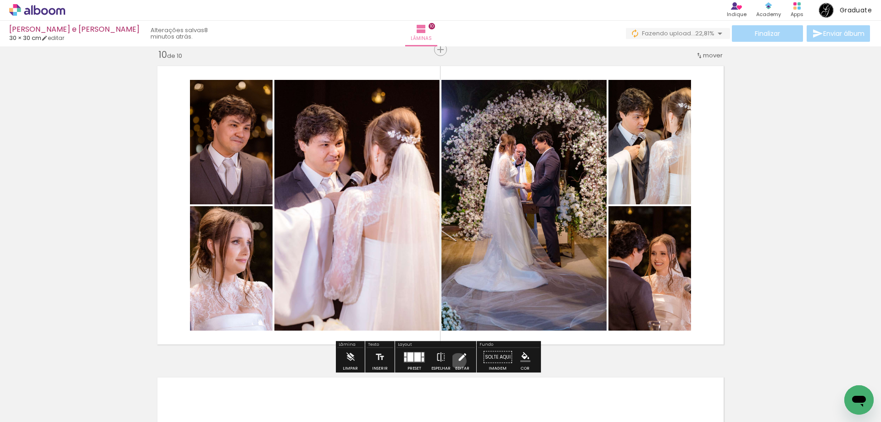
click at [457, 360] on iron-icon at bounding box center [462, 357] width 10 height 18
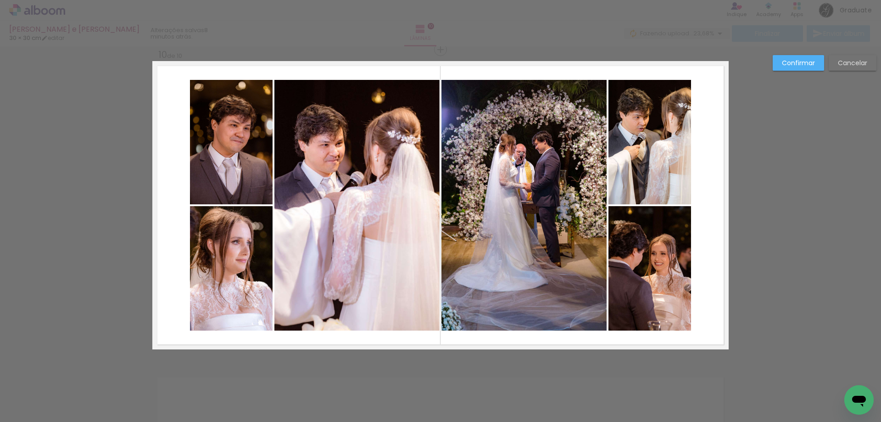
click at [671, 174] on quentale-photo at bounding box center [649, 142] width 83 height 124
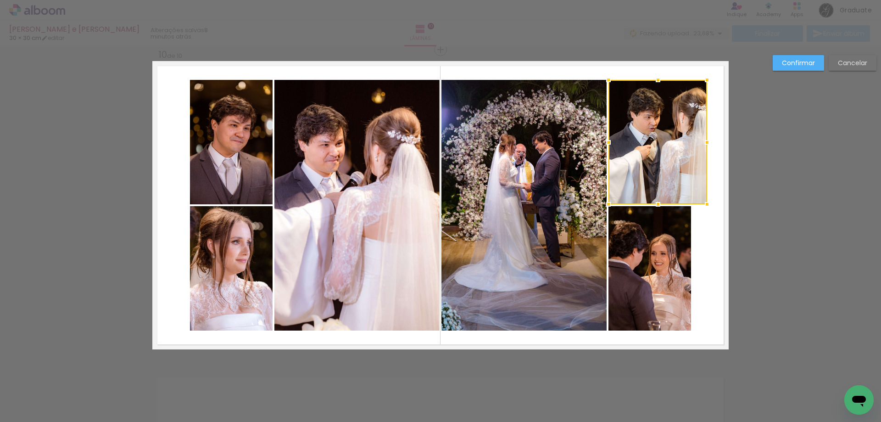
drag, startPoint x: 692, startPoint y: 145, endPoint x: 706, endPoint y: 145, distance: 13.8
click at [706, 145] on div at bounding box center [707, 142] width 18 height 18
click at [653, 255] on quentale-photo at bounding box center [649, 268] width 83 height 124
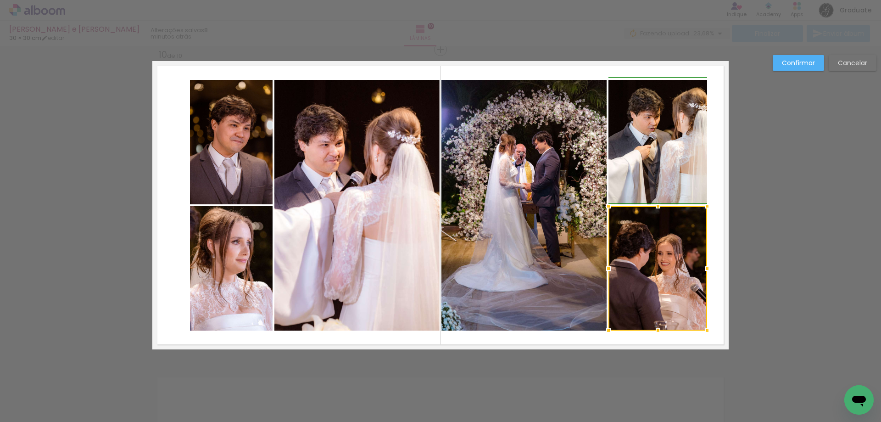
drag, startPoint x: 689, startPoint y: 270, endPoint x: 704, endPoint y: 269, distance: 15.2
click at [704, 269] on div at bounding box center [707, 268] width 18 height 18
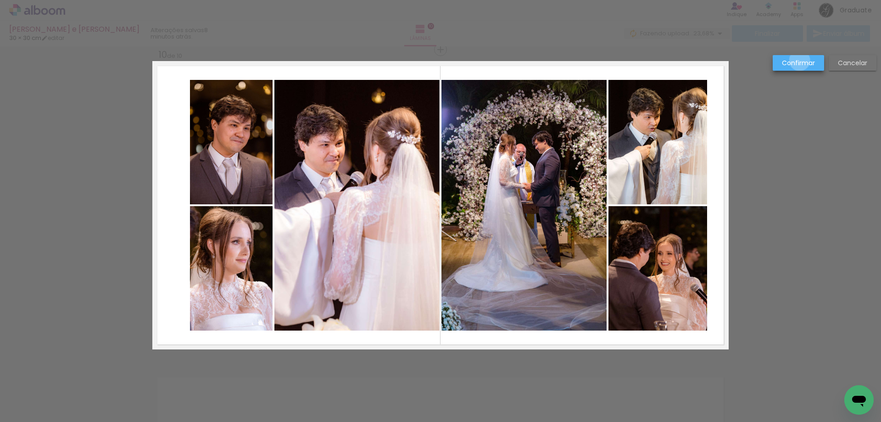
click at [0, 0] on slot "Confirmar" at bounding box center [0, 0] width 0 height 0
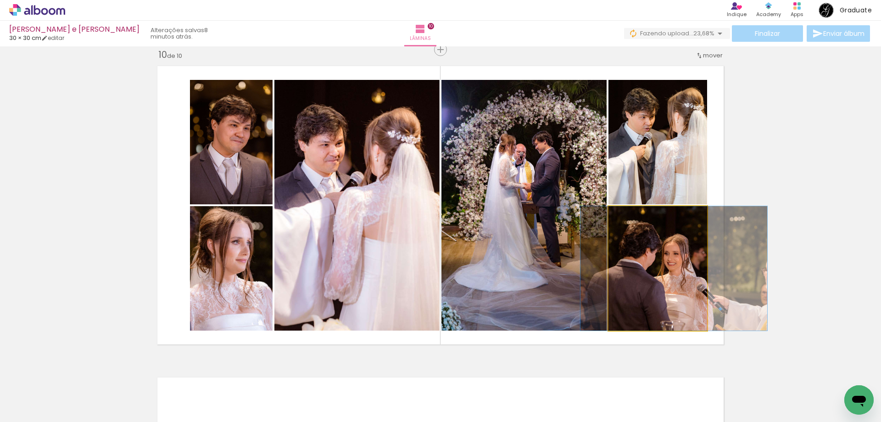
drag, startPoint x: 673, startPoint y: 276, endPoint x: 680, endPoint y: 274, distance: 6.8
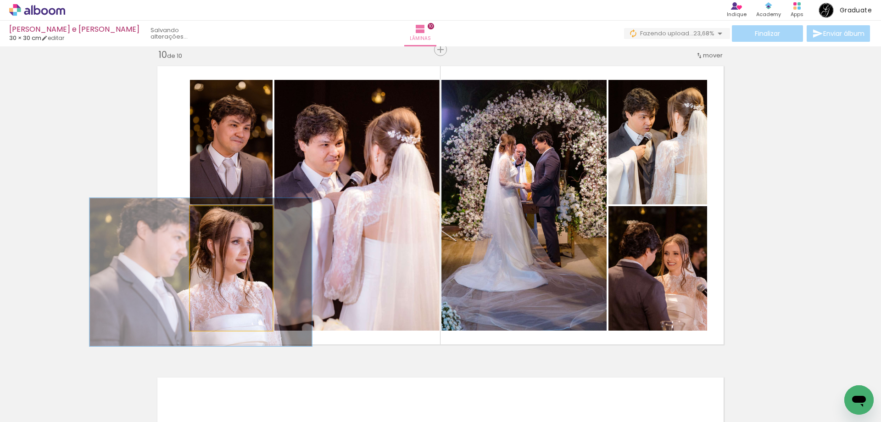
click at [226, 289] on quentale-photo at bounding box center [231, 268] width 83 height 124
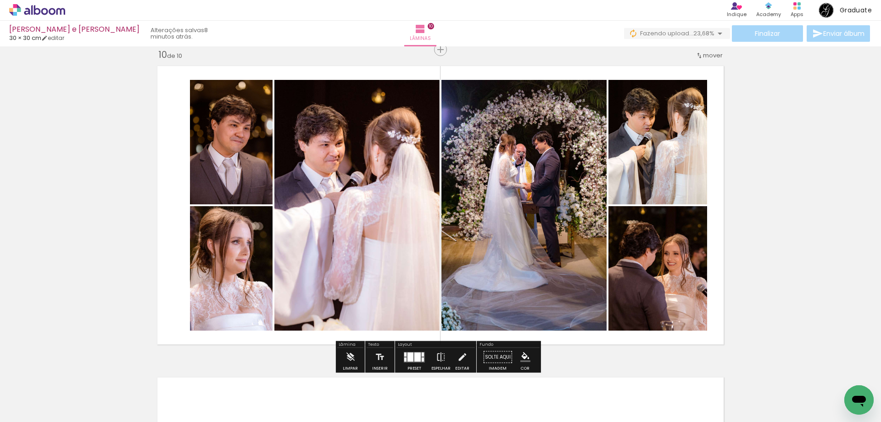
click at [463, 354] on iron-icon at bounding box center [462, 357] width 10 height 18
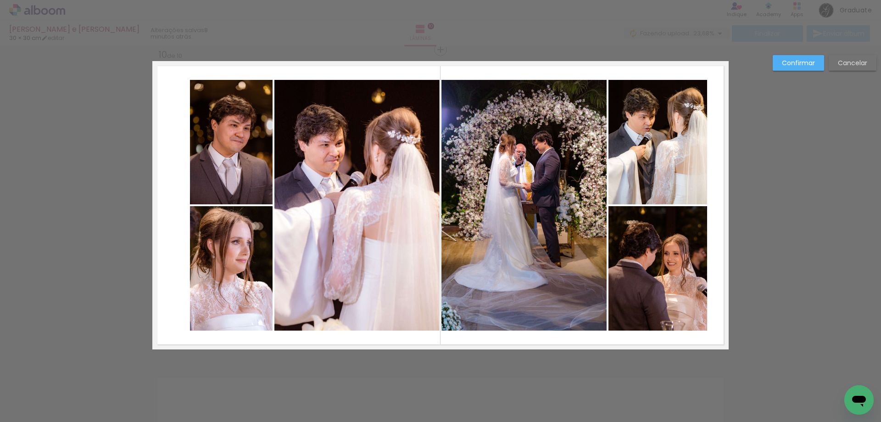
drag, startPoint x: 239, startPoint y: 262, endPoint x: 230, endPoint y: 264, distance: 8.5
click at [240, 261] on quentale-photo at bounding box center [231, 268] width 83 height 124
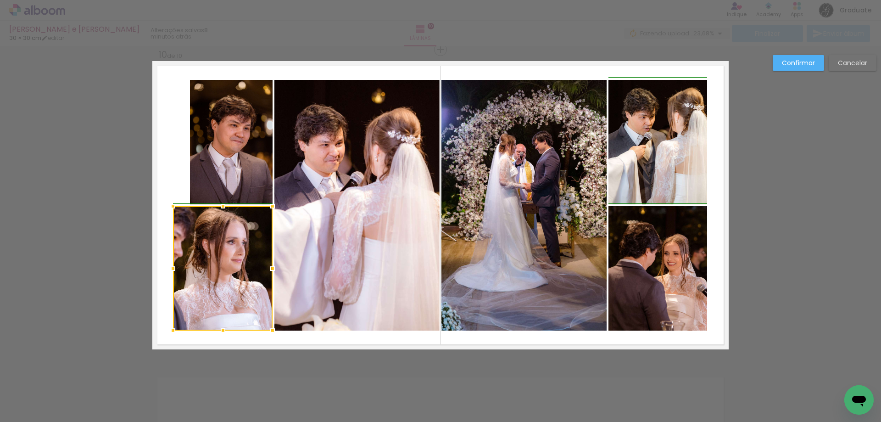
drag, startPoint x: 186, startPoint y: 273, endPoint x: 166, endPoint y: 274, distance: 20.7
click at [166, 274] on div at bounding box center [173, 268] width 18 height 18
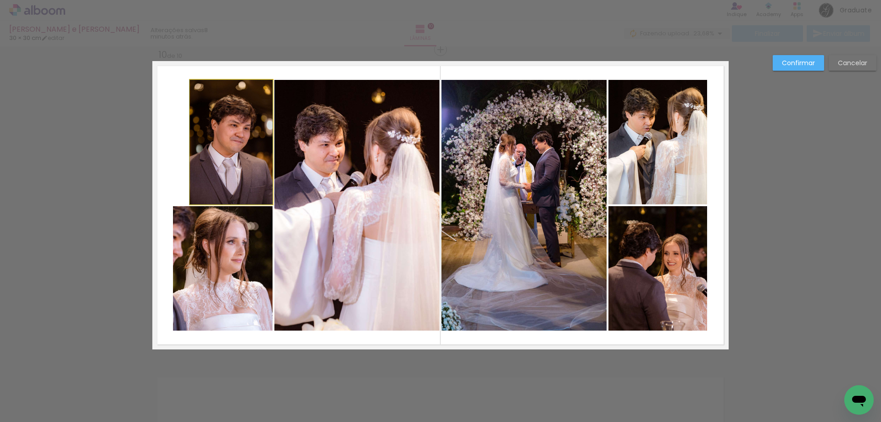
click at [220, 176] on quentale-photo at bounding box center [231, 142] width 83 height 124
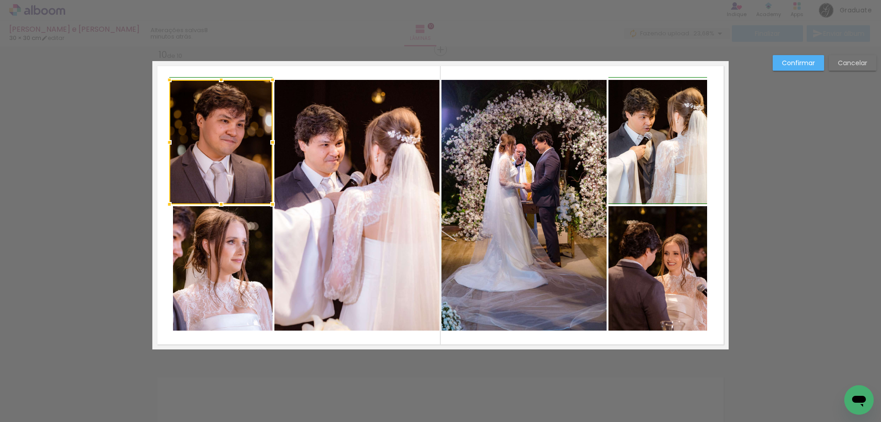
drag, startPoint x: 188, startPoint y: 142, endPoint x: 177, endPoint y: 145, distance: 11.9
click at [177, 145] on div at bounding box center [220, 142] width 103 height 124
click at [209, 269] on quentale-photo at bounding box center [223, 268] width 100 height 124
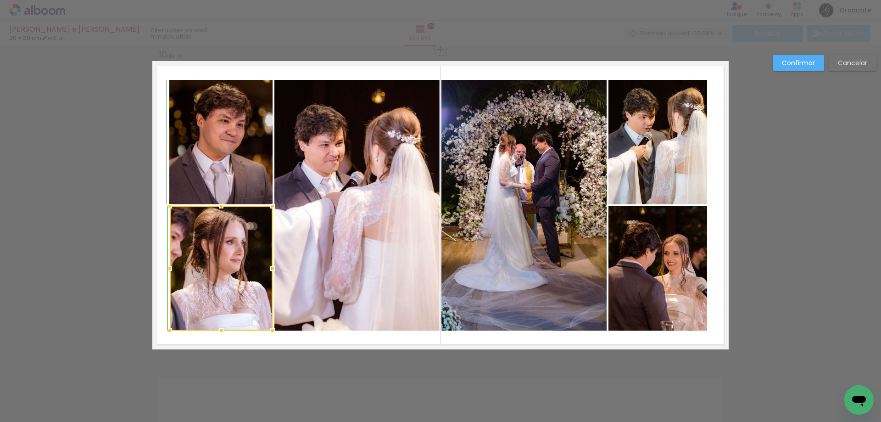
drag, startPoint x: 170, startPoint y: 332, endPoint x: 162, endPoint y: 331, distance: 7.9
click at [162, 331] on div at bounding box center [170, 330] width 18 height 18
click at [0, 0] on slot "Confirmar" at bounding box center [0, 0] width 0 height 0
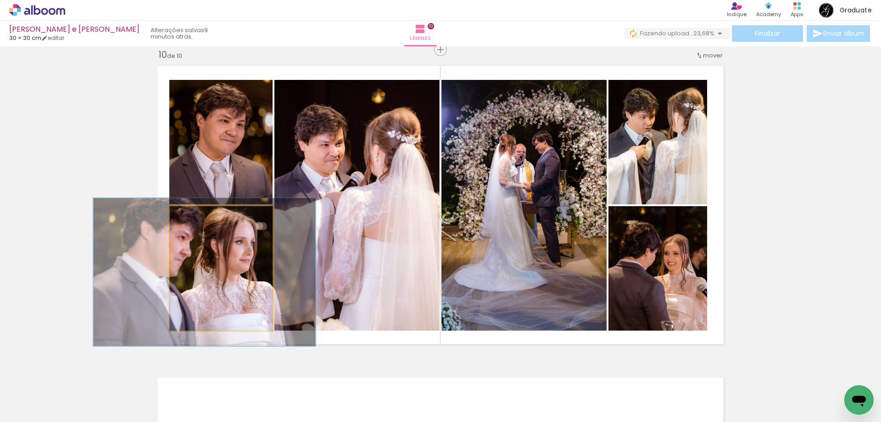
drag, startPoint x: 187, startPoint y: 280, endPoint x: 196, endPoint y: 280, distance: 9.2
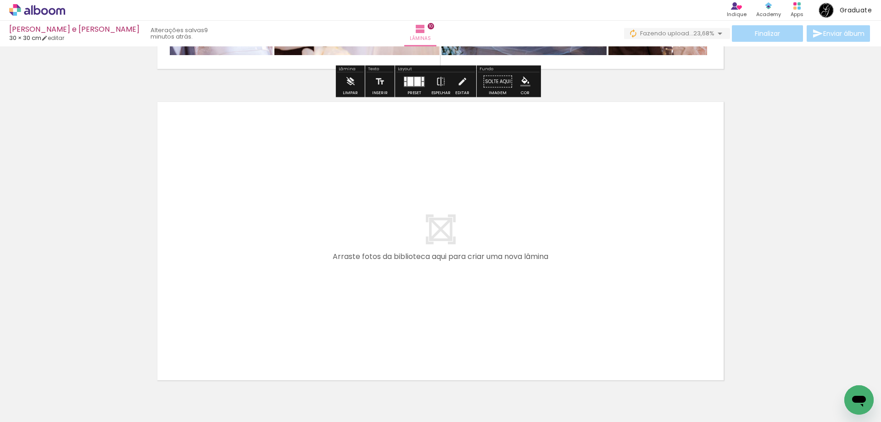
scroll to position [3133, 0]
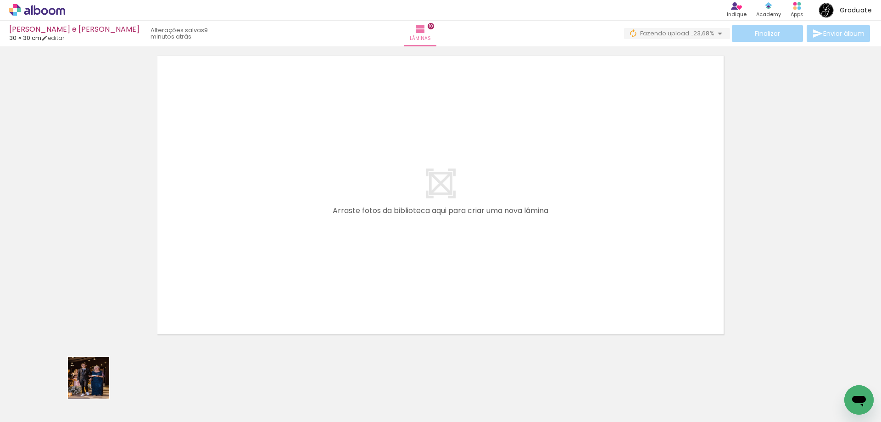
drag, startPoint x: 95, startPoint y: 385, endPoint x: 134, endPoint y: 390, distance: 38.4
click at [305, 209] on quentale-workspace at bounding box center [440, 211] width 881 height 422
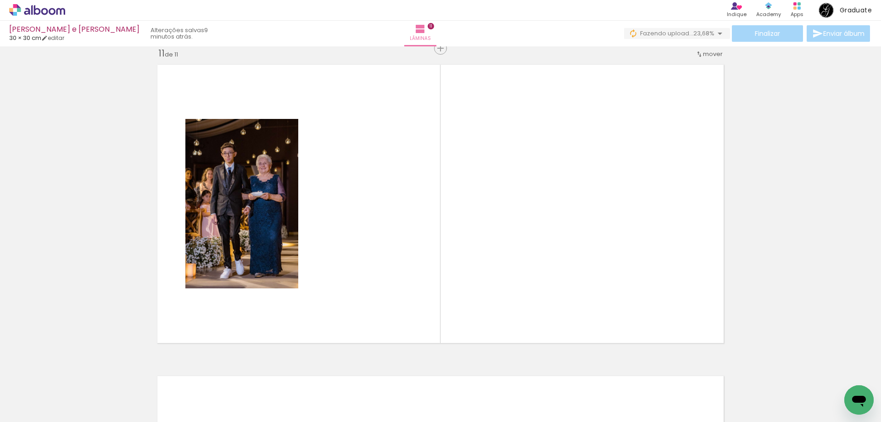
scroll to position [3123, 0]
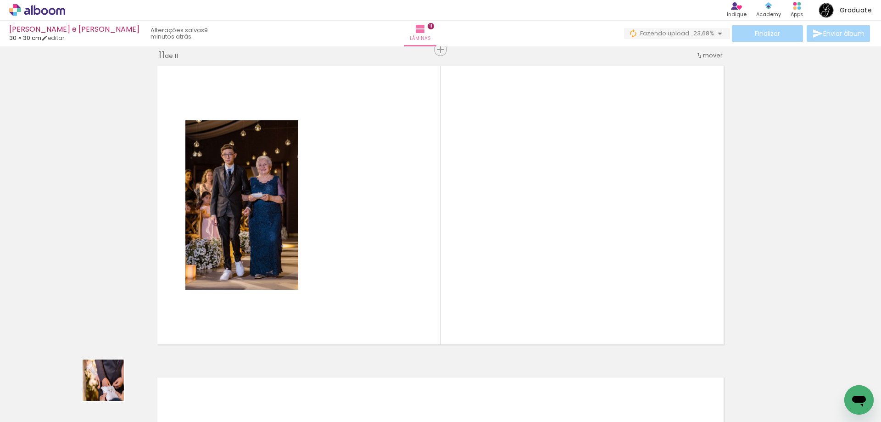
drag, startPoint x: 92, startPoint y: 400, endPoint x: 153, endPoint y: 388, distance: 62.3
click at [375, 214] on quentale-workspace at bounding box center [440, 211] width 881 height 422
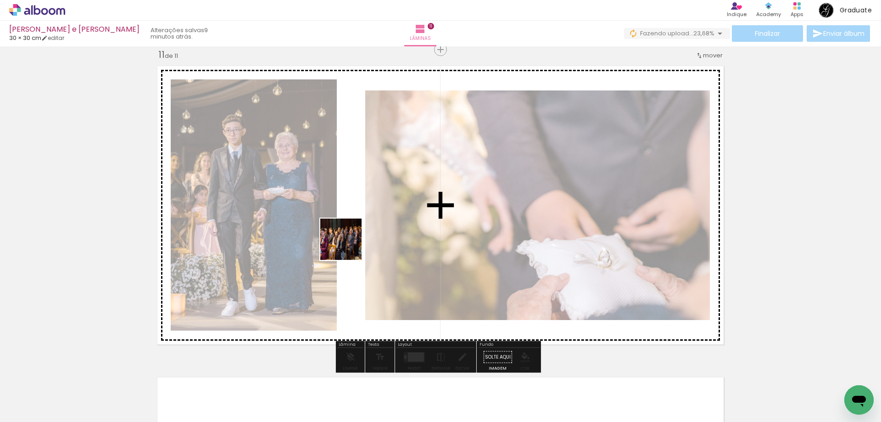
drag, startPoint x: 121, startPoint y: 384, endPoint x: 348, endPoint y: 246, distance: 265.4
click at [348, 246] on quentale-workspace at bounding box center [440, 211] width 881 height 422
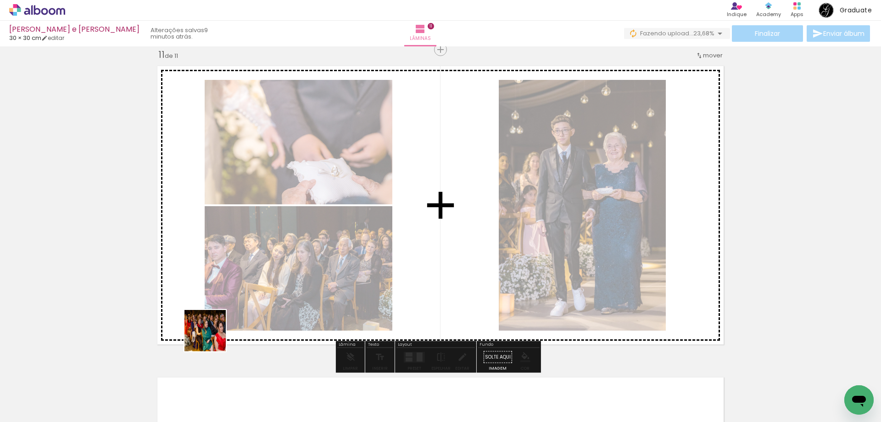
drag, startPoint x: 106, startPoint y: 395, endPoint x: 407, endPoint y: 250, distance: 334.1
click at [407, 250] on quentale-workspace at bounding box center [440, 211] width 881 height 422
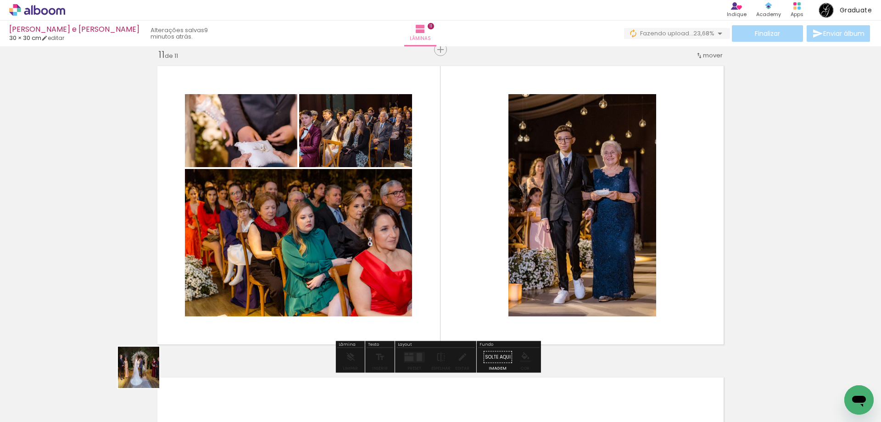
drag, startPoint x: 102, startPoint y: 397, endPoint x: 268, endPoint y: 333, distance: 178.3
click at [459, 233] on quentale-workspace at bounding box center [440, 211] width 881 height 422
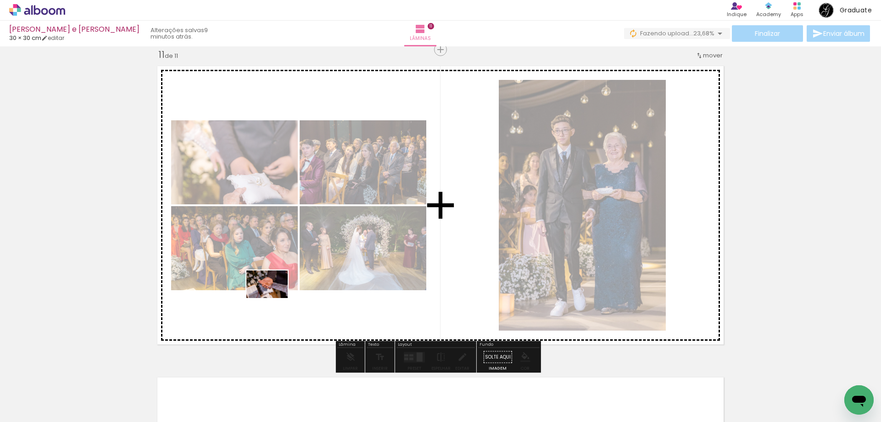
drag, startPoint x: 106, startPoint y: 396, endPoint x: 278, endPoint y: 296, distance: 198.2
click at [278, 296] on quentale-workspace at bounding box center [440, 211] width 881 height 422
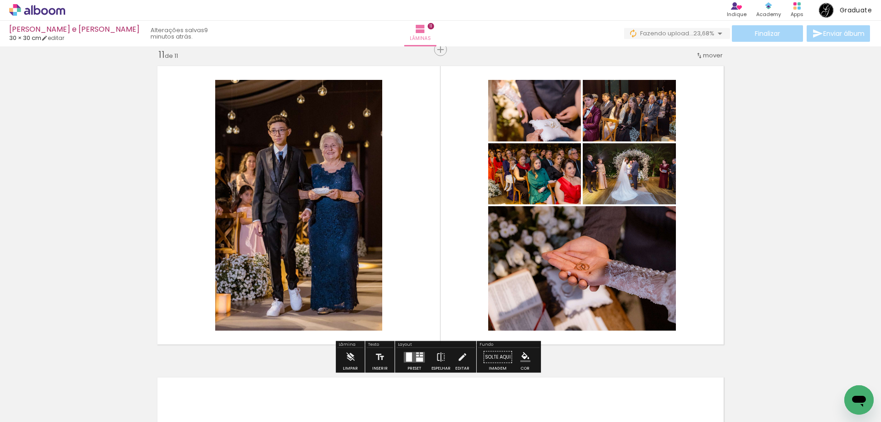
click at [417, 358] on div at bounding box center [419, 359] width 7 height 4
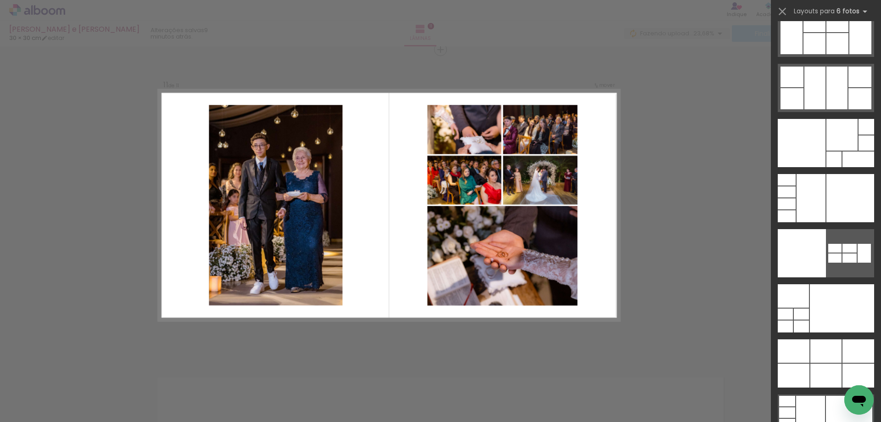
scroll to position [28783, 0]
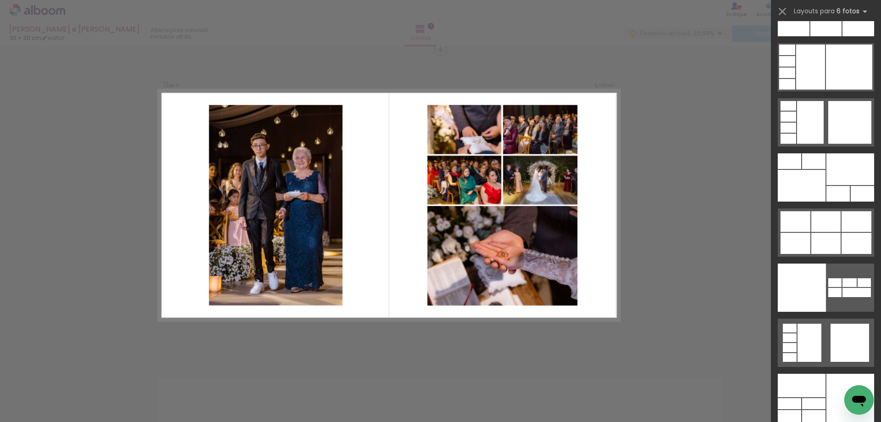
drag, startPoint x: 878, startPoint y: 30, endPoint x: 27, endPoint y: 21, distance: 851.3
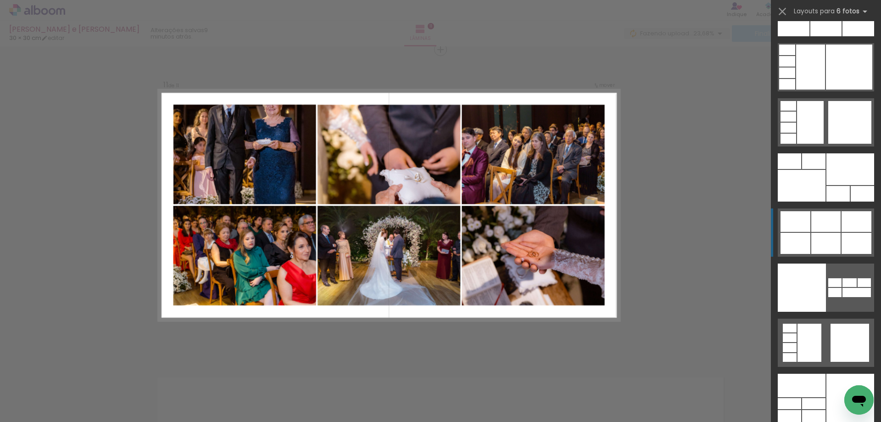
click at [821, 36] on div at bounding box center [825, 24] width 31 height 24
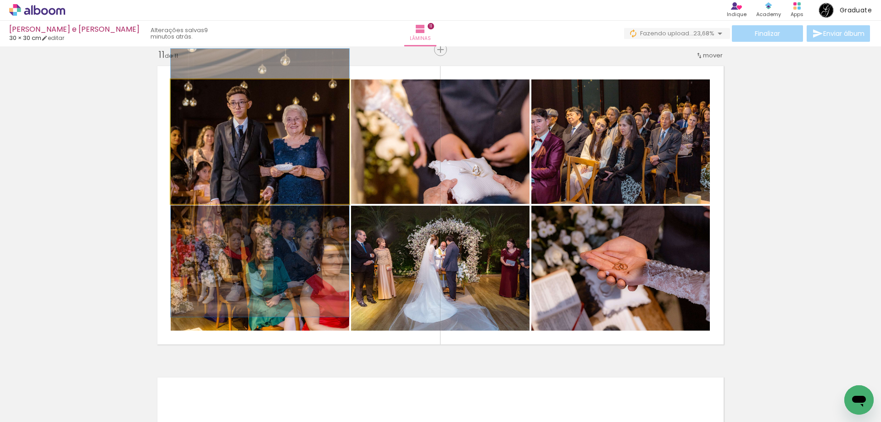
drag, startPoint x: 273, startPoint y: 109, endPoint x: 260, endPoint y: 151, distance: 43.4
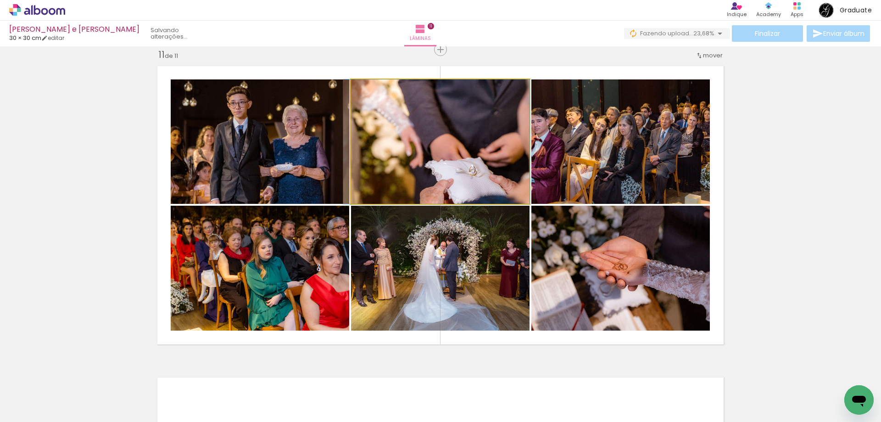
drag, startPoint x: 481, startPoint y: 182, endPoint x: 468, endPoint y: 137, distance: 46.6
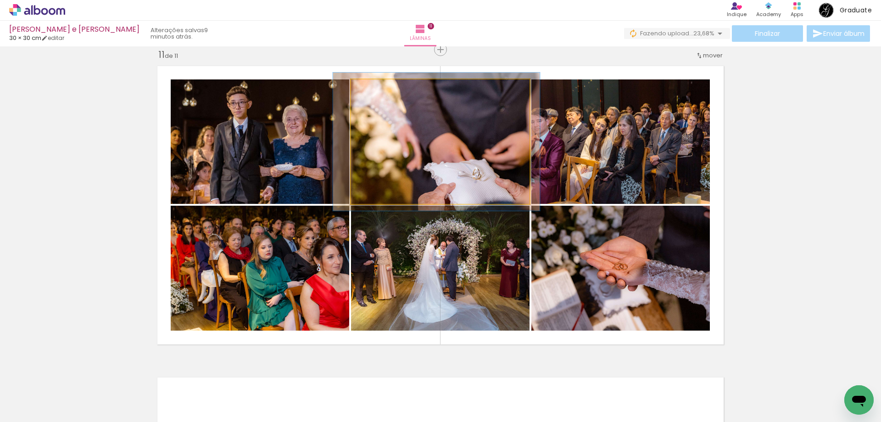
type paper-slider "114"
click at [374, 92] on div at bounding box center [376, 89] width 15 height 15
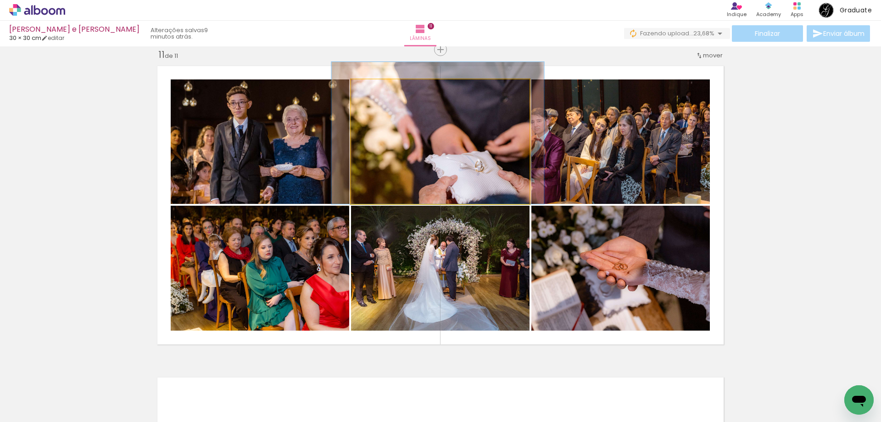
drag, startPoint x: 450, startPoint y: 151, endPoint x: 451, endPoint y: 108, distance: 42.2
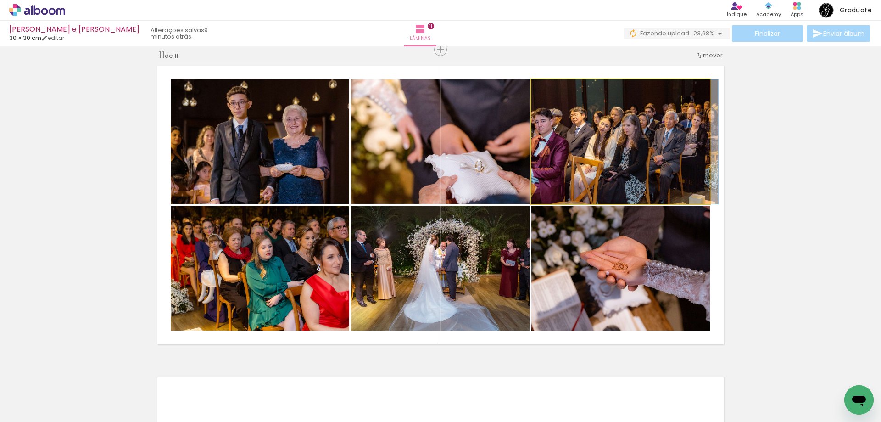
drag, startPoint x: 628, startPoint y: 153, endPoint x: 608, endPoint y: 174, distance: 28.2
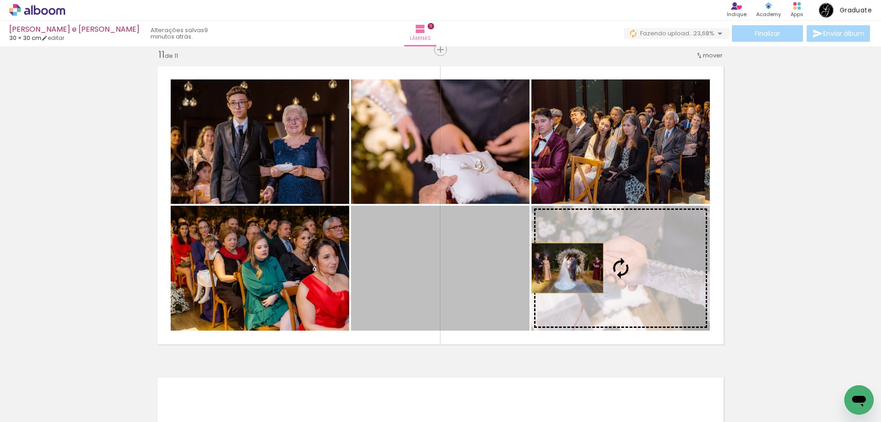
drag, startPoint x: 459, startPoint y: 275, endPoint x: 572, endPoint y: 269, distance: 113.5
click at [0, 0] on slot at bounding box center [0, 0] width 0 height 0
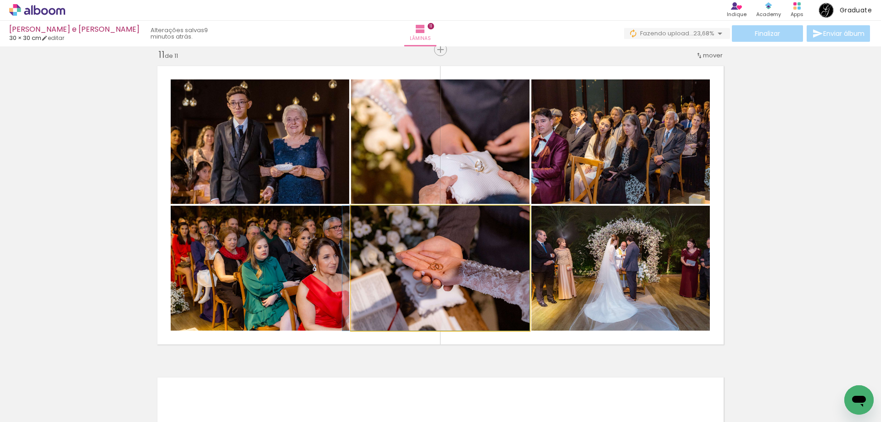
drag, startPoint x: 482, startPoint y: 278, endPoint x: 470, endPoint y: 275, distance: 12.2
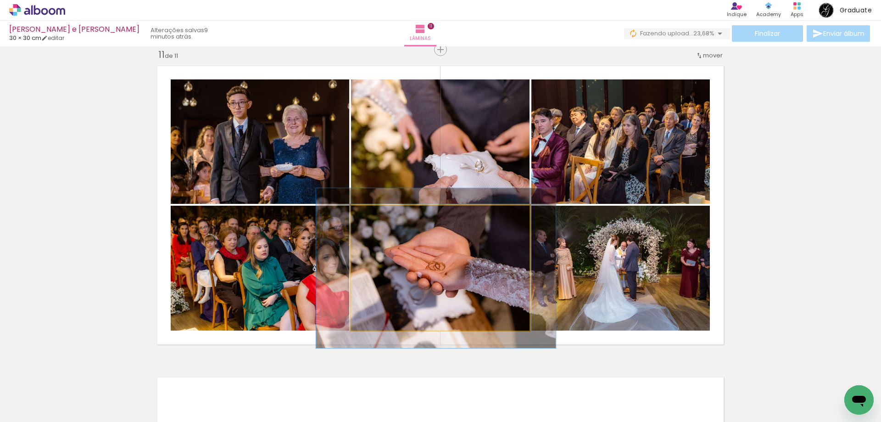
drag, startPoint x: 377, startPoint y: 215, endPoint x: 382, endPoint y: 217, distance: 5.2
type paper-slider "130"
click at [382, 217] on div at bounding box center [391, 215] width 36 height 15
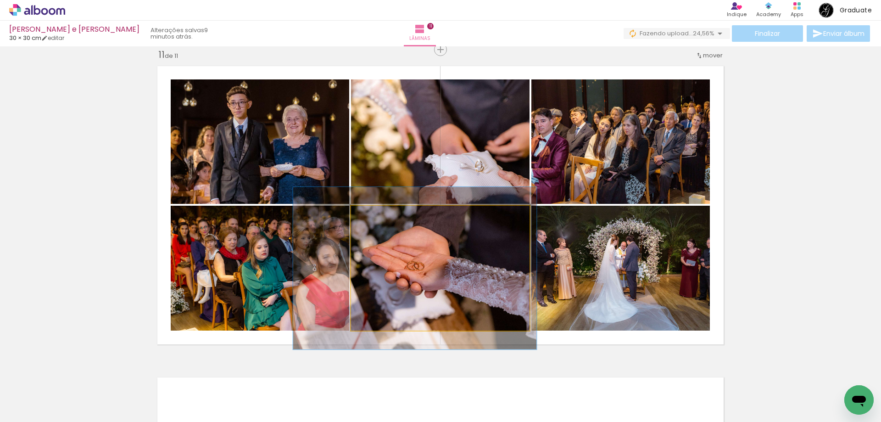
drag, startPoint x: 444, startPoint y: 255, endPoint x: 424, endPoint y: 256, distance: 19.8
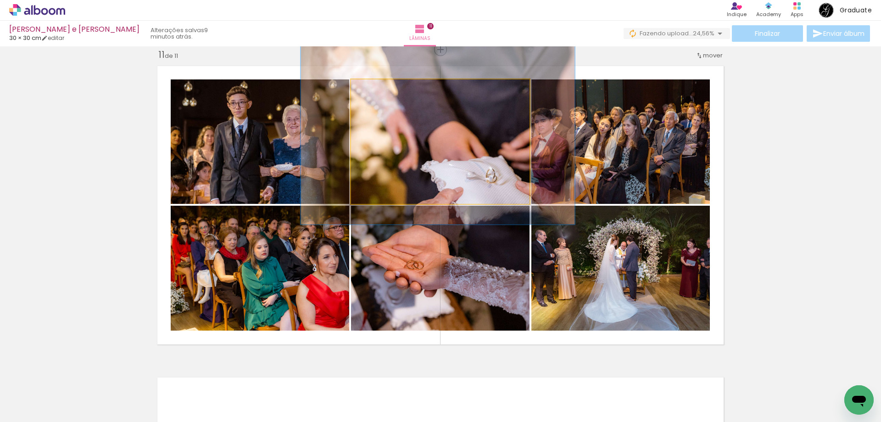
drag, startPoint x: 378, startPoint y: 91, endPoint x: 390, endPoint y: 93, distance: 12.1
type paper-slider "147"
click at [390, 93] on div at bounding box center [389, 89] width 15 height 15
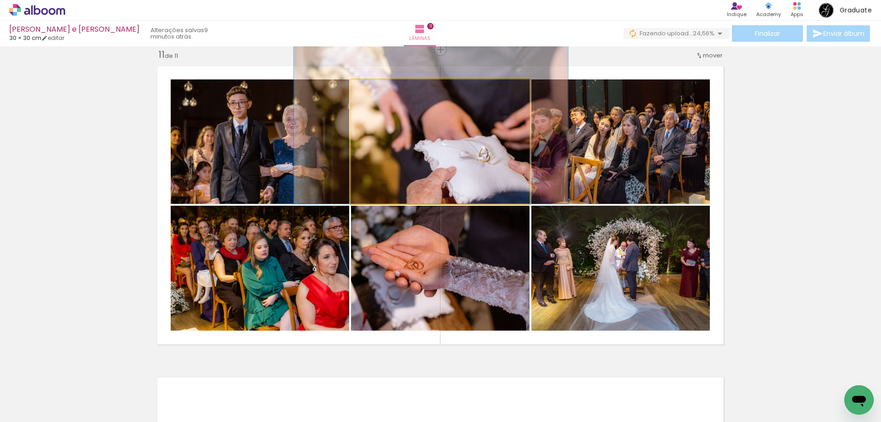
drag, startPoint x: 495, startPoint y: 157, endPoint x: 489, endPoint y: 116, distance: 41.7
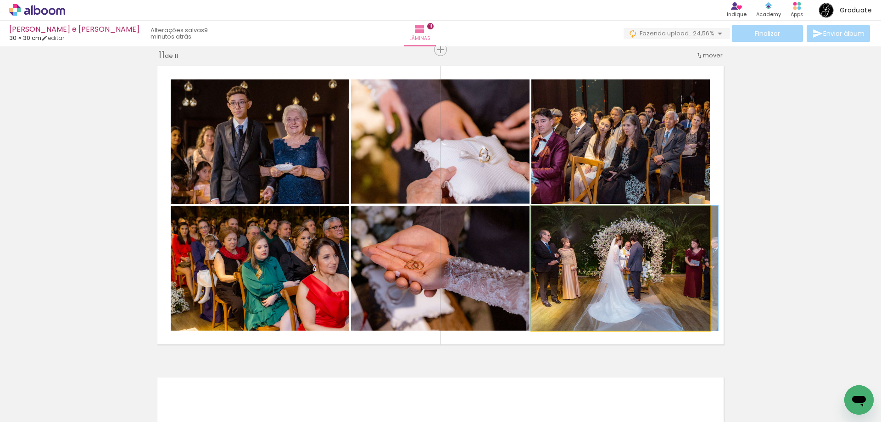
drag, startPoint x: 629, startPoint y: 273, endPoint x: 632, endPoint y: 269, distance: 5.0
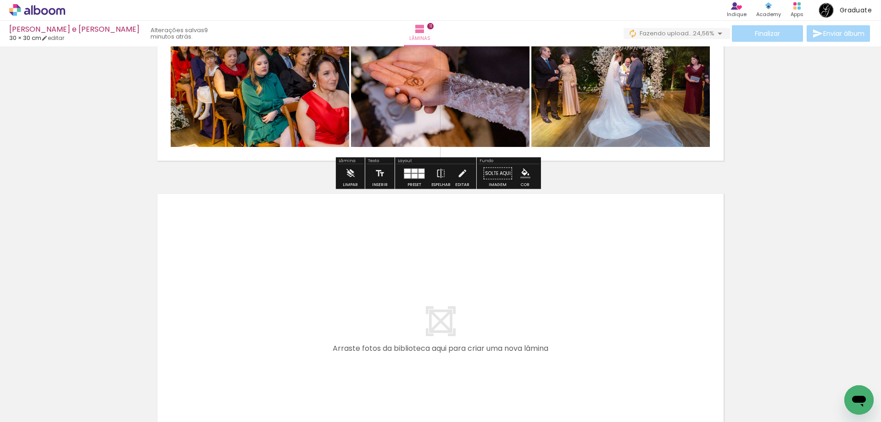
scroll to position [3444, 0]
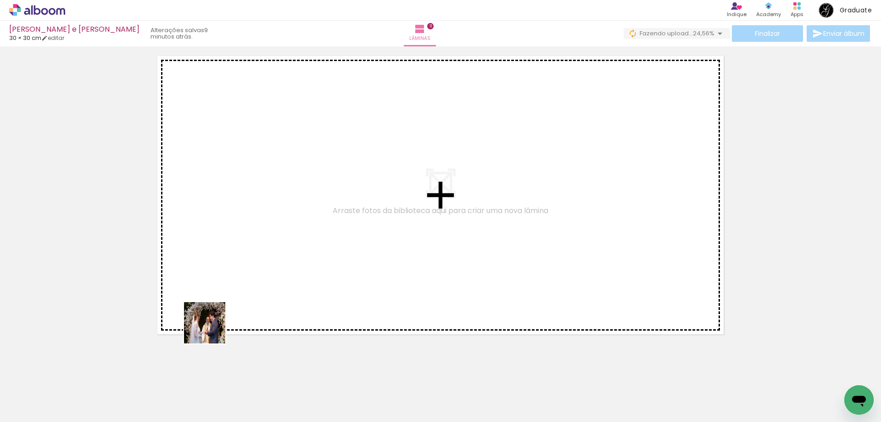
drag, startPoint x: 112, startPoint y: 393, endPoint x: 334, endPoint y: 244, distance: 267.1
click at [335, 243] on quentale-workspace at bounding box center [440, 211] width 881 height 422
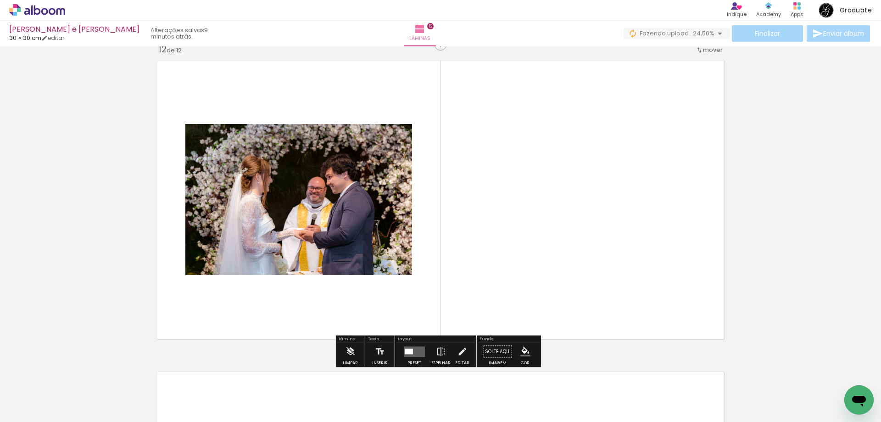
scroll to position [3434, 0]
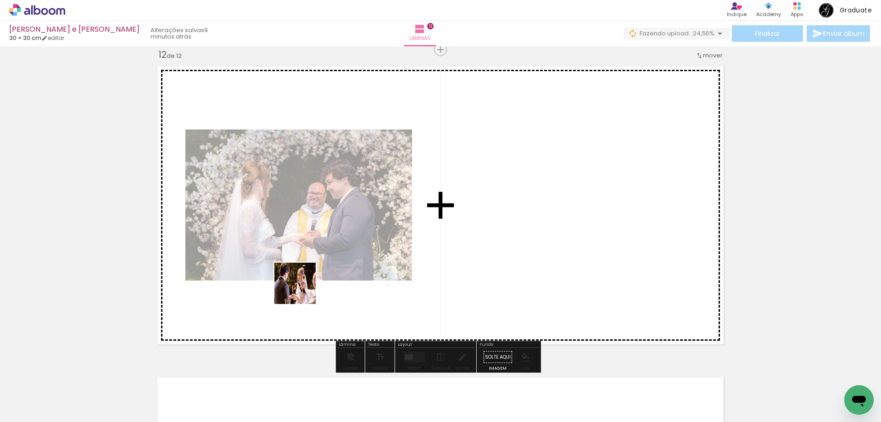
drag, startPoint x: 122, startPoint y: 389, endPoint x: 244, endPoint y: 354, distance: 127.4
click at [359, 260] on quentale-workspace at bounding box center [440, 211] width 881 height 422
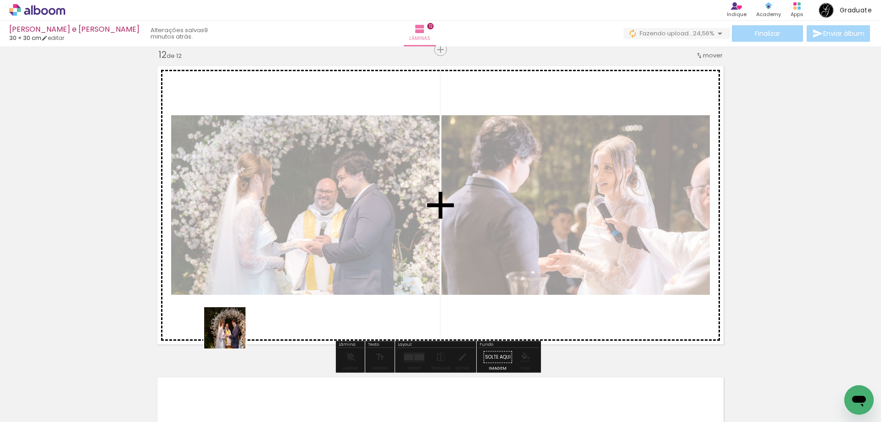
drag, startPoint x: 232, startPoint y: 335, endPoint x: 182, endPoint y: 393, distance: 76.5
click at [457, 240] on quentale-workspace at bounding box center [440, 211] width 881 height 422
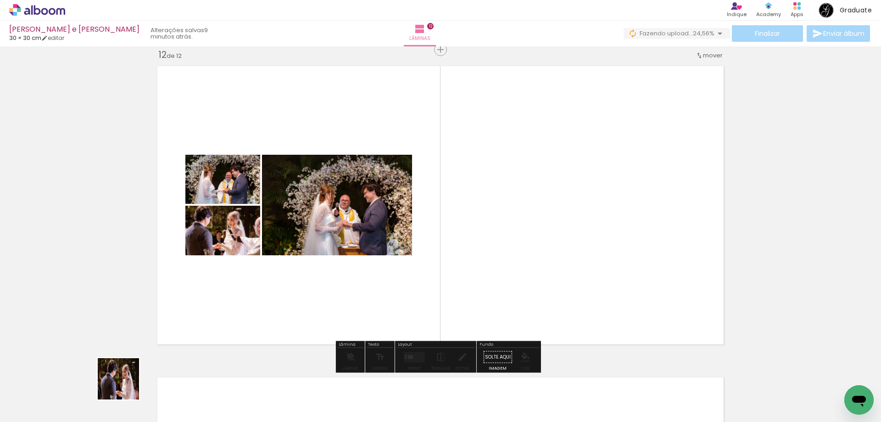
drag, startPoint x: 110, startPoint y: 393, endPoint x: 173, endPoint y: 381, distance: 64.1
click at [319, 268] on quentale-workspace at bounding box center [440, 211] width 881 height 422
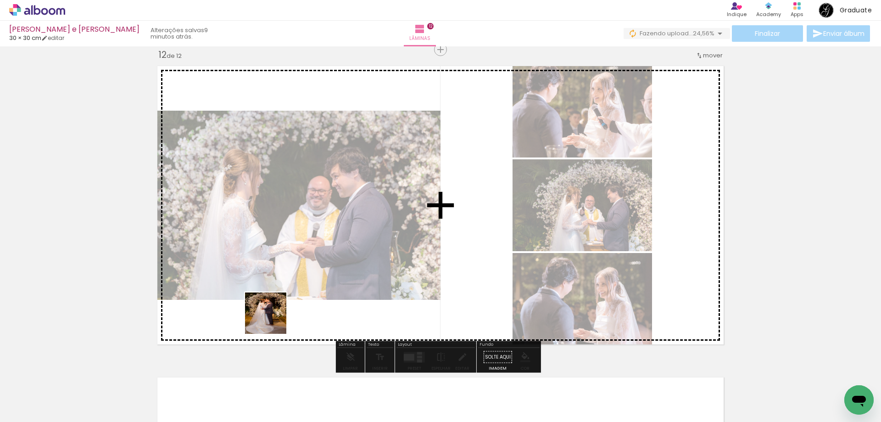
drag, startPoint x: 273, startPoint y: 320, endPoint x: 342, endPoint y: 275, distance: 82.6
click at [384, 255] on quentale-workspace at bounding box center [440, 211] width 881 height 422
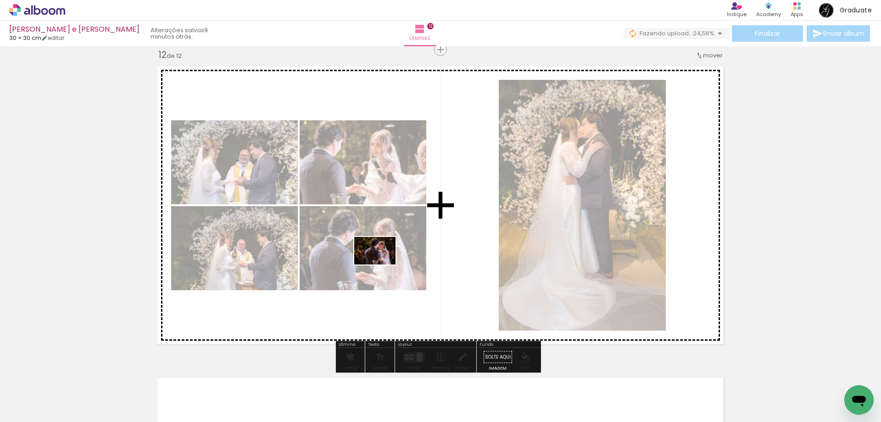
drag, startPoint x: 189, startPoint y: 356, endPoint x: 382, endPoint y: 264, distance: 213.9
click at [382, 264] on quentale-workspace at bounding box center [440, 211] width 881 height 422
